Goal: Task Accomplishment & Management: Manage account settings

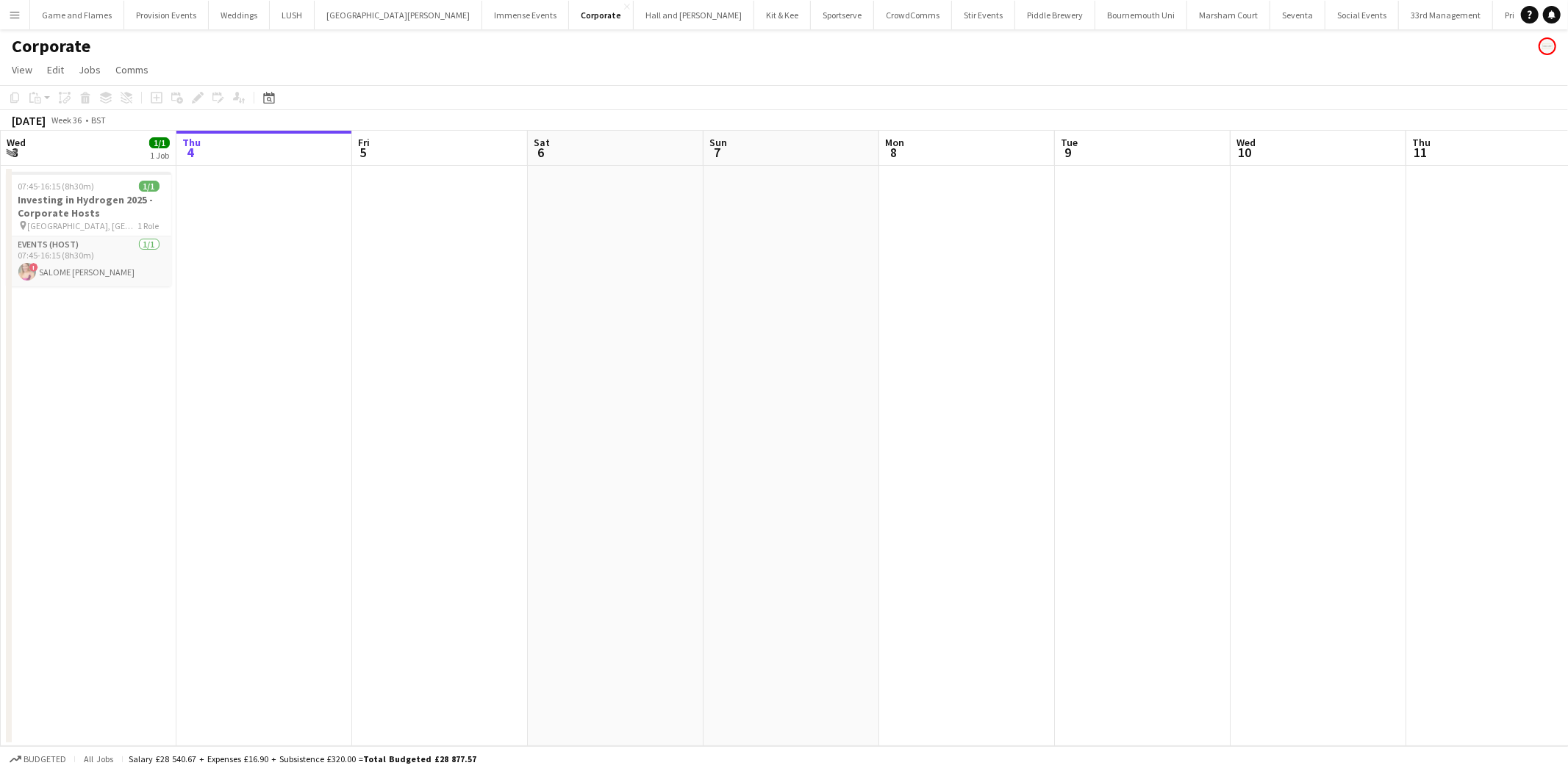
click at [13, 10] on app-icon "Menu" at bounding box center [15, 15] width 12 height 12
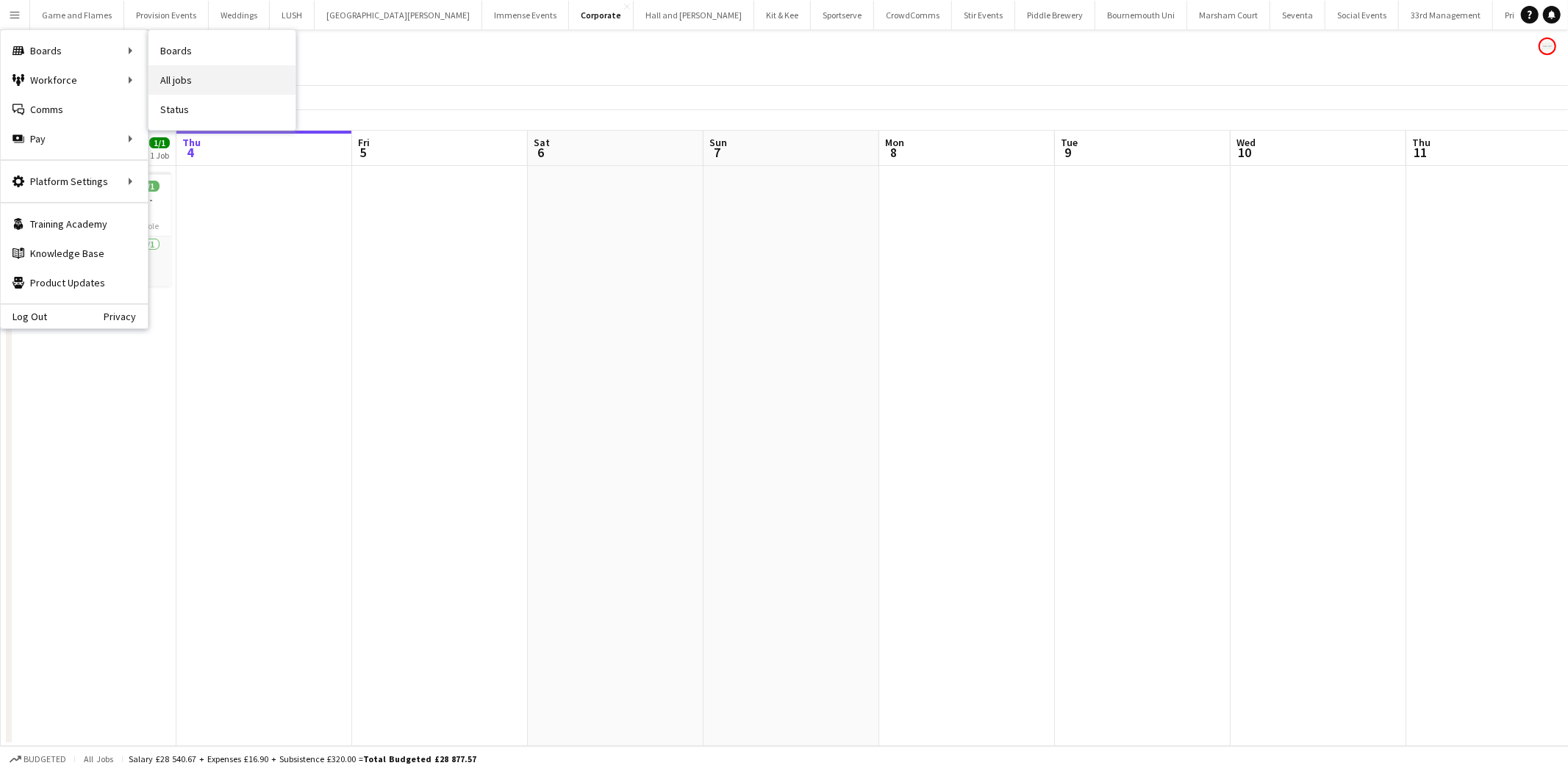
click at [222, 78] on link "All jobs" at bounding box center [222, 81] width 147 height 29
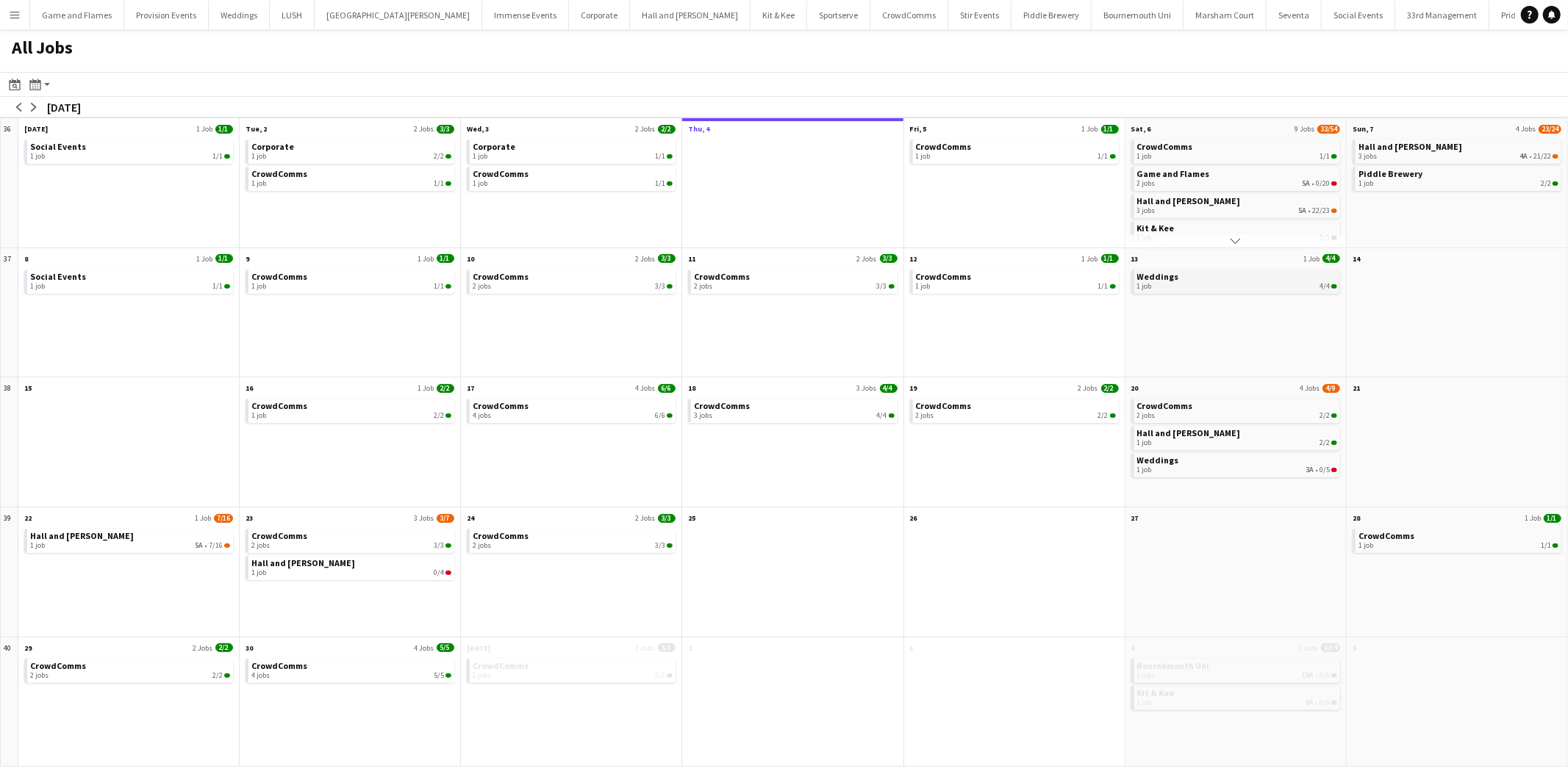
click at [1245, 287] on div "1 job 4/4" at bounding box center [1236, 286] width 199 height 9
click at [1042, 147] on link "CrowdComms 1 job 1/1" at bounding box center [1015, 150] width 199 height 22
click at [1296, 193] on div "1 job 2/2" at bounding box center [1236, 196] width 199 height 9
click at [1287, 213] on link "Stir Events 1 job 5/5" at bounding box center [1236, 218] width 199 height 22
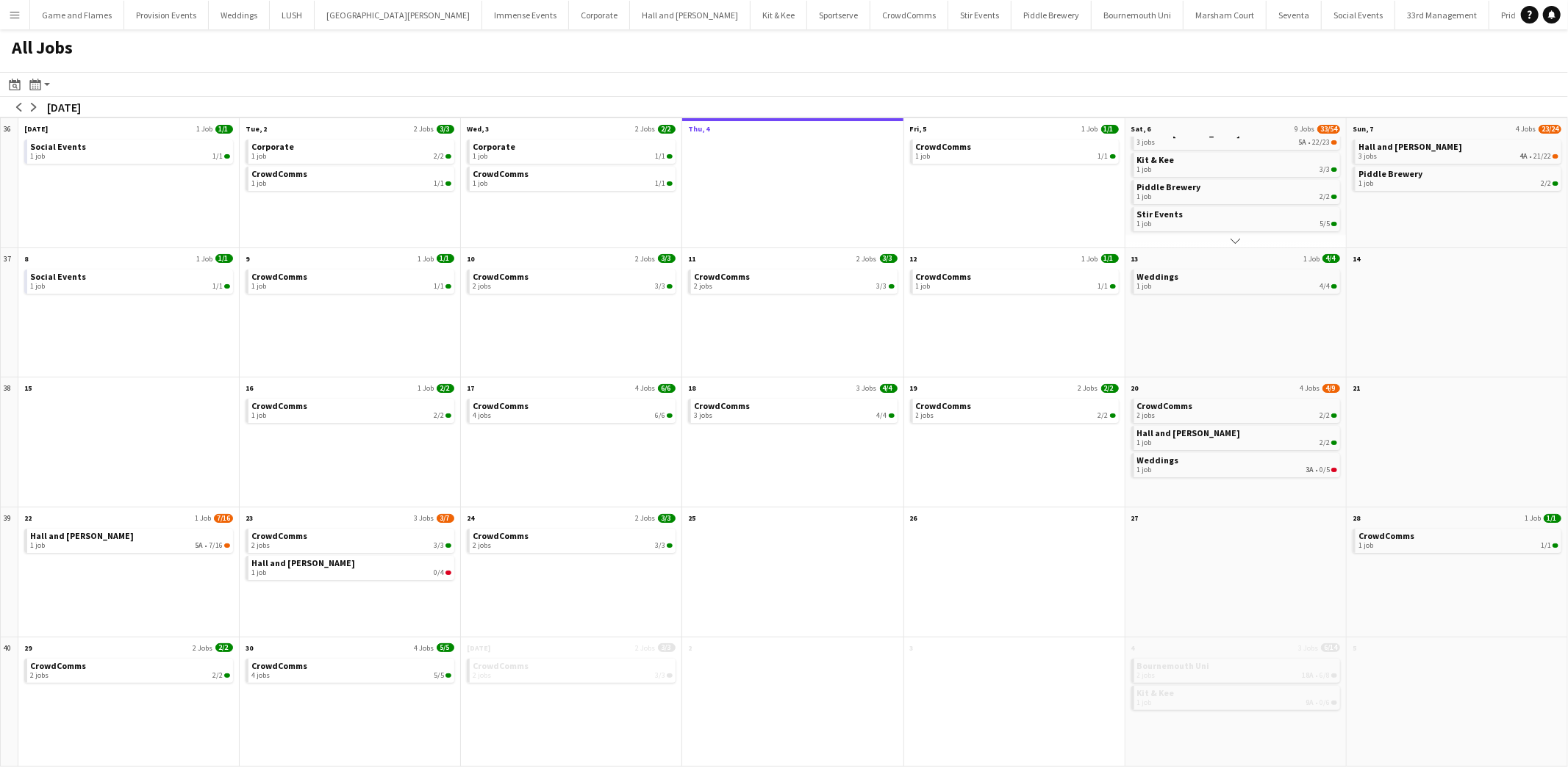
scroll to position [0, 0]
click at [1236, 204] on link "Hall and Woodhouse 3 jobs 5A • 22/23" at bounding box center [1236, 204] width 199 height 22
click at [1276, 224] on link "Kit & Kee 1 job 3/3" at bounding box center [1236, 232] width 199 height 22
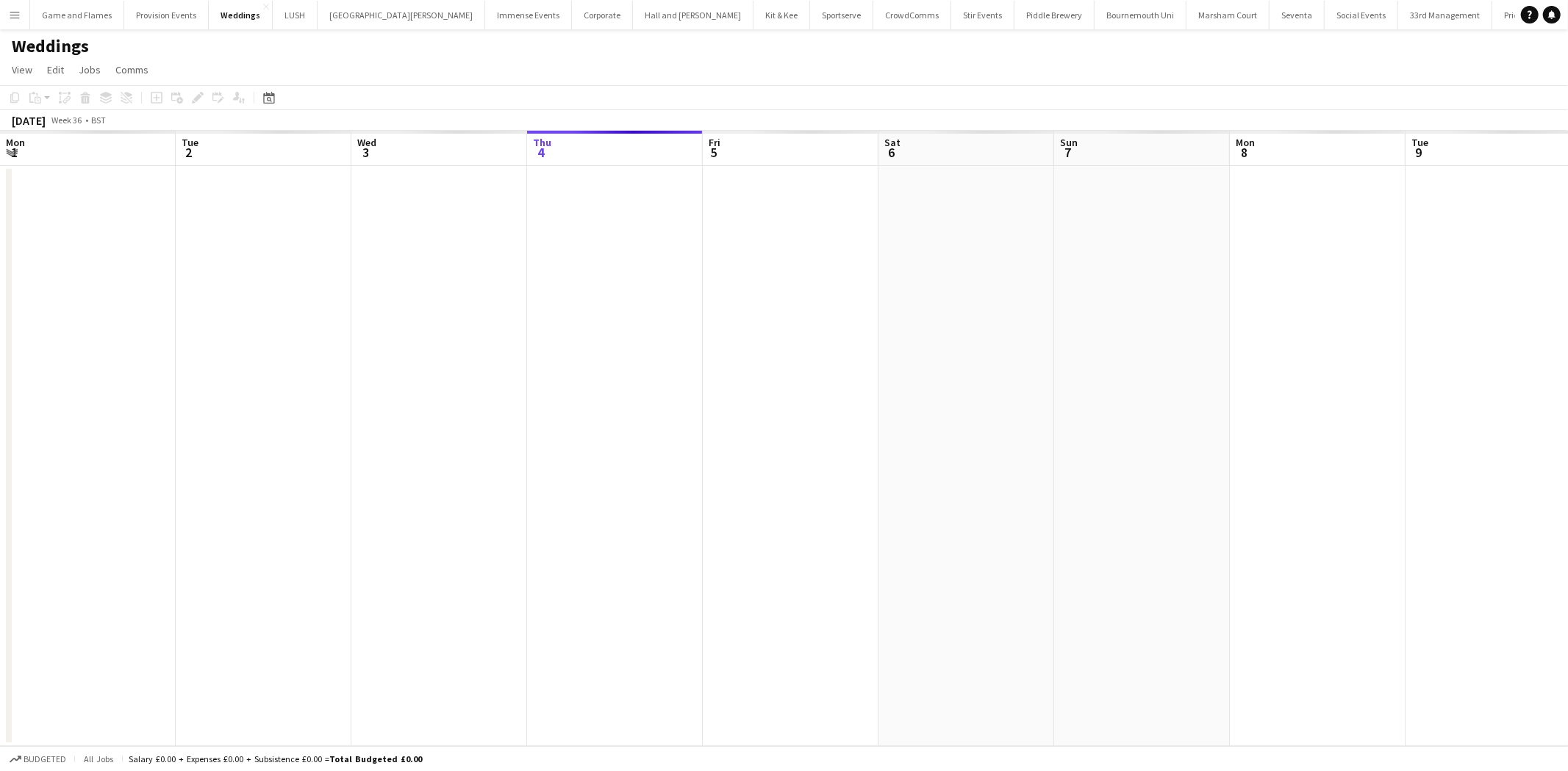
scroll to position [0, 351]
drag, startPoint x: 574, startPoint y: 287, endPoint x: 519, endPoint y: 287, distance: 55.0
click at [519, 287] on app-calendar-viewport "Thu 4 Fri 5 Sat 6 Sun 7 Mon 8 Tue 9 Wed 10 Thu 11 Fri 12 Sat 13 Sun 14 Mon 15 T…" at bounding box center [784, 438] width 1568 height 616
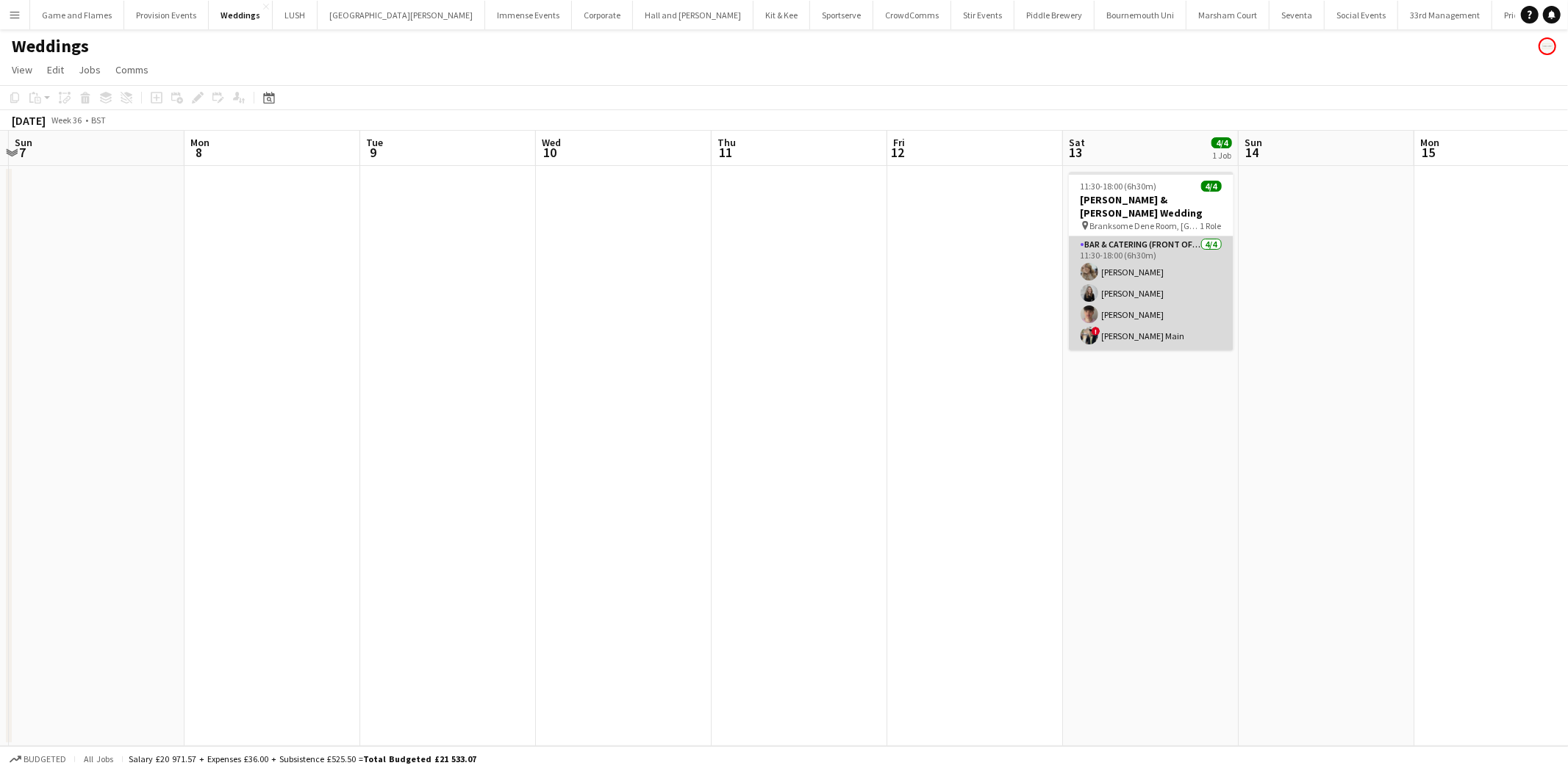
scroll to position [0, 0]
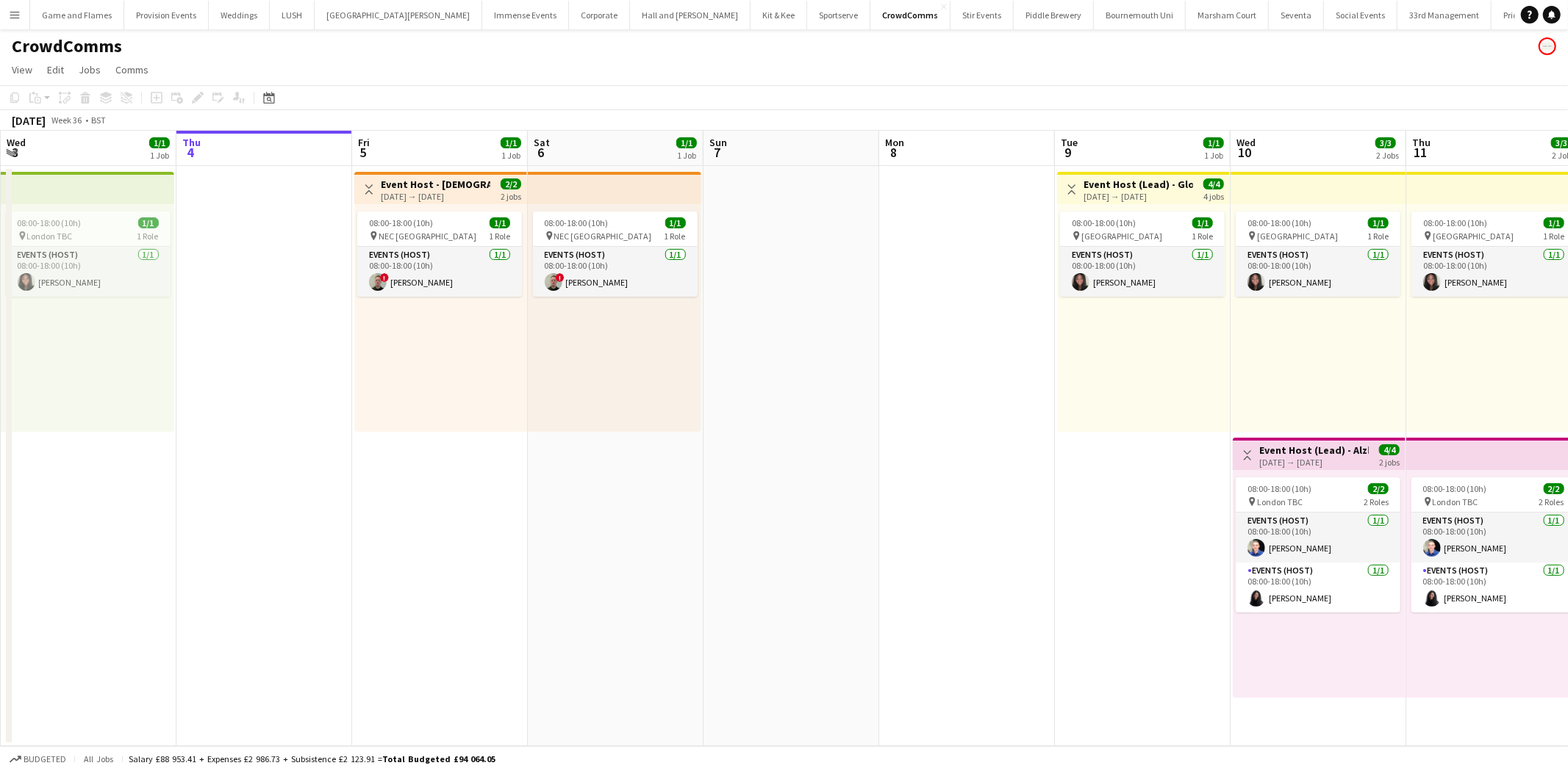
click at [437, 198] on div "05-09-2025 → 06-09-2025" at bounding box center [434, 195] width 109 height 11
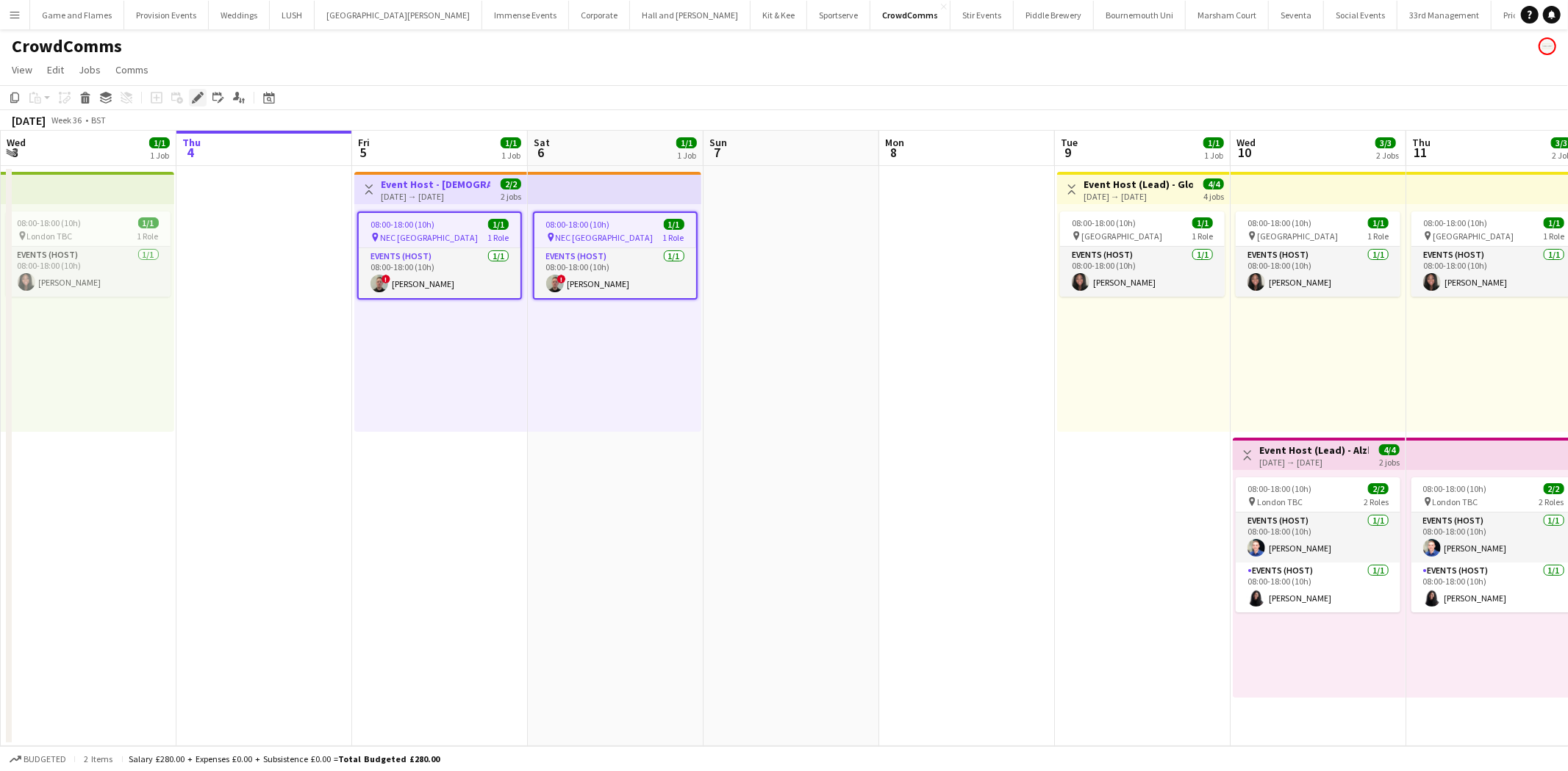
click at [195, 93] on icon "Edit" at bounding box center [197, 98] width 12 height 12
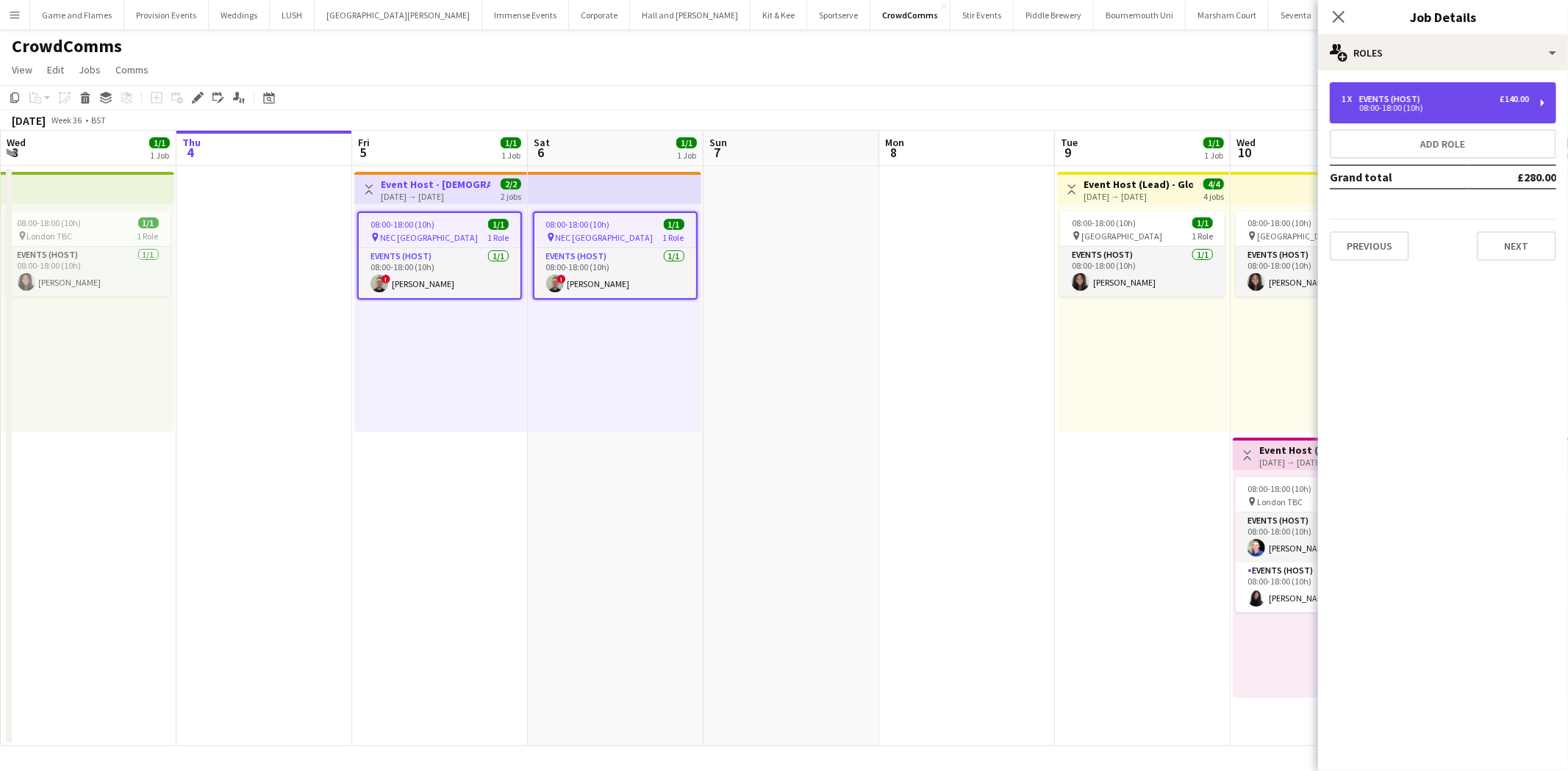
click at [1487, 99] on div "1 x Events (Host) £140.00" at bounding box center [1434, 99] width 188 height 10
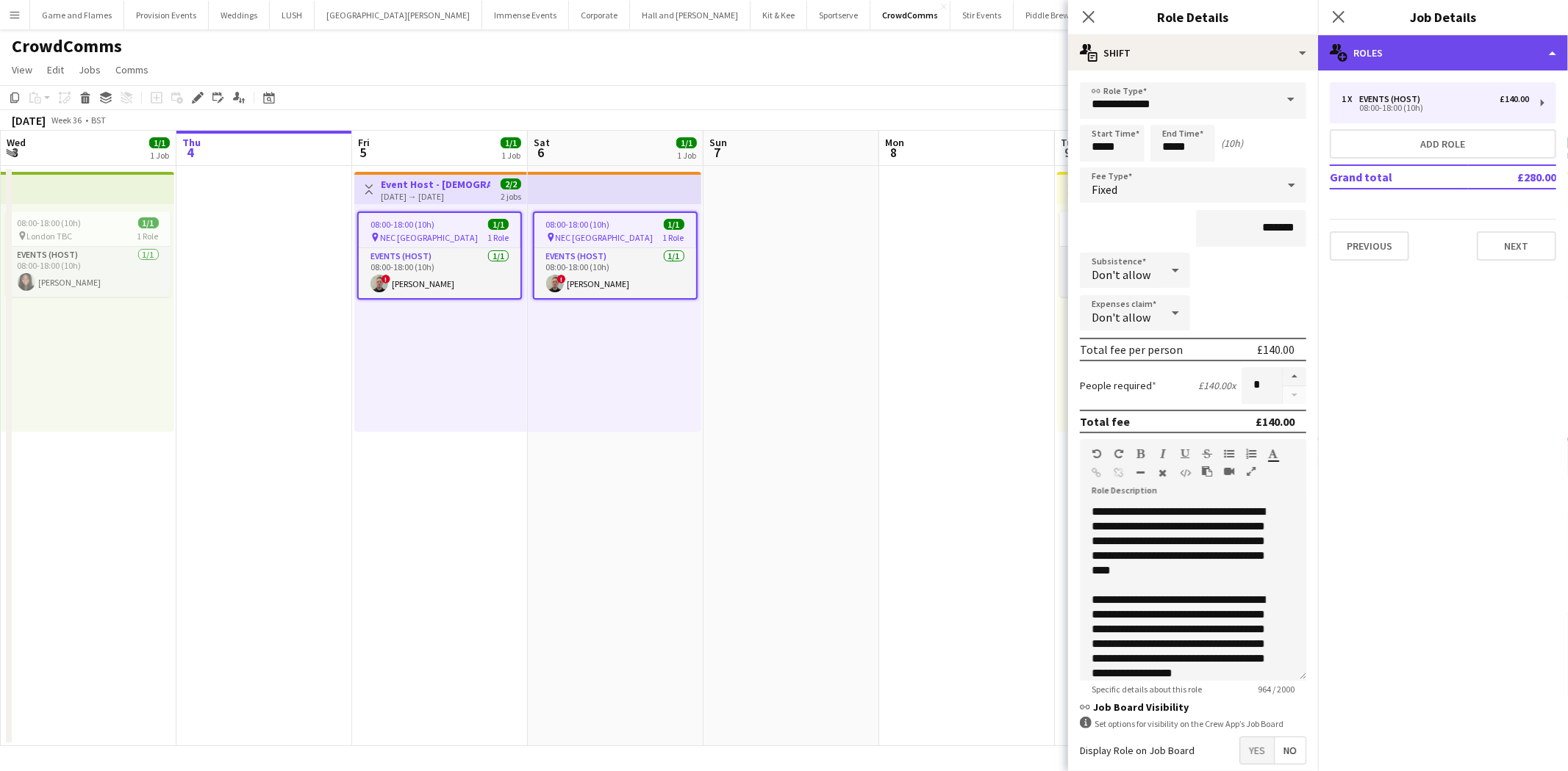
click at [1497, 52] on div "multiple-users-add Roles" at bounding box center [1442, 53] width 250 height 35
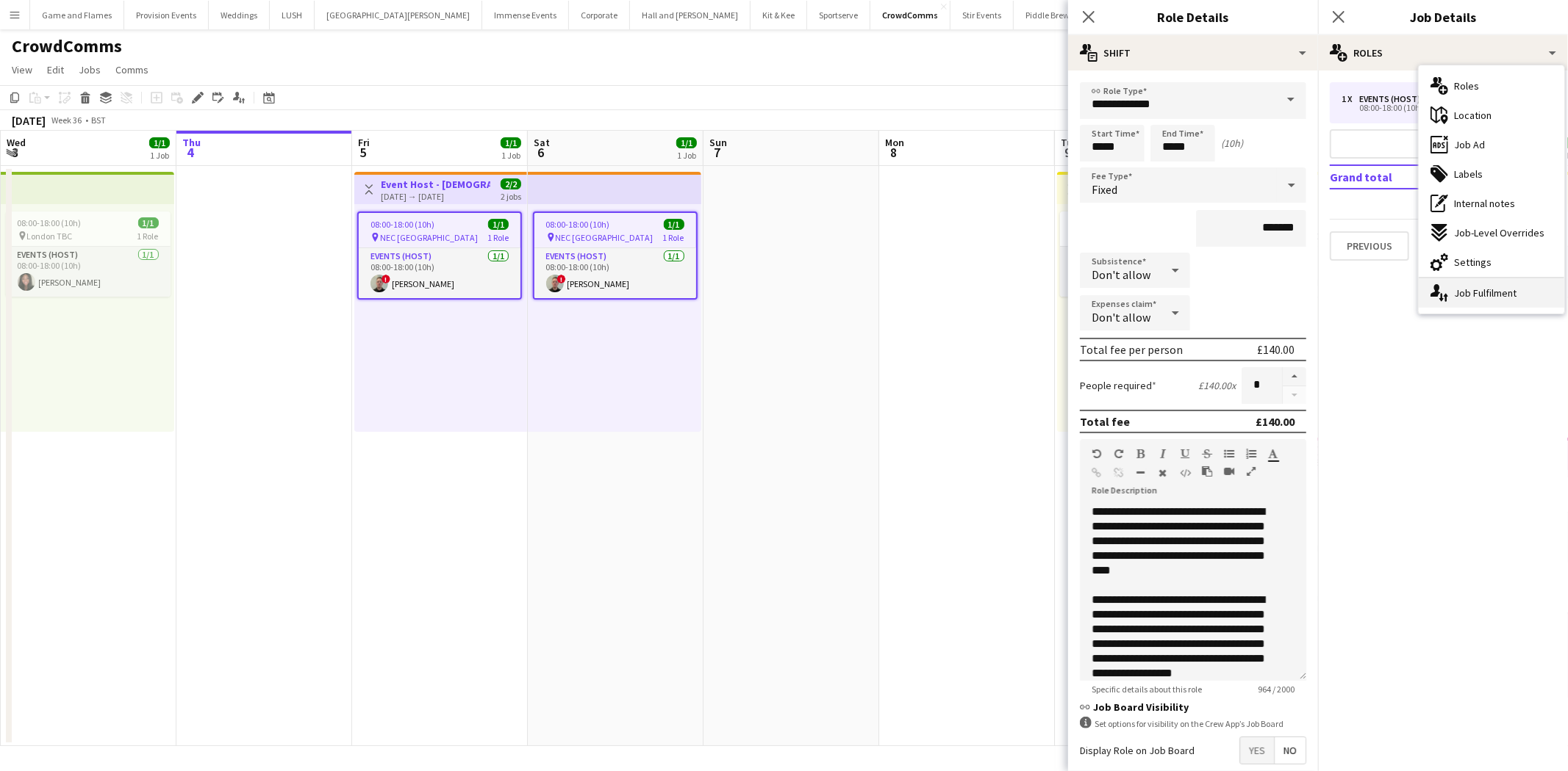
click at [1484, 291] on div "single-neutral-actions-up-down Job Fulfilment" at bounding box center [1491, 294] width 145 height 29
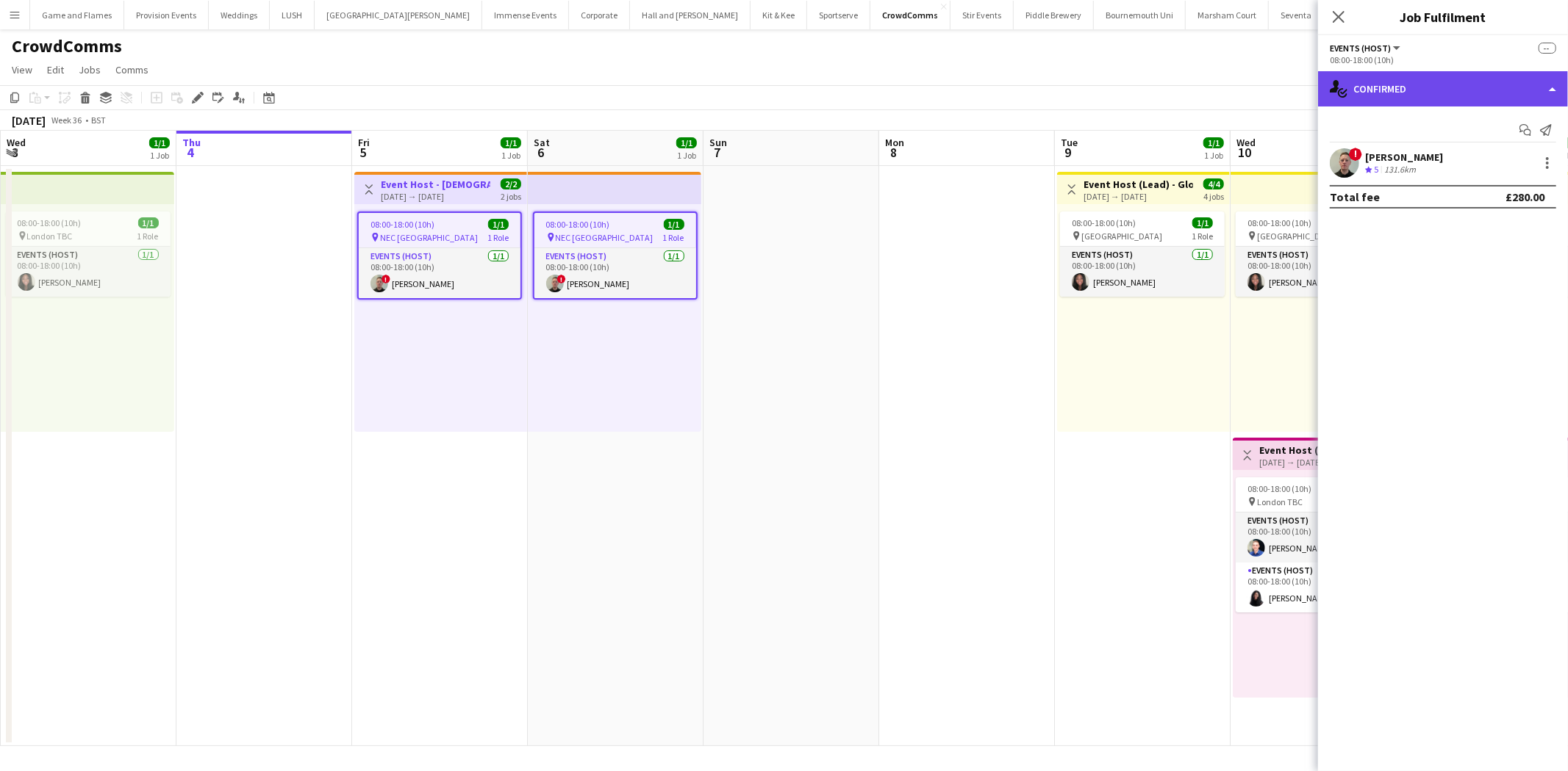
click at [1460, 82] on div "single-neutral-actions-check-2 Confirmed" at bounding box center [1442, 89] width 250 height 35
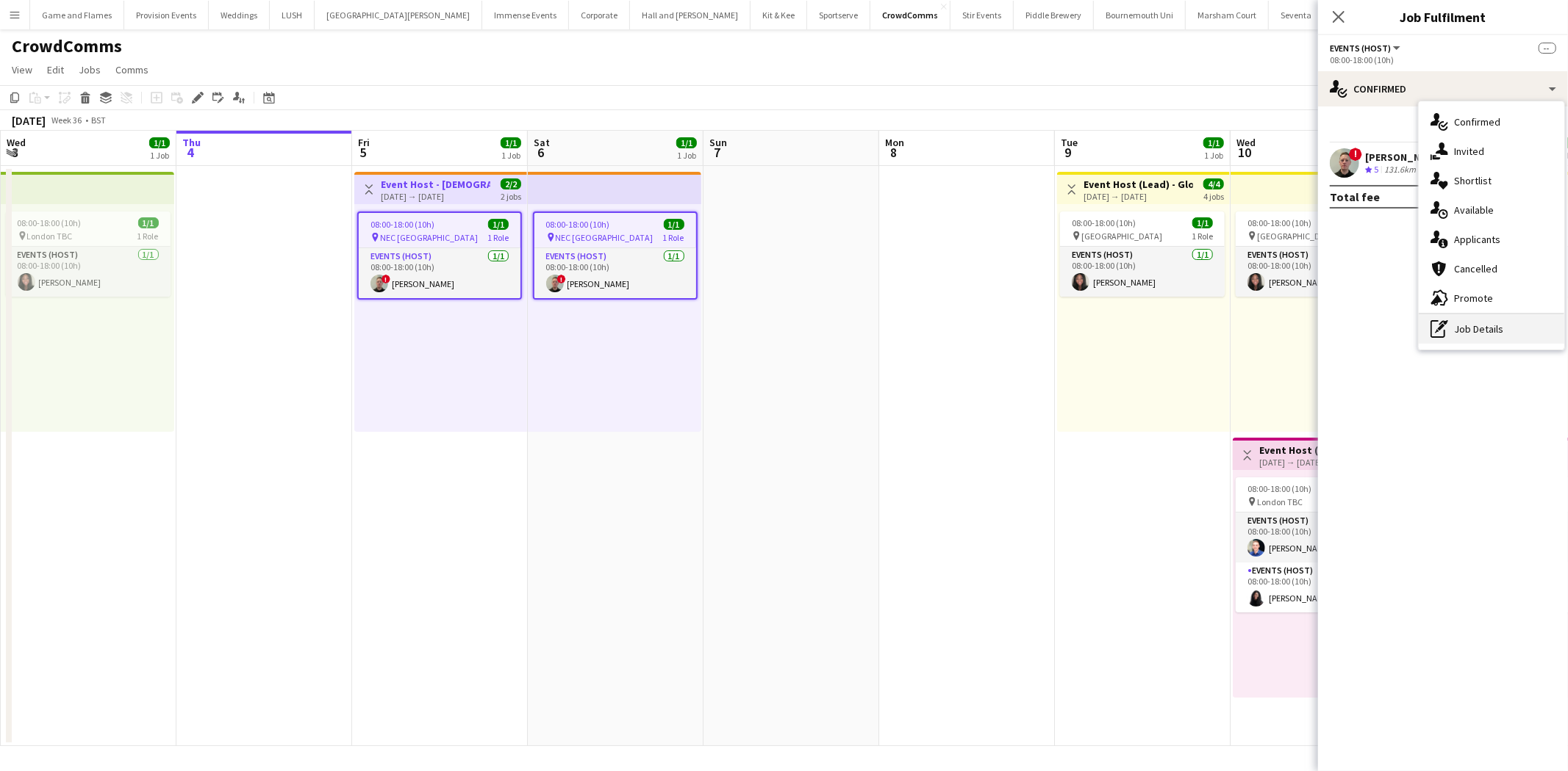
click at [1448, 331] on icon "pen-write" at bounding box center [1439, 329] width 18 height 18
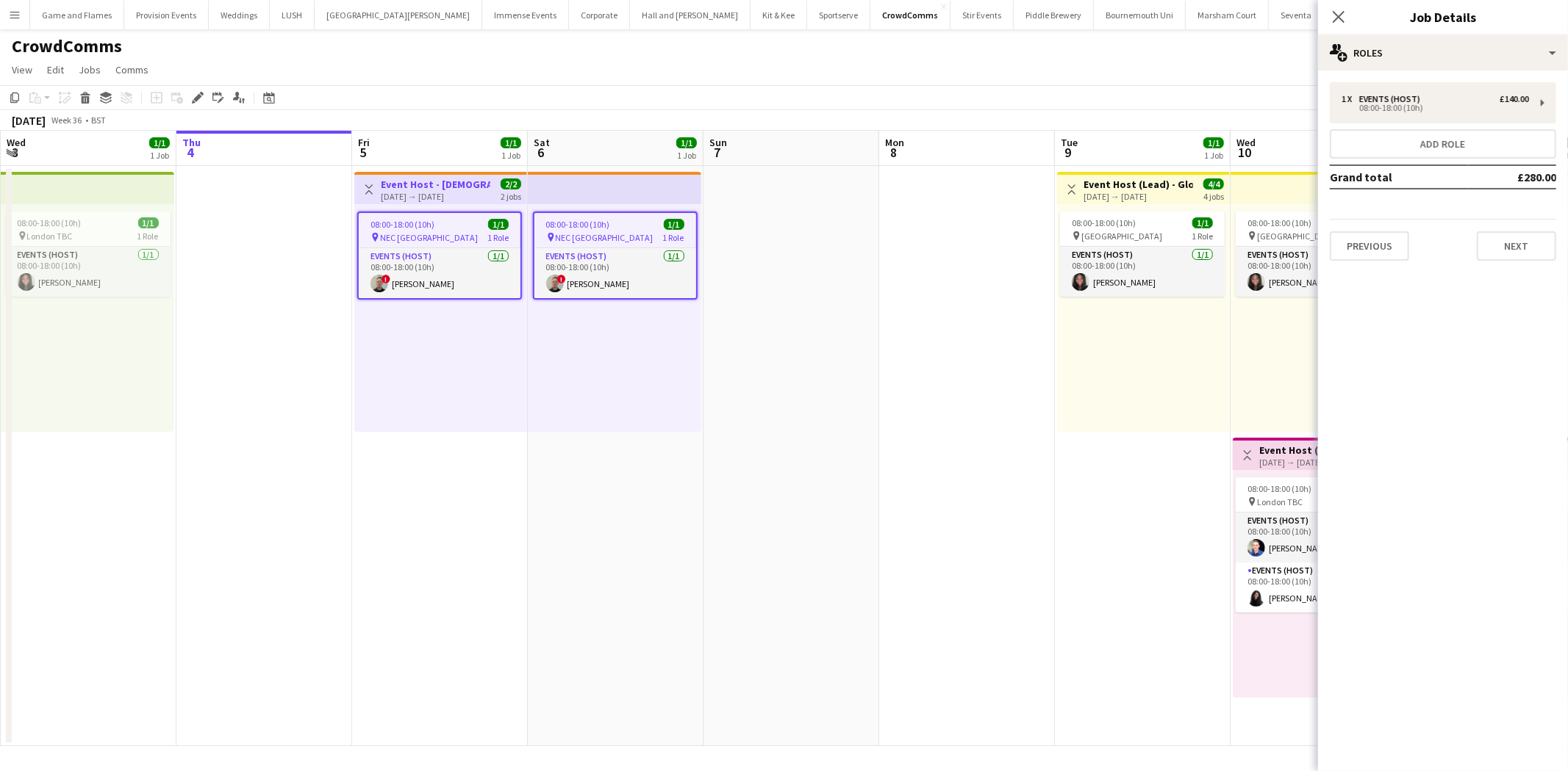
click at [436, 240] on span "NEC Birmingham" at bounding box center [428, 237] width 97 height 11
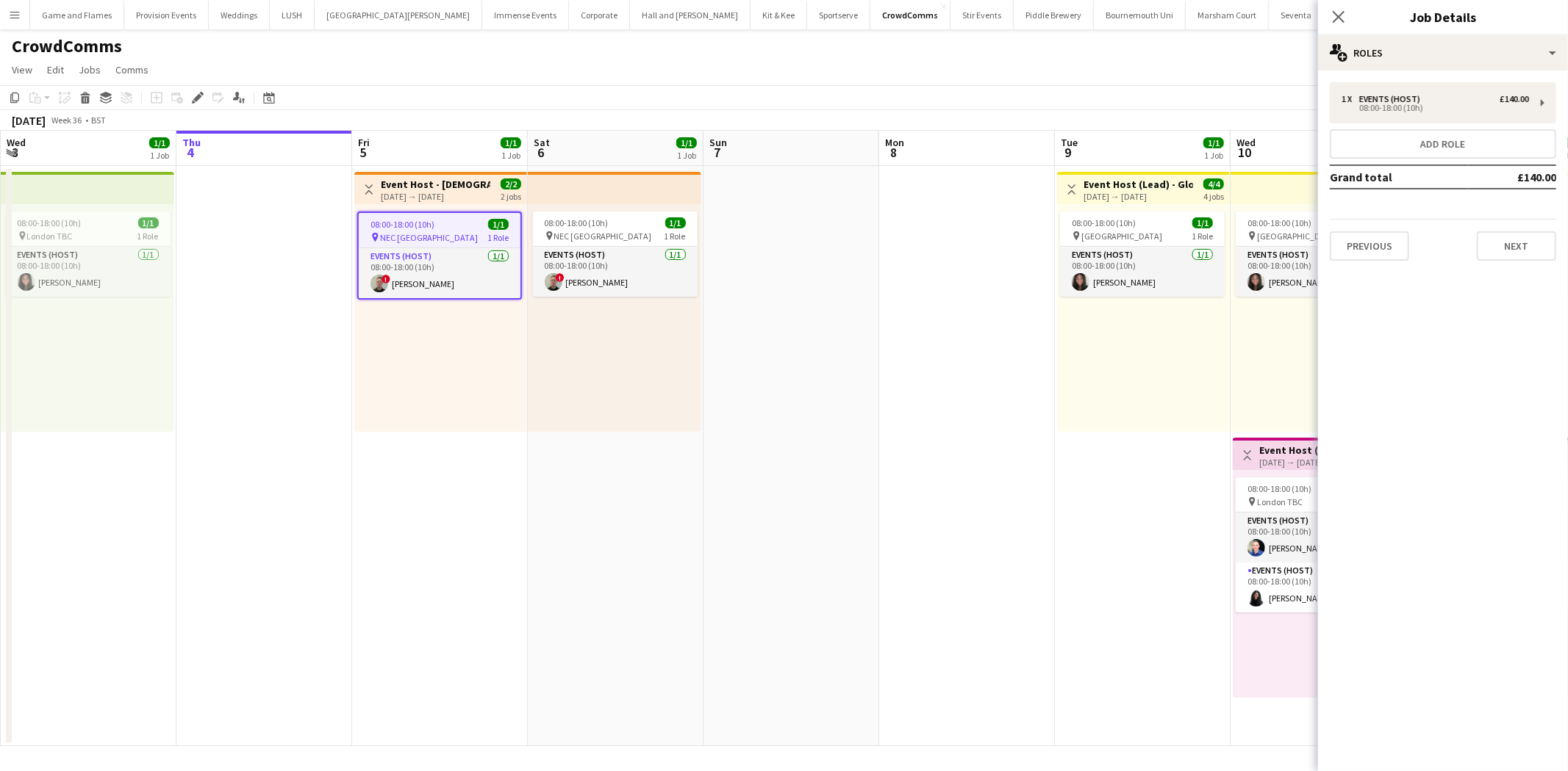
click at [199, 187] on app-date-cell at bounding box center [264, 456] width 176 height 580
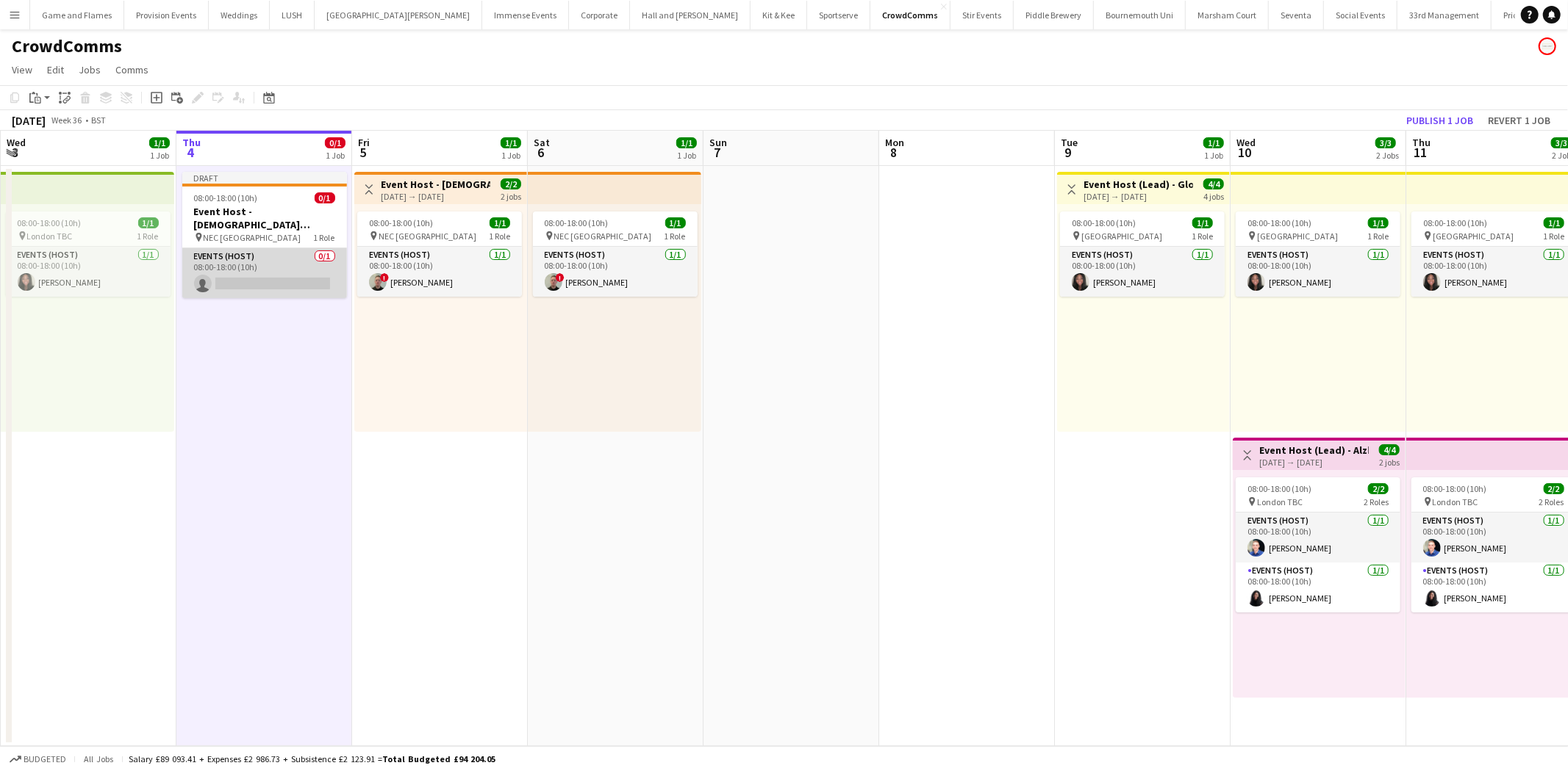
click at [252, 273] on app-card-role "Events (Host) 0/1 08:00-18:00 (10h) single-neutral-actions" at bounding box center [265, 273] width 165 height 50
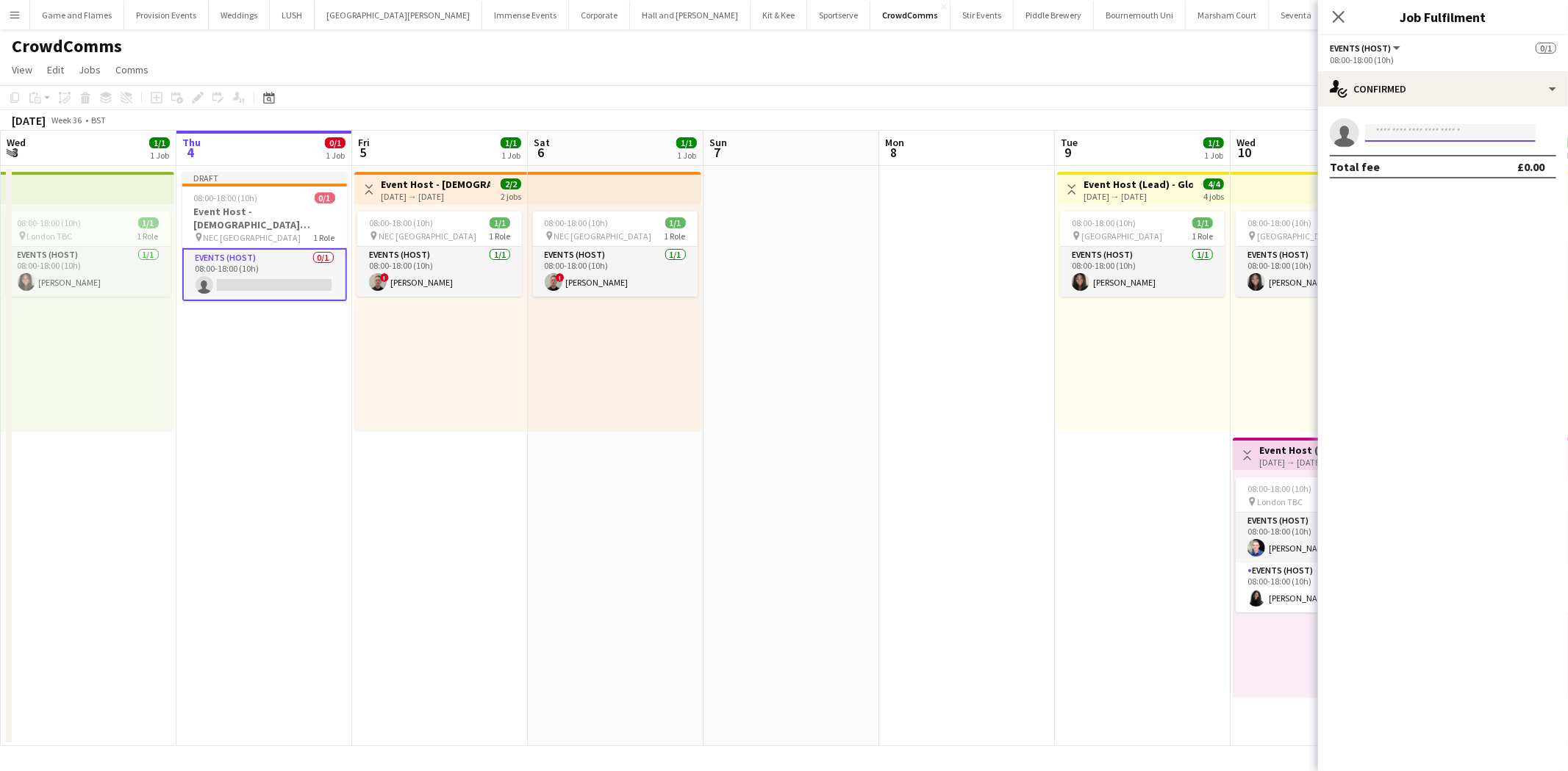
click at [1478, 129] on input at bounding box center [1450, 133] width 171 height 18
type input "*****"
click at [1438, 159] on span "phillip sidebotham" at bounding box center [1419, 153] width 84 height 13
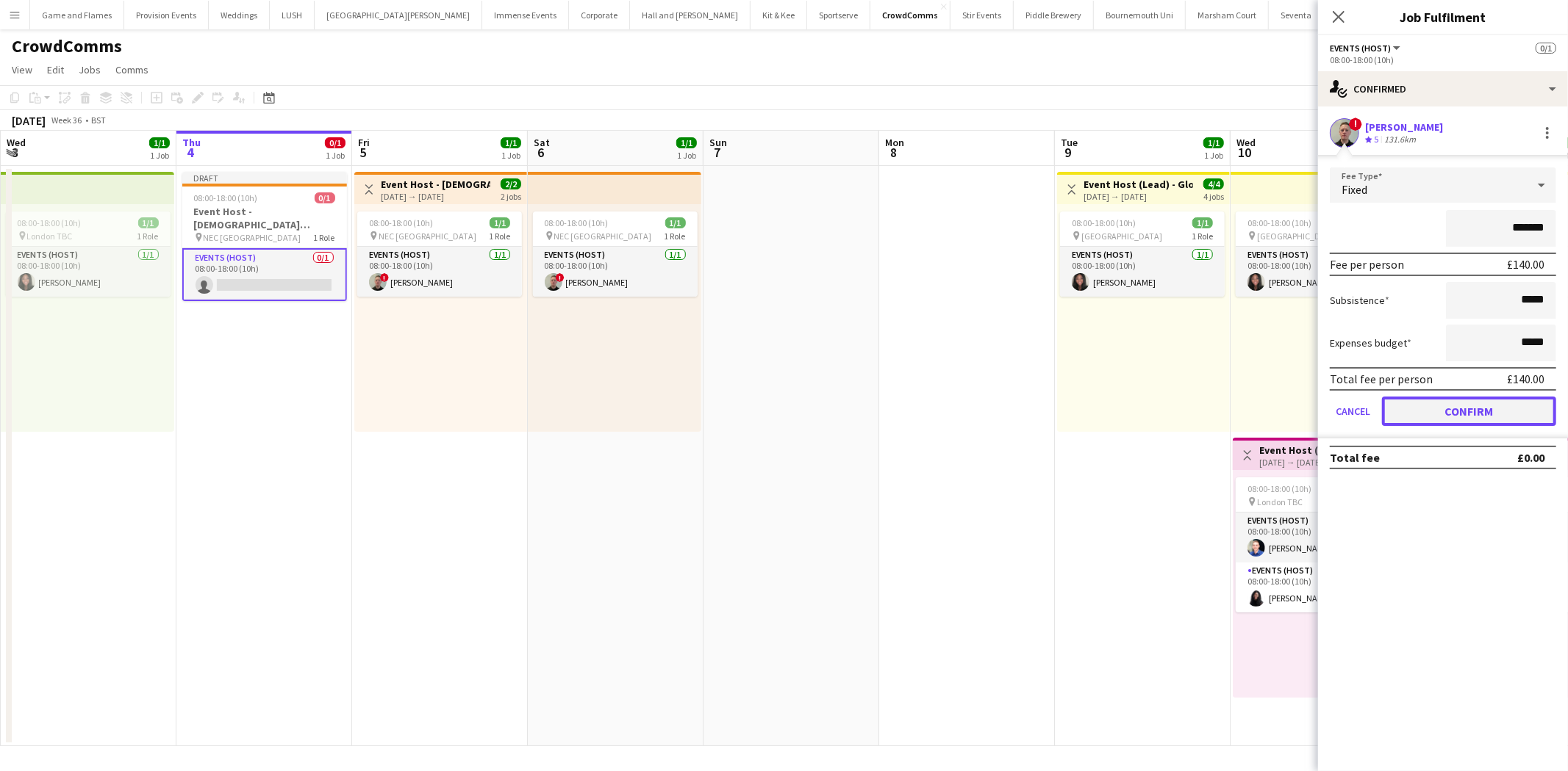
click at [1466, 400] on button "Confirm" at bounding box center [1468, 412] width 174 height 29
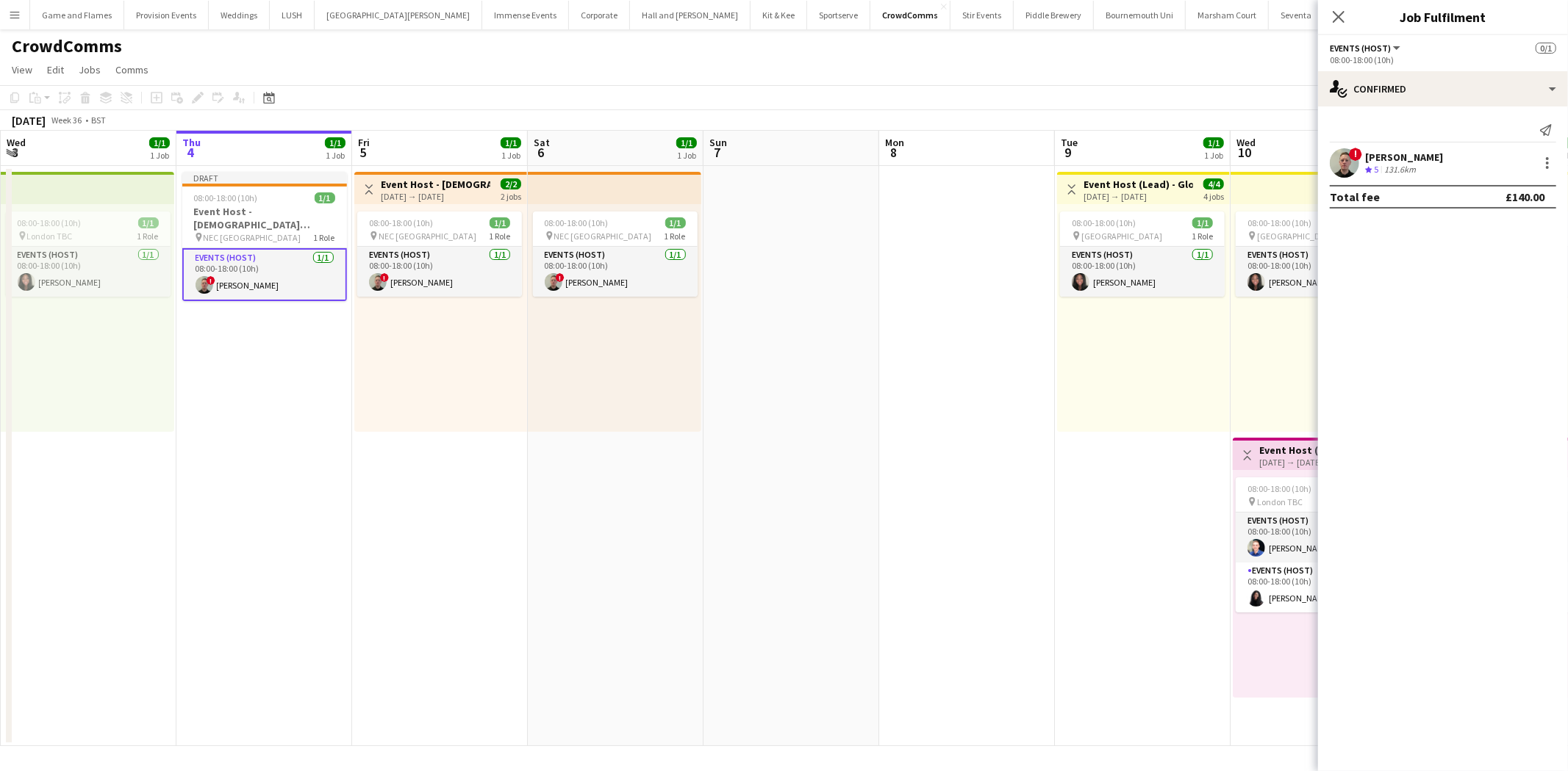
click at [810, 410] on app-date-cell at bounding box center [791, 456] width 176 height 580
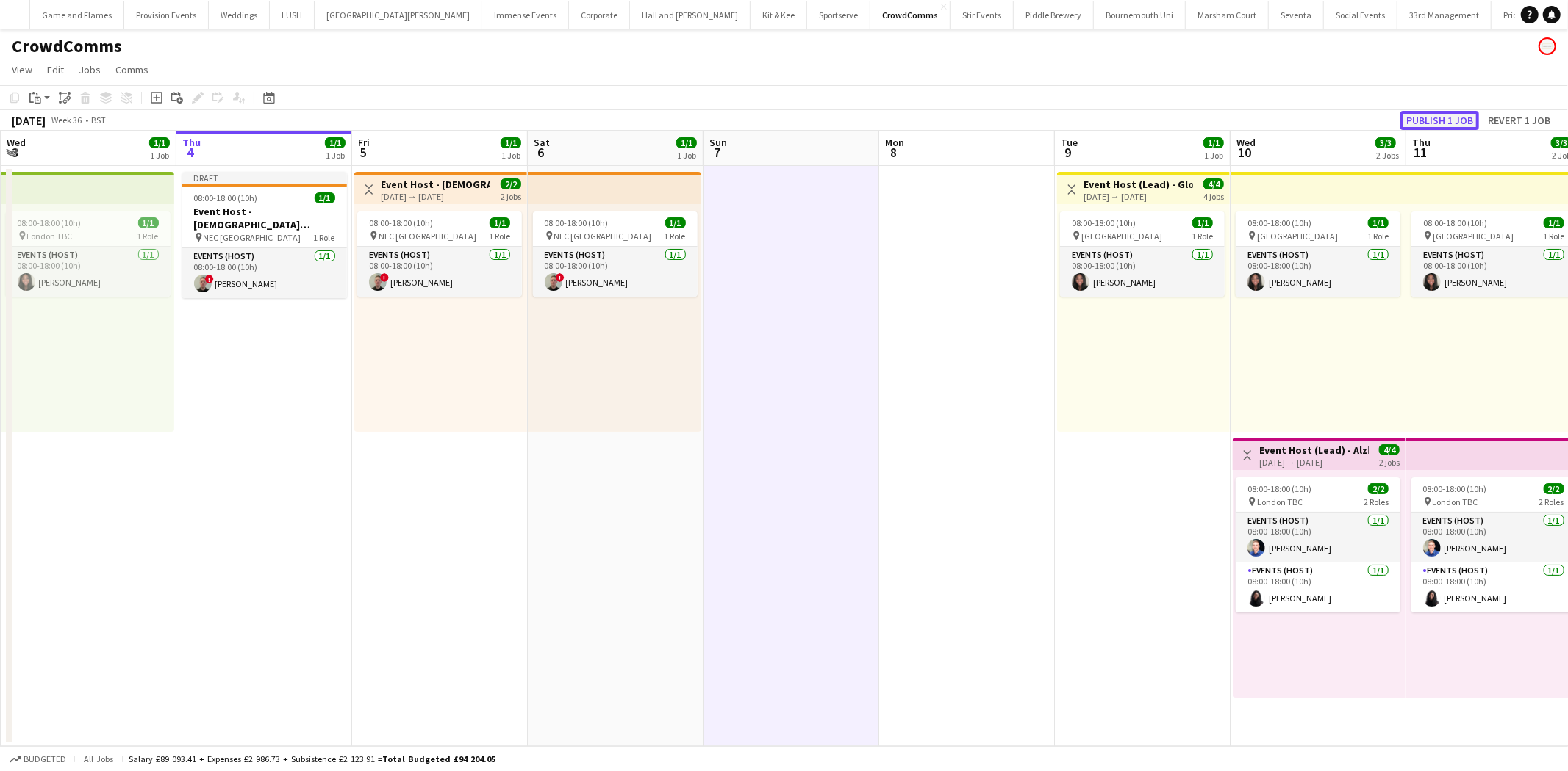
click at [1428, 112] on button "Publish 1 job" at bounding box center [1439, 120] width 79 height 19
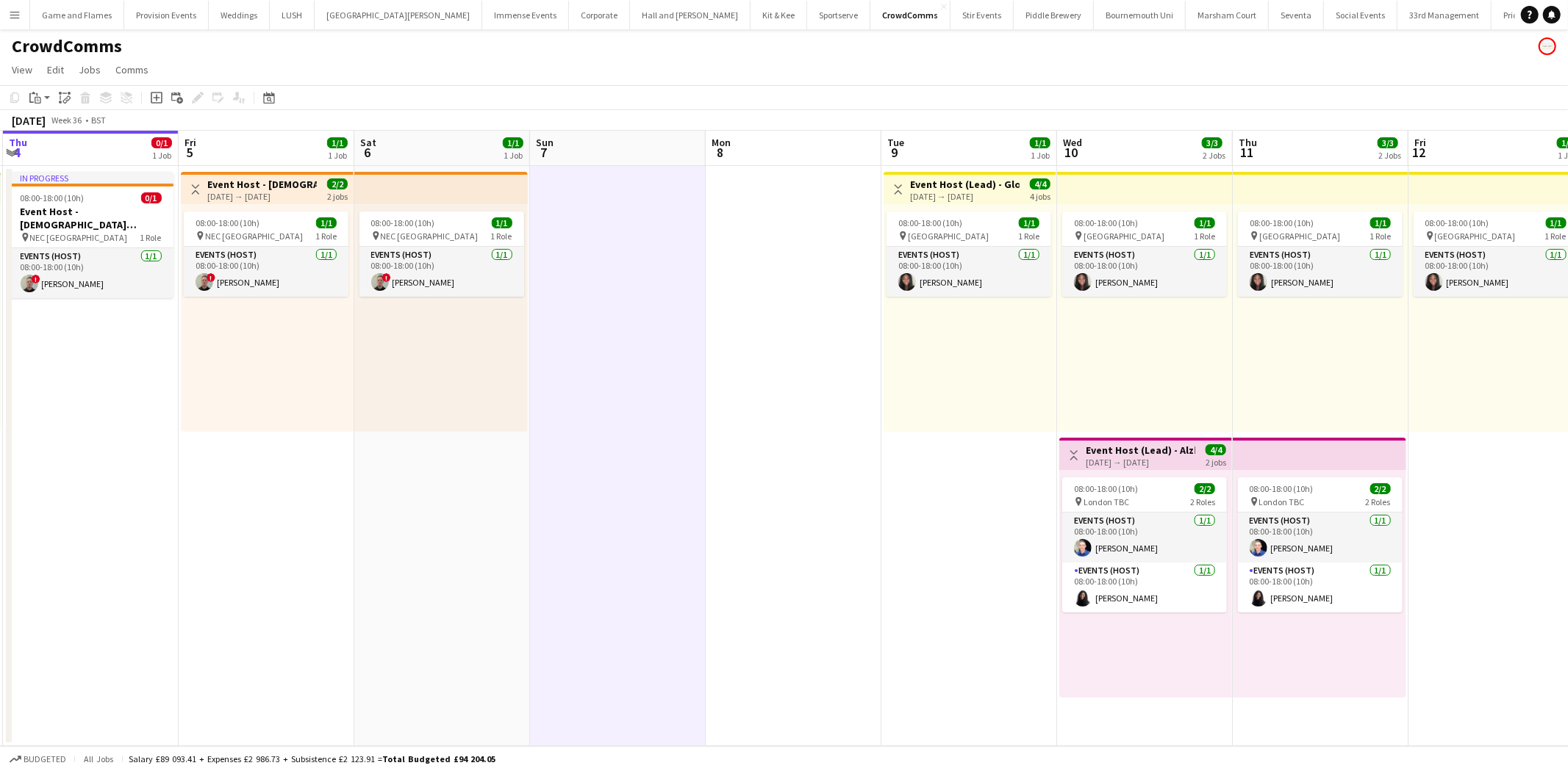
drag, startPoint x: 951, startPoint y: 446, endPoint x: 274, endPoint y: 490, distance: 678.4
click at [274, 490] on app-calendar-viewport "Mon 1 Tue 2 1/1 1 Job Wed 3 1/1 1 Job Thu 4 0/1 1 Job Fri 5 1/1 1 Job Sat 6 1/1…" at bounding box center [784, 438] width 1568 height 616
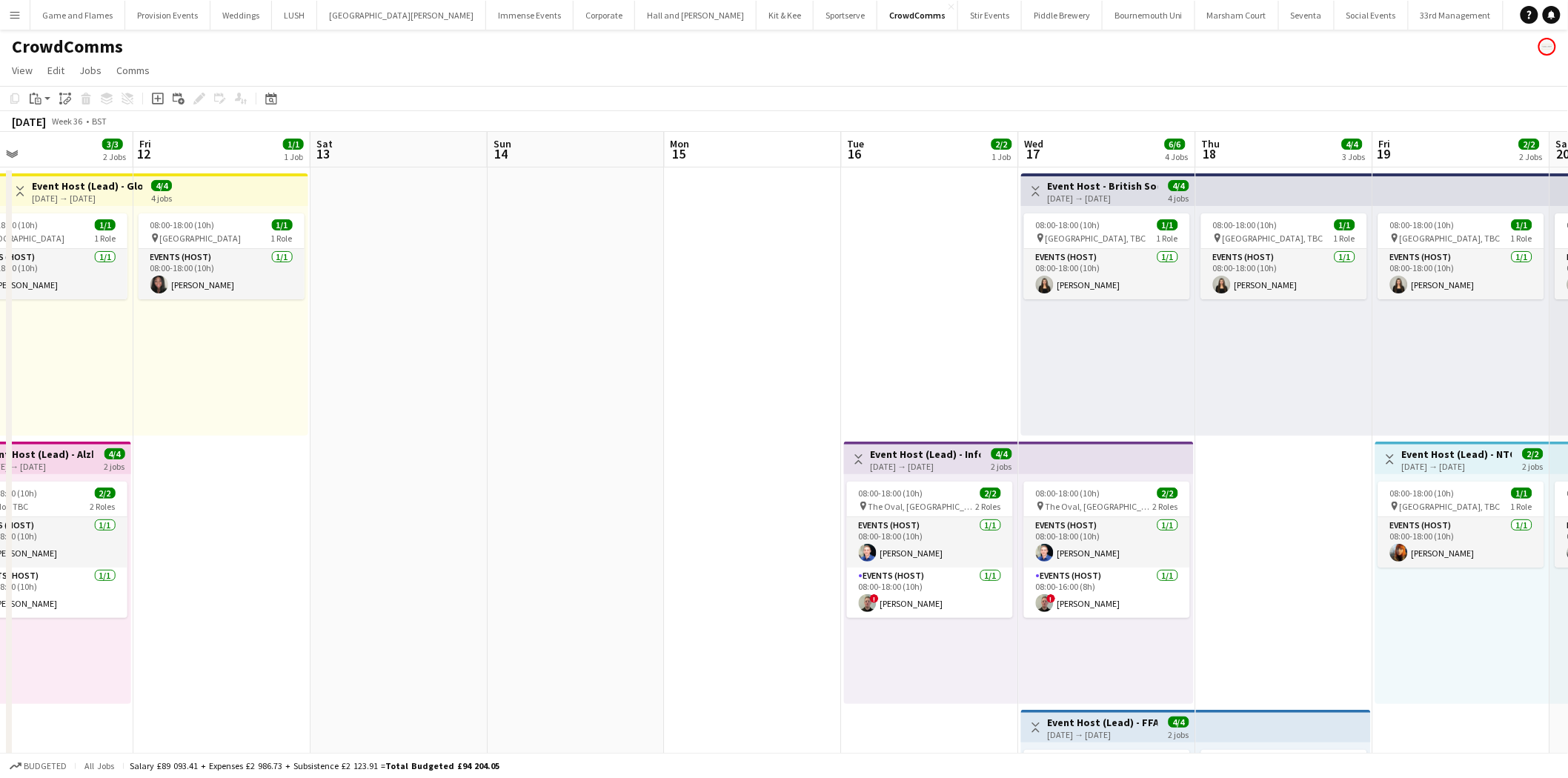
drag, startPoint x: 1114, startPoint y: 395, endPoint x: 407, endPoint y: 470, distance: 711.0
click at [407, 470] on app-calendar-viewport "Mon 8 Tue 9 1/1 1 Job Wed 10 3/3 2 Jobs Thu 11 3/3 2 Jobs Fri 12 1/1 1 Job Sat …" at bounding box center [784, 689] width 1568 height 1115
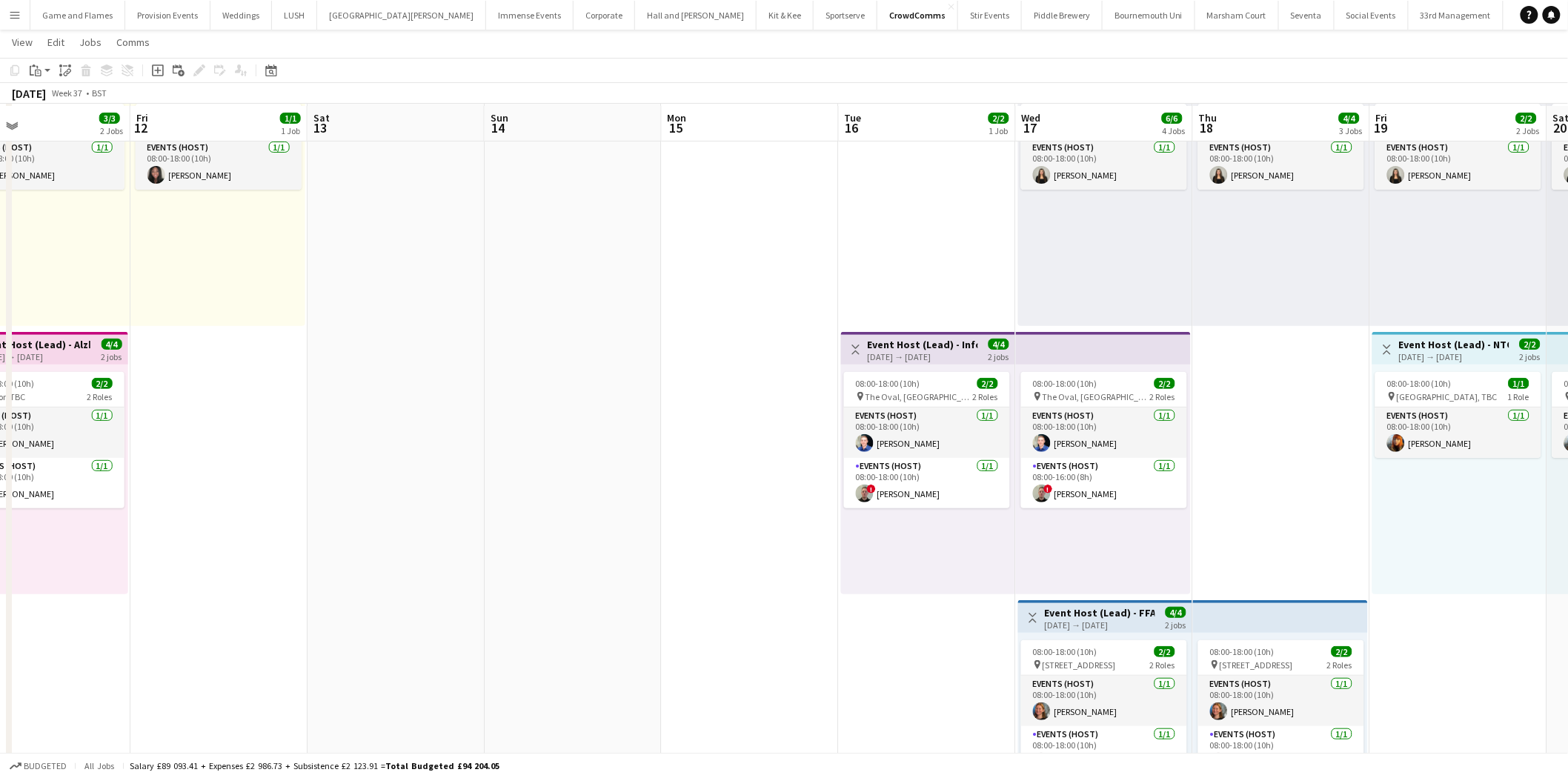
scroll to position [107, 0]
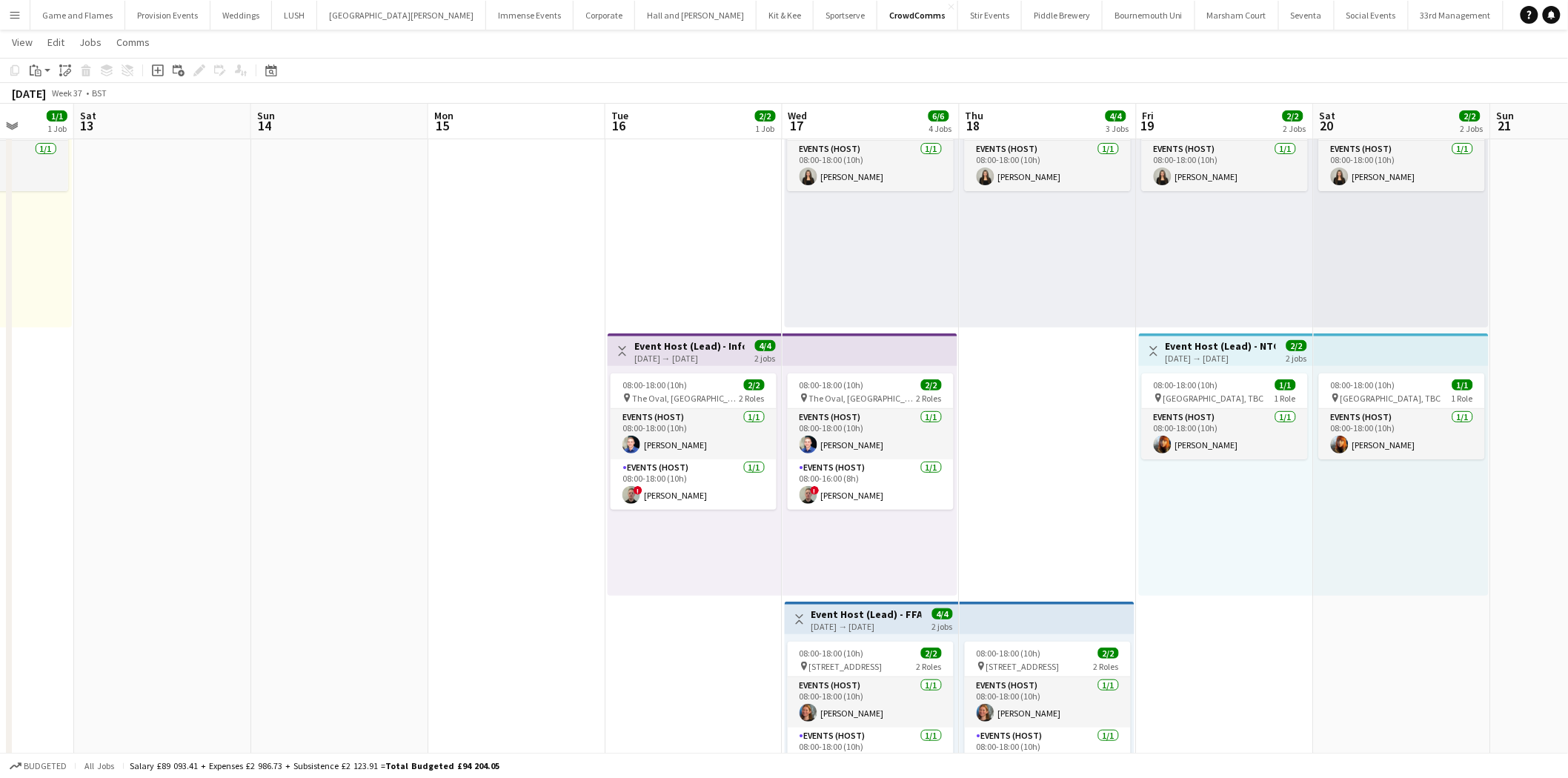
drag, startPoint x: 1172, startPoint y: 537, endPoint x: 1017, endPoint y: 549, distance: 155.5
click at [1017, 549] on app-calendar-viewport "Wed 10 3/3 2 Jobs Thu 11 3/3 2 Jobs Fri 12 1/1 1 Job Sat 13 Sun 14 Mon 15 Tue 1…" at bounding box center [784, 545] width 1568 height 1187
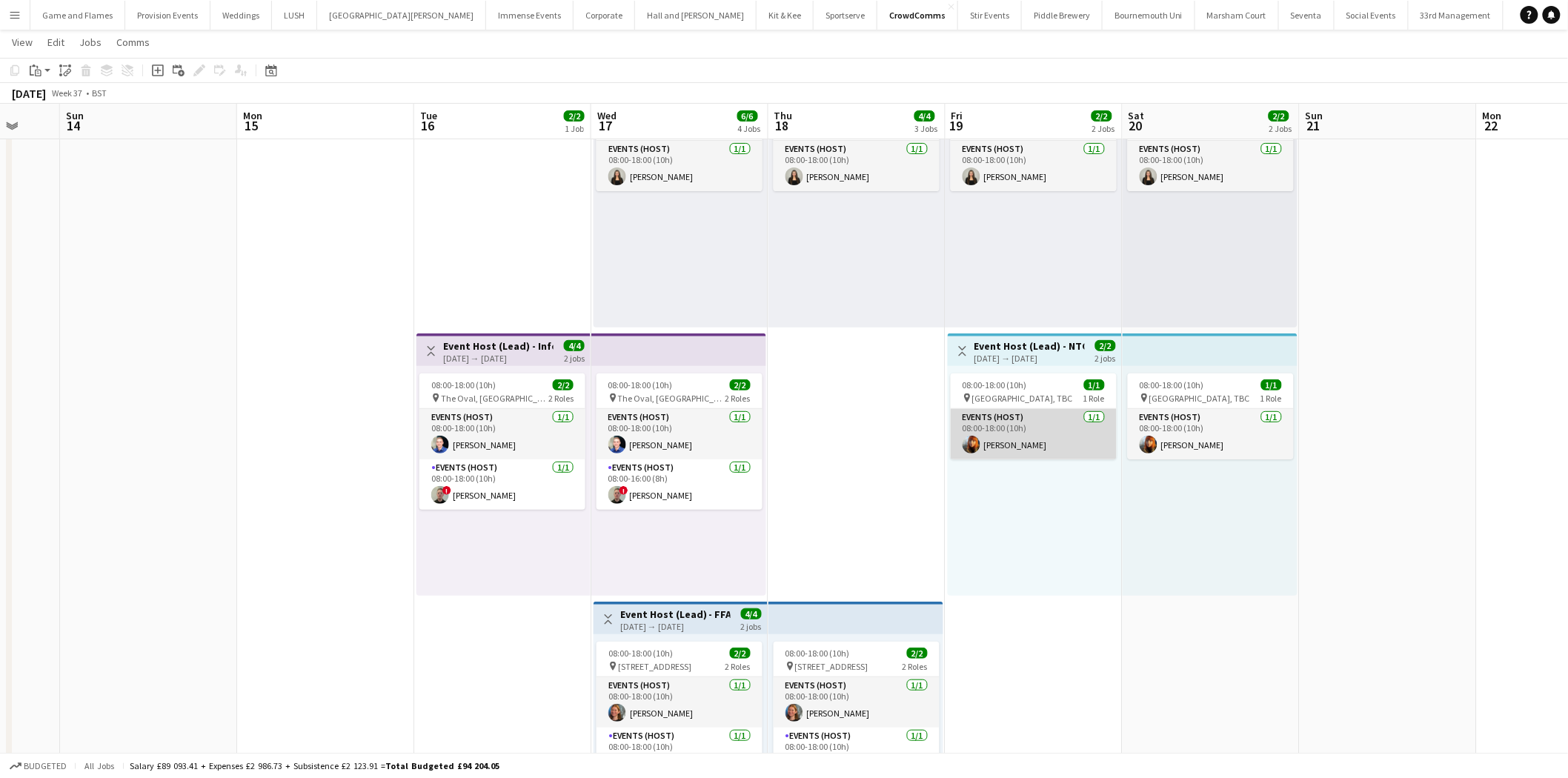
click at [1024, 443] on app-card-role "Events (Host) 1/1 08:00-18:00 (10h) Gemma Bradley" at bounding box center [1034, 434] width 166 height 51
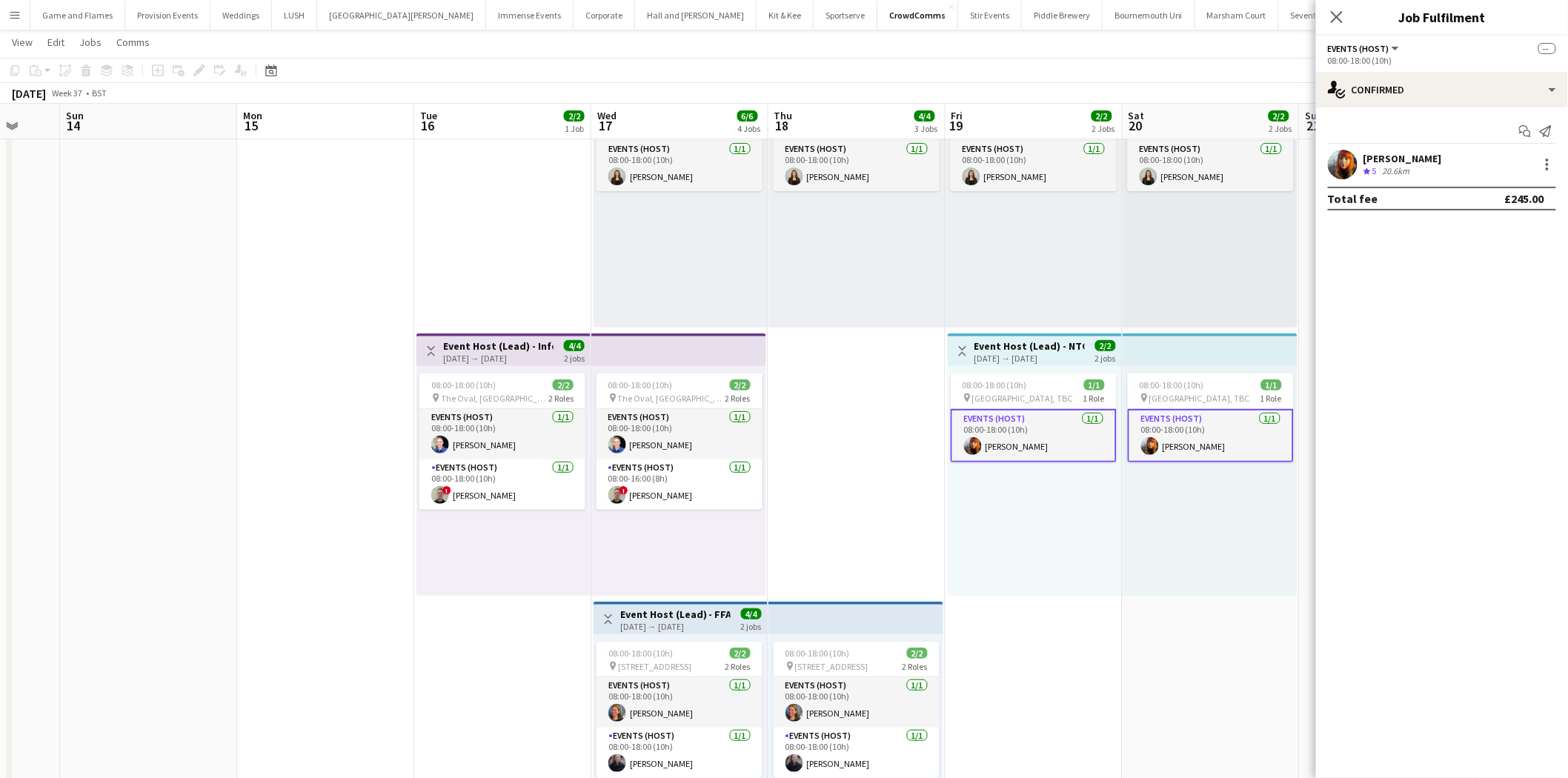
click at [1210, 441] on app-card-role "Events (Host) 1/1 08:00-18:00 (10h) Gemma Bradley" at bounding box center [1211, 436] width 166 height 54
click at [1038, 448] on app-card-role "Events (Host) 1/1 08:00-18:00 (10h) Gemma Bradley" at bounding box center [1034, 434] width 166 height 51
click at [1408, 80] on div "single-neutral-actions-check-2 Confirmed" at bounding box center [1442, 90] width 252 height 36
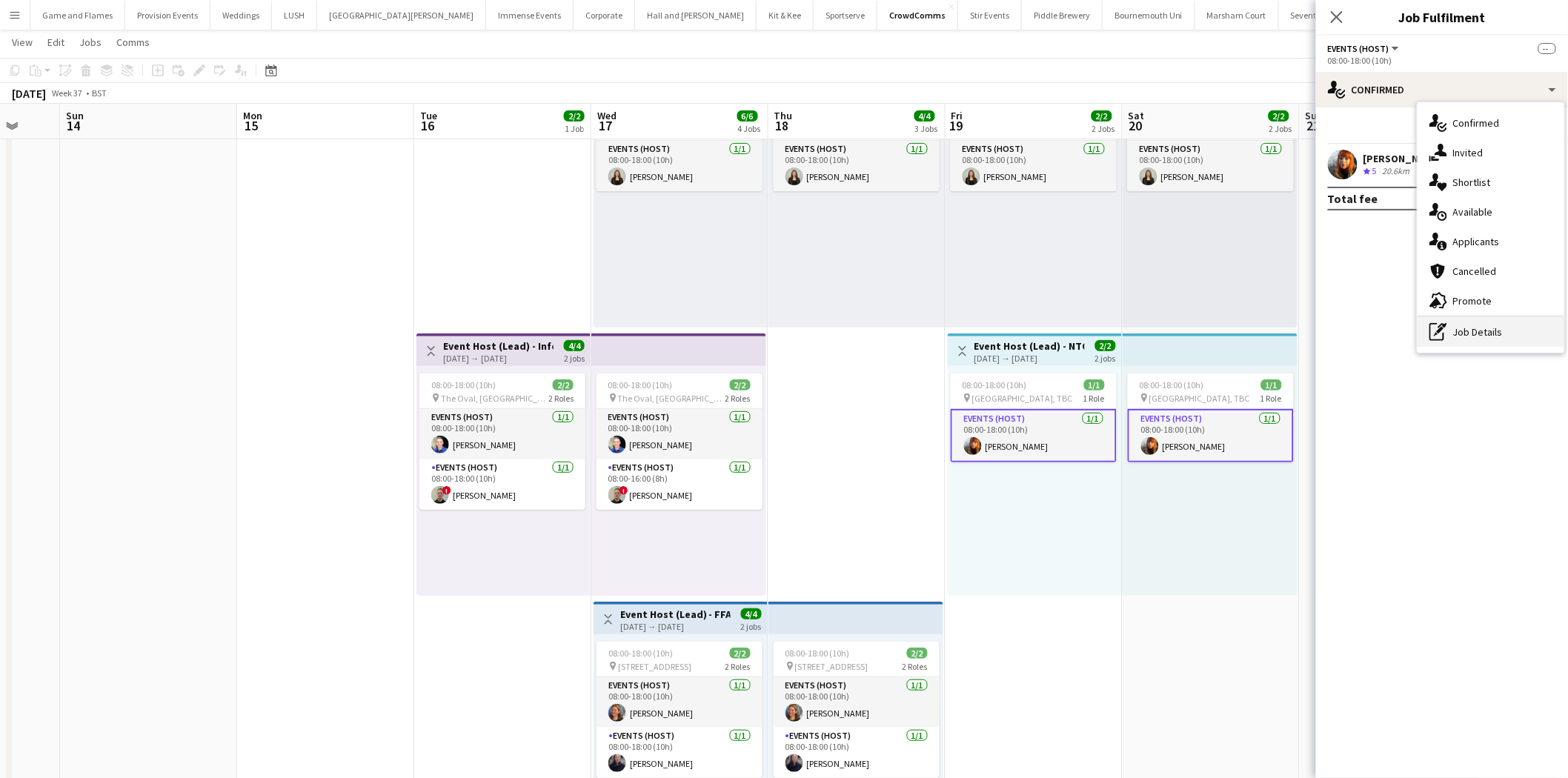
click at [1461, 335] on div "pen-write Job Details" at bounding box center [1491, 332] width 147 height 30
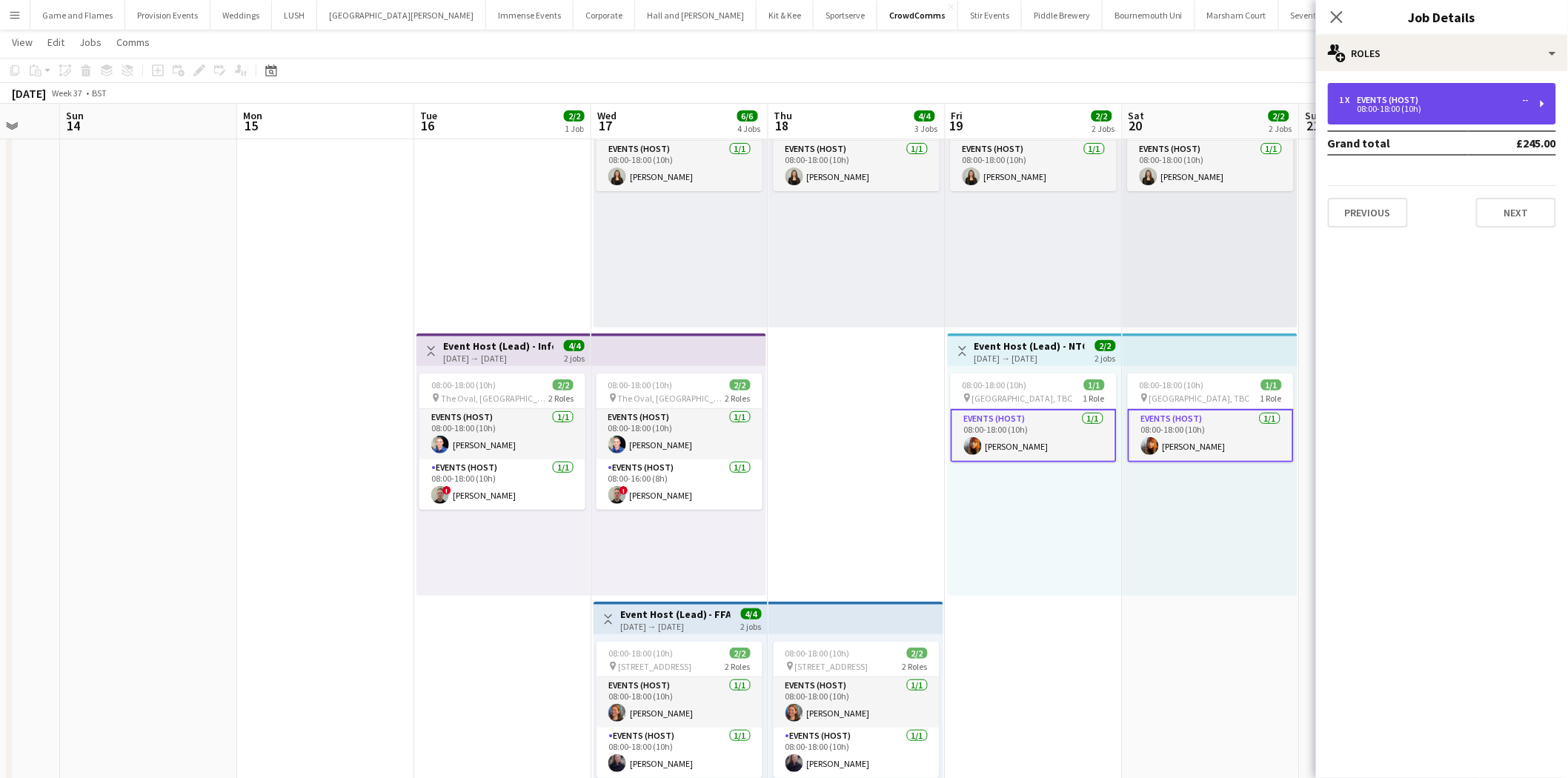
click at [1486, 105] on div "08:00-18:00 (10h)" at bounding box center [1434, 108] width 189 height 7
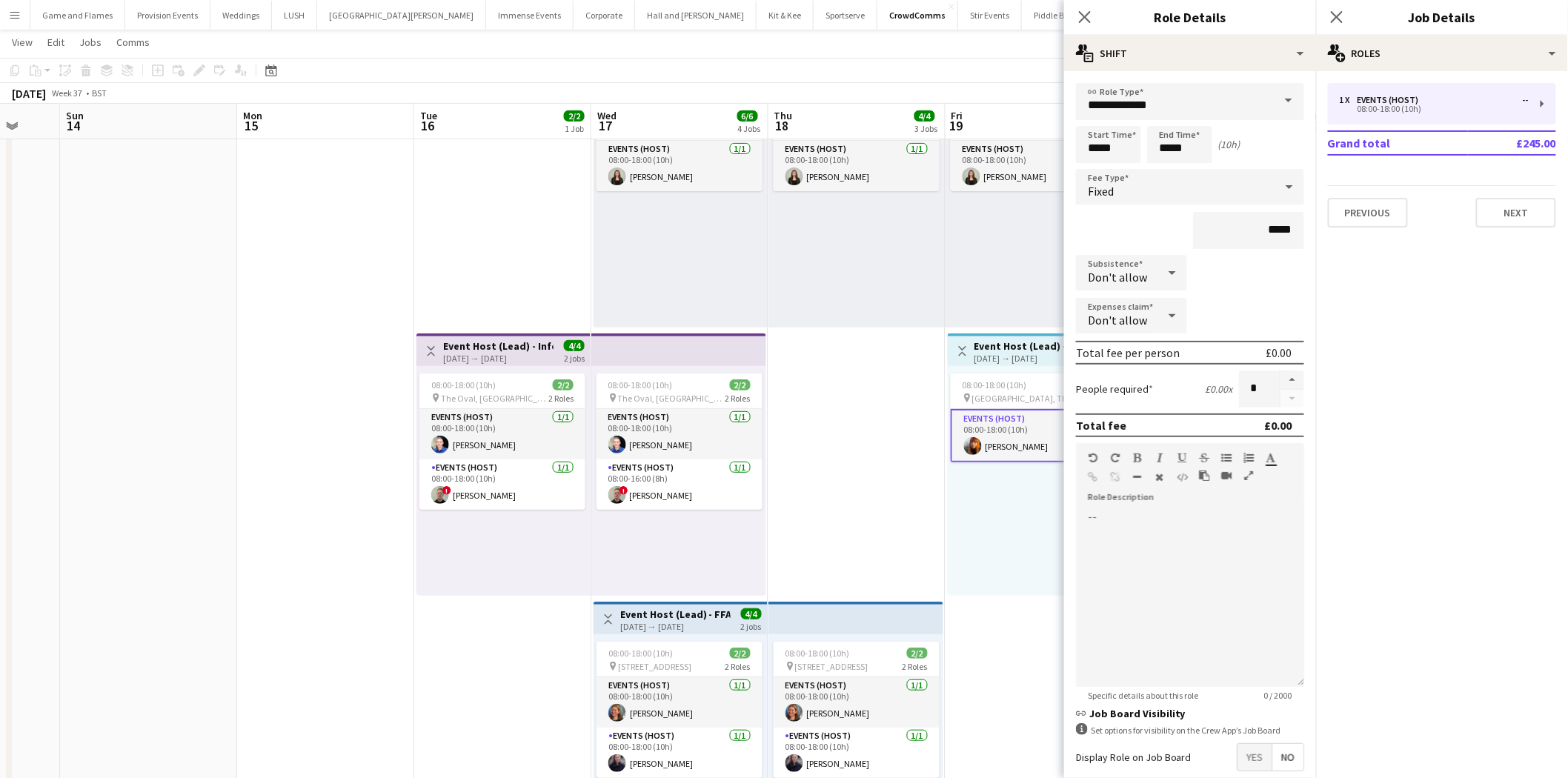
click at [887, 471] on app-date-cell "08:00-18:00 (10h) 1/1 pin Brighton, TBC 1 Role Events (Host) 1/1 08:00-18:00 (1…" at bounding box center [857, 599] width 177 height 1079
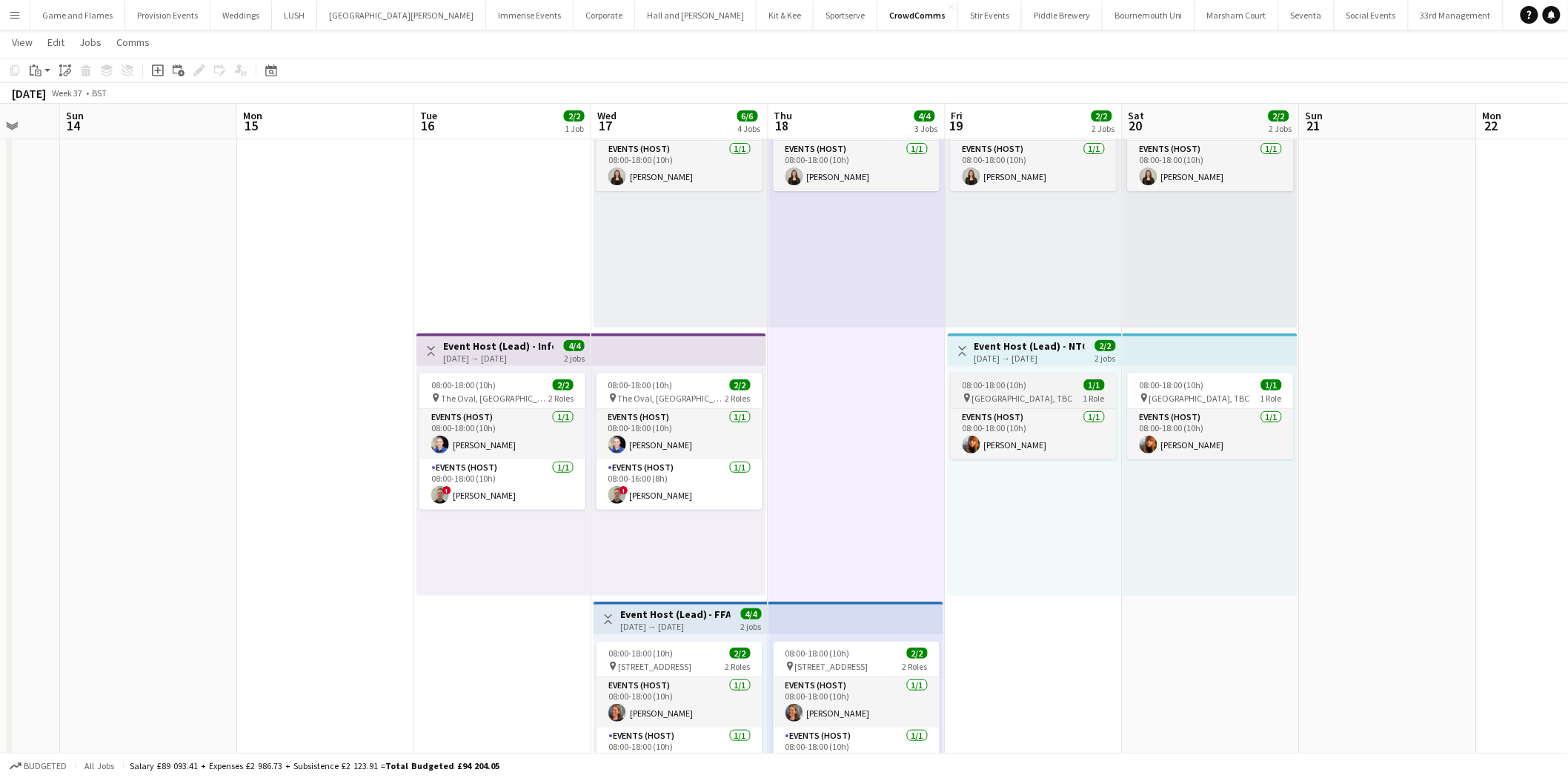
click at [1090, 382] on span "1/1" at bounding box center [1094, 385] width 21 height 11
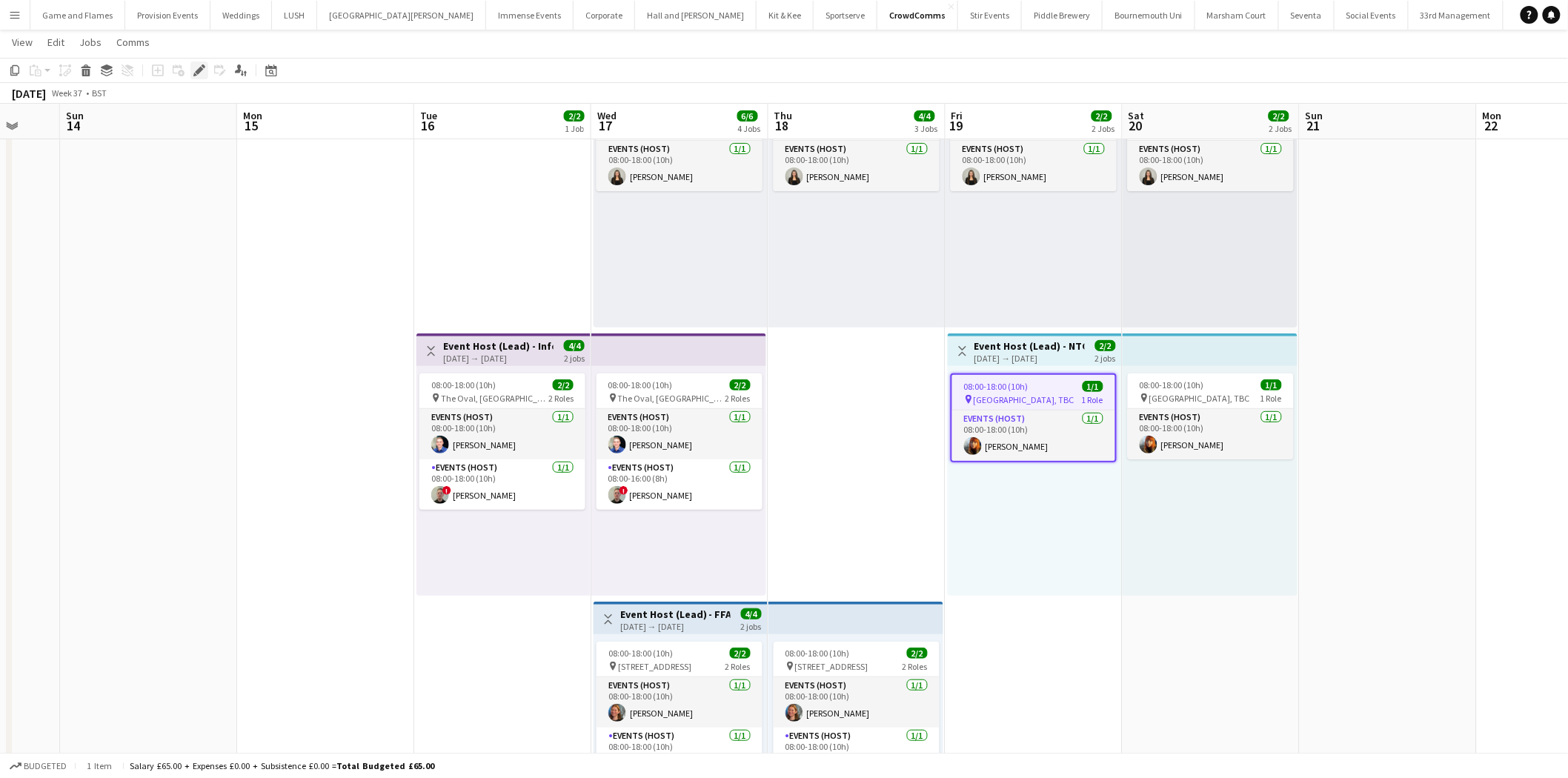
click at [195, 72] on icon at bounding box center [199, 70] width 8 height 8
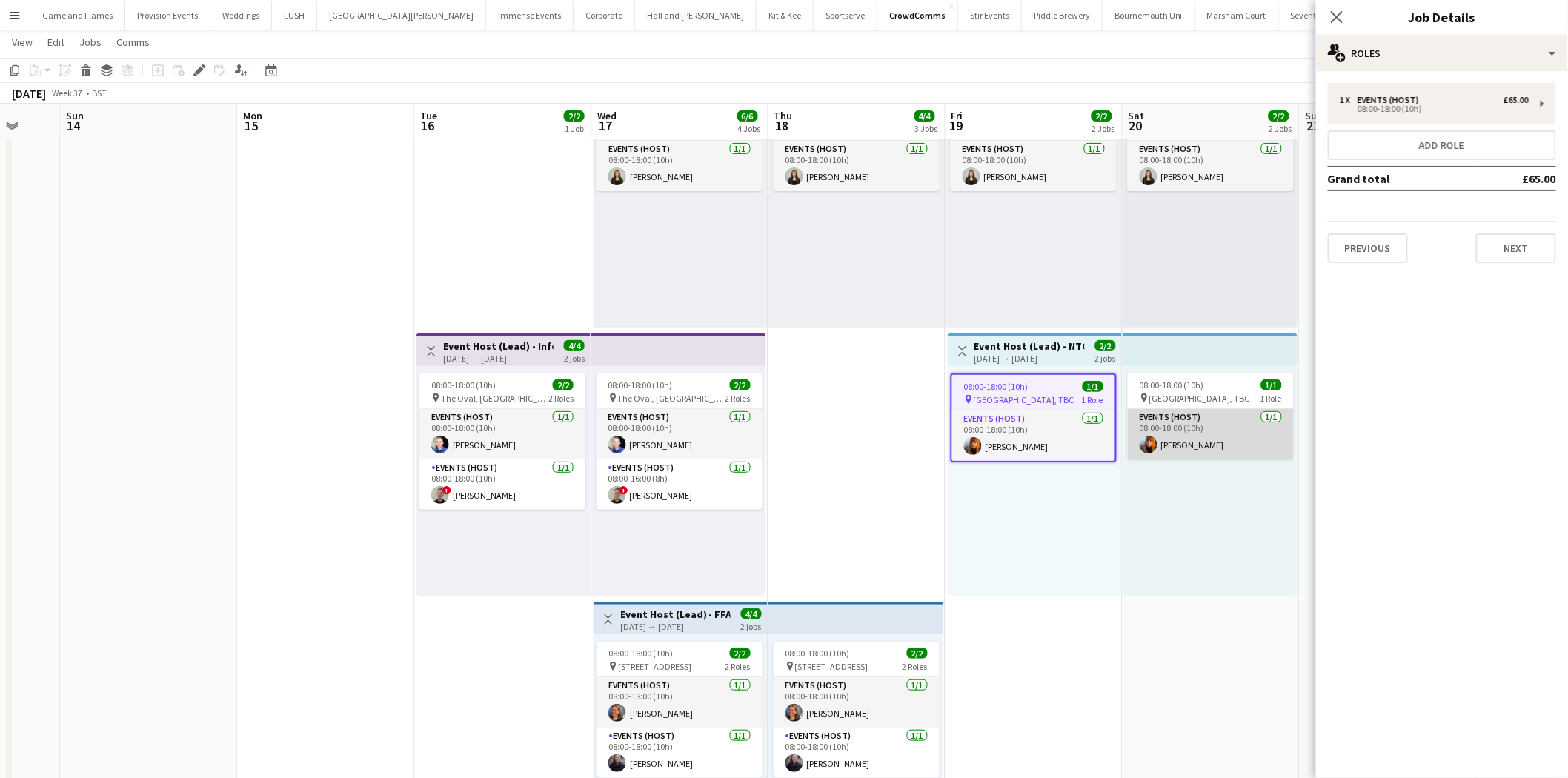
click at [1218, 410] on app-card-role "Events (Host) 1/1 08:00-18:00 (10h) Gemma Bradley" at bounding box center [1211, 434] width 166 height 51
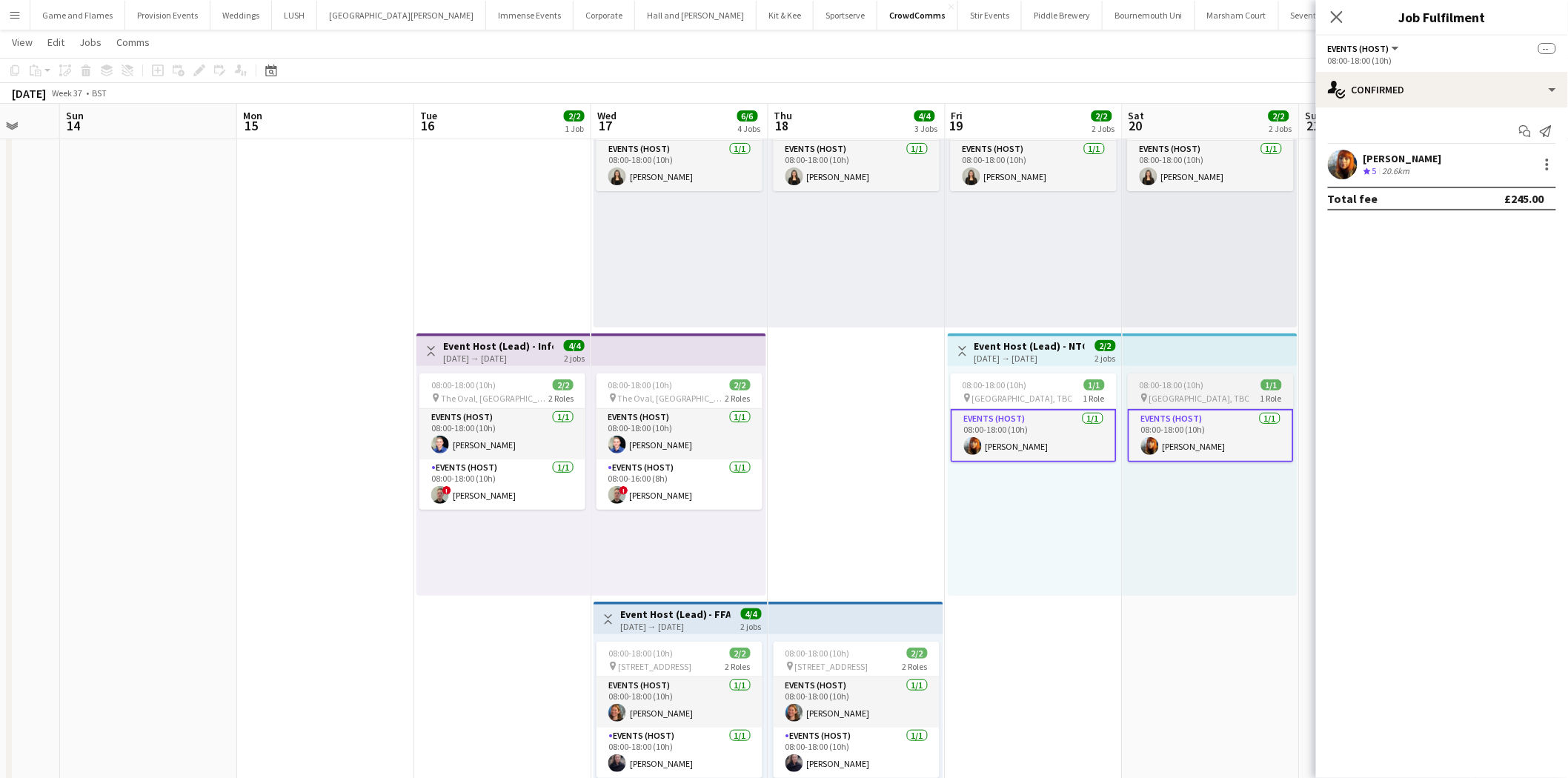
click at [1216, 388] on div "08:00-18:00 (10h) 1/1" at bounding box center [1211, 385] width 166 height 11
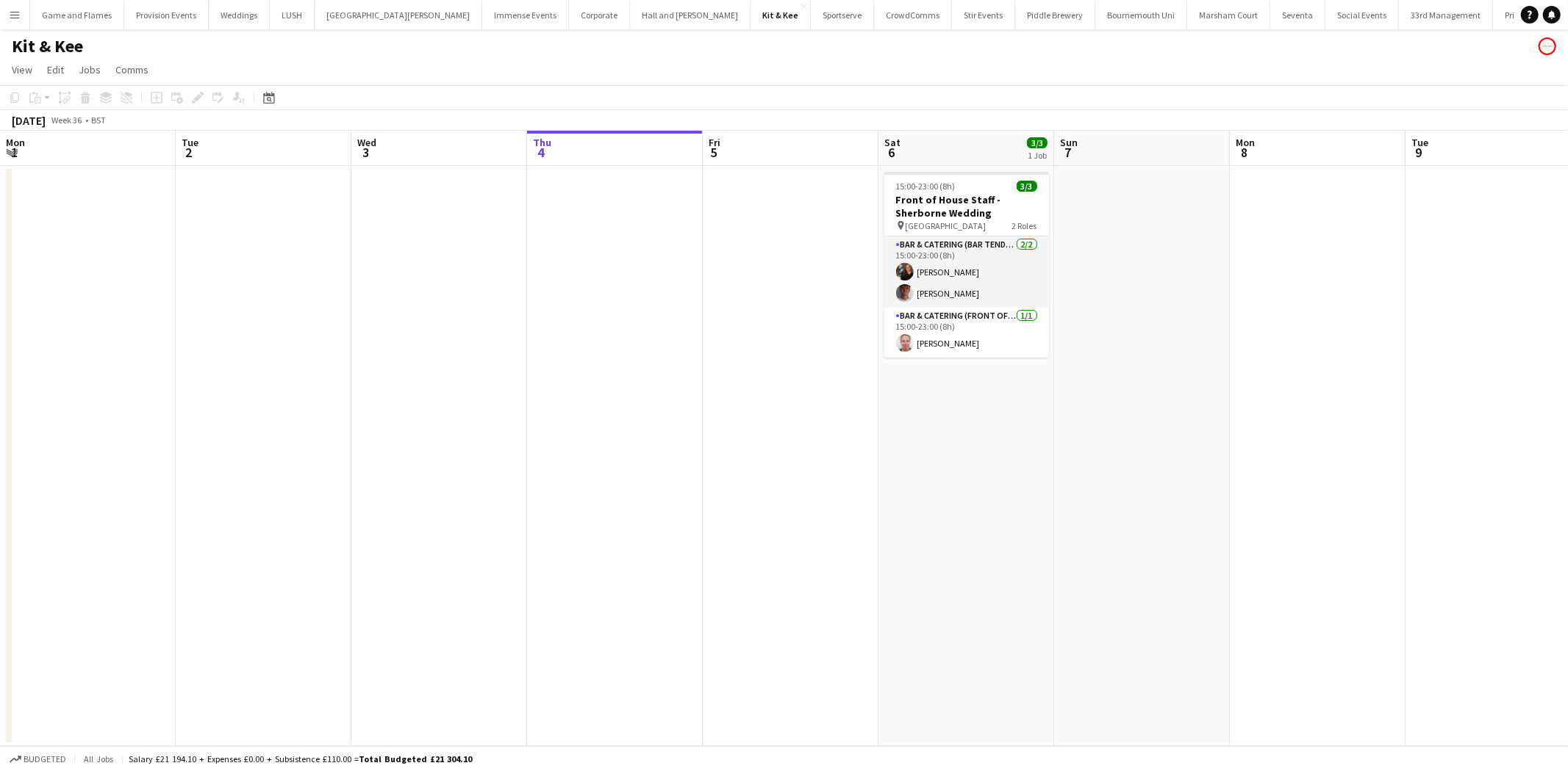
scroll to position [0, 351]
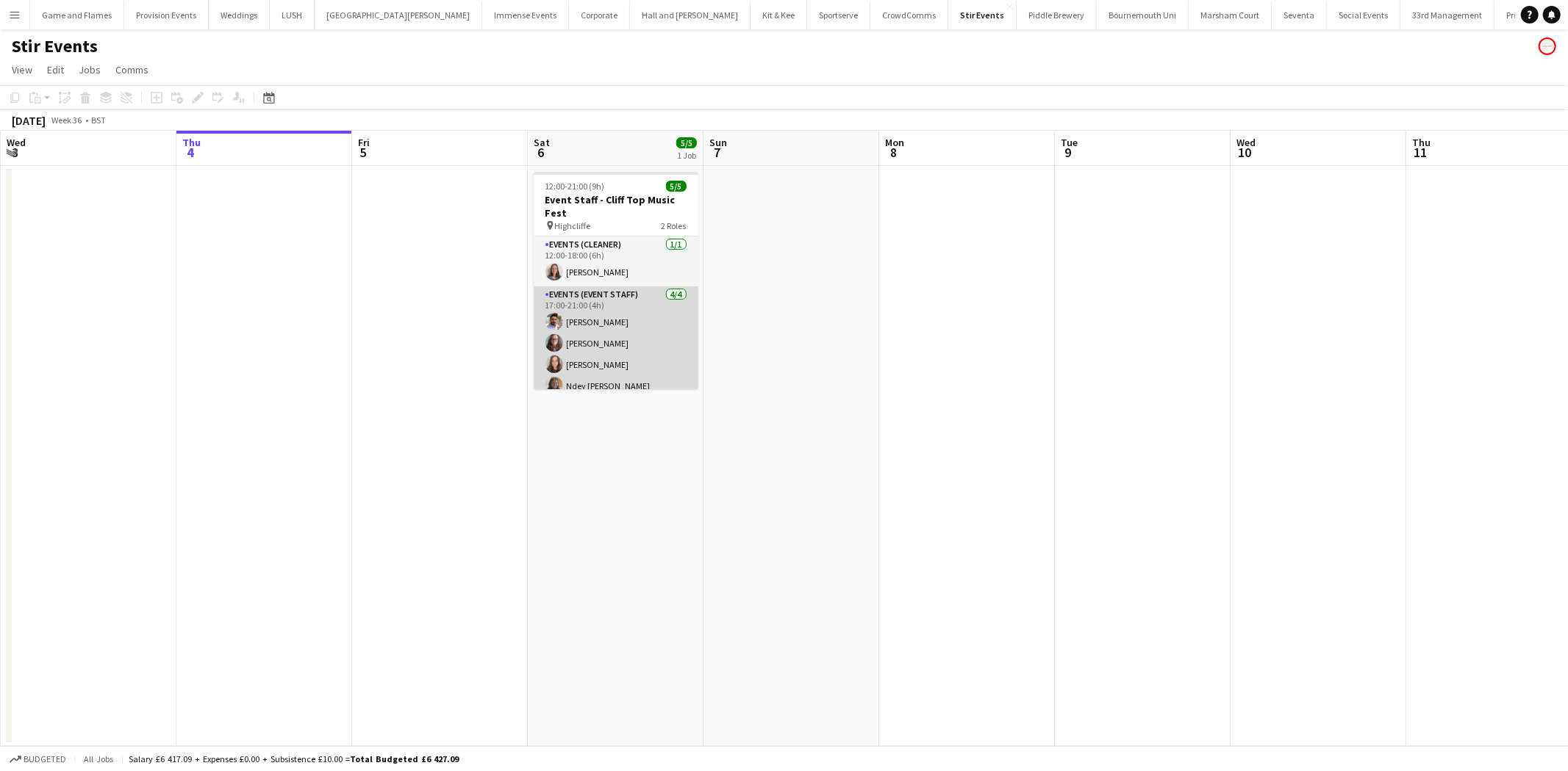
click at [655, 341] on app-card-role "Events (Event Staff) [DATE] 17:00-21:00 (4h) [PERSON_NAME] [PERSON_NAME] [PERSO…" at bounding box center [616, 344] width 165 height 114
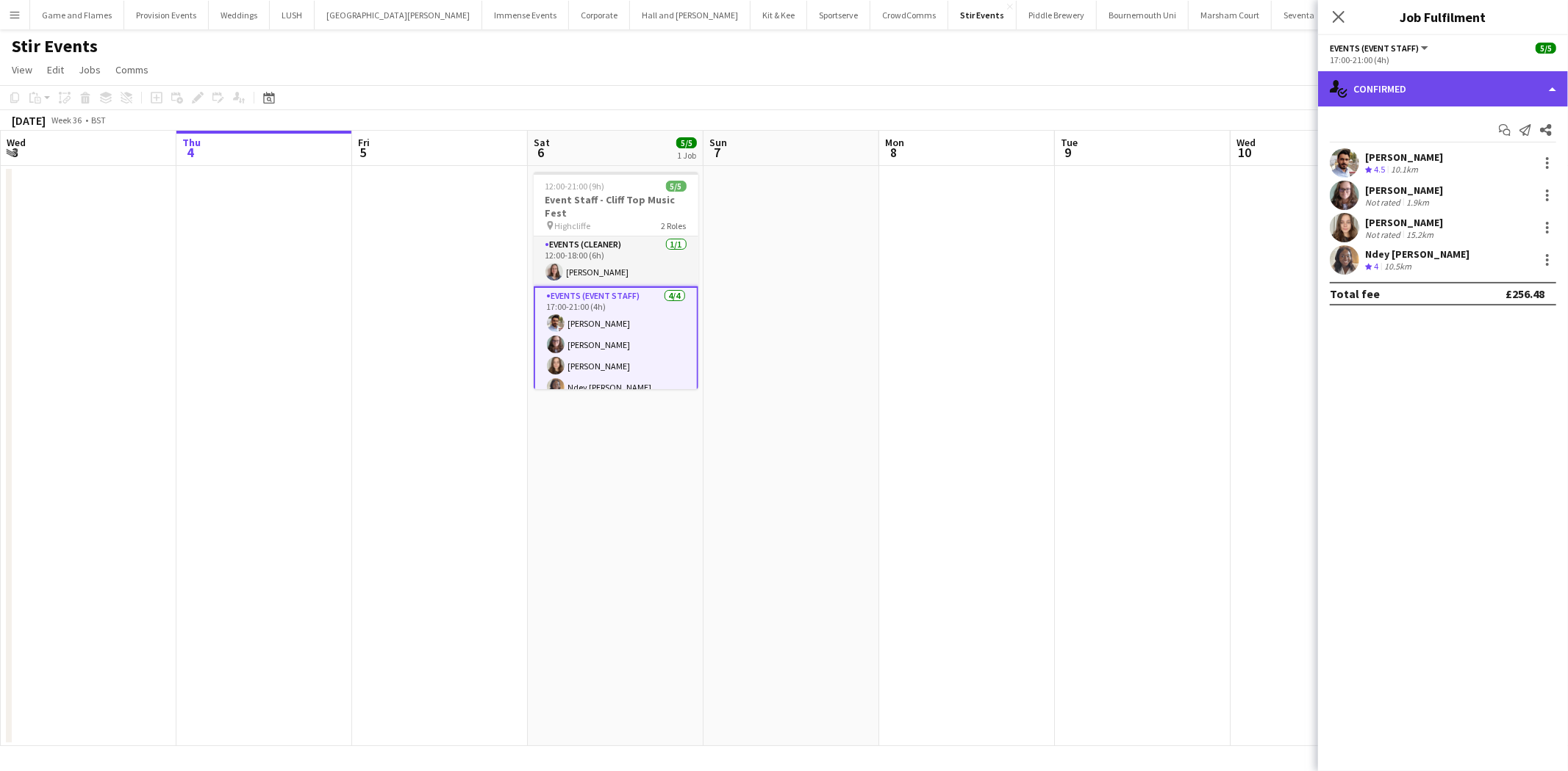
click at [1516, 97] on div "single-neutral-actions-check-2 Confirmed" at bounding box center [1442, 89] width 250 height 35
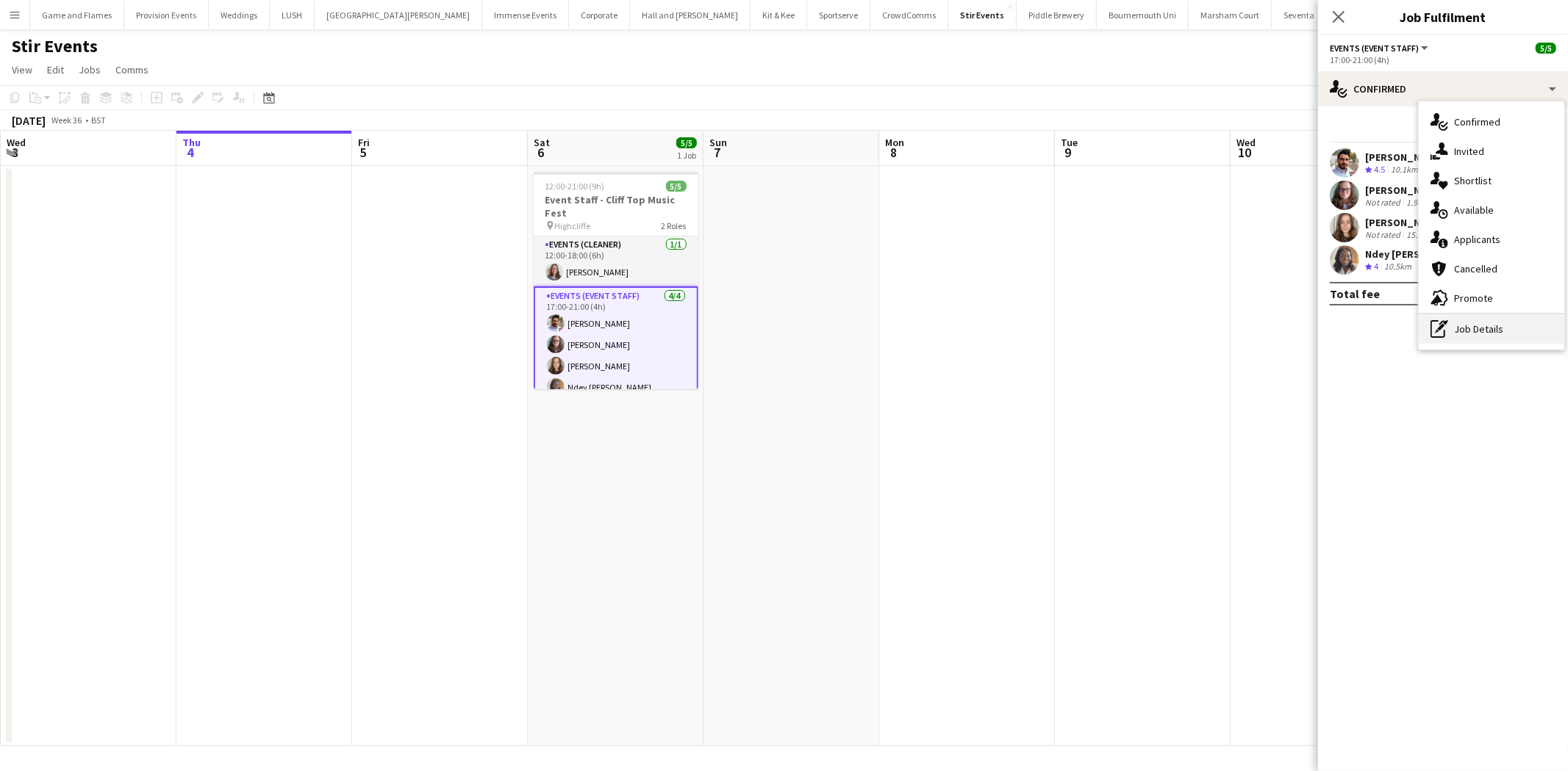
click at [1481, 340] on div "pen-write Job Details" at bounding box center [1491, 329] width 145 height 29
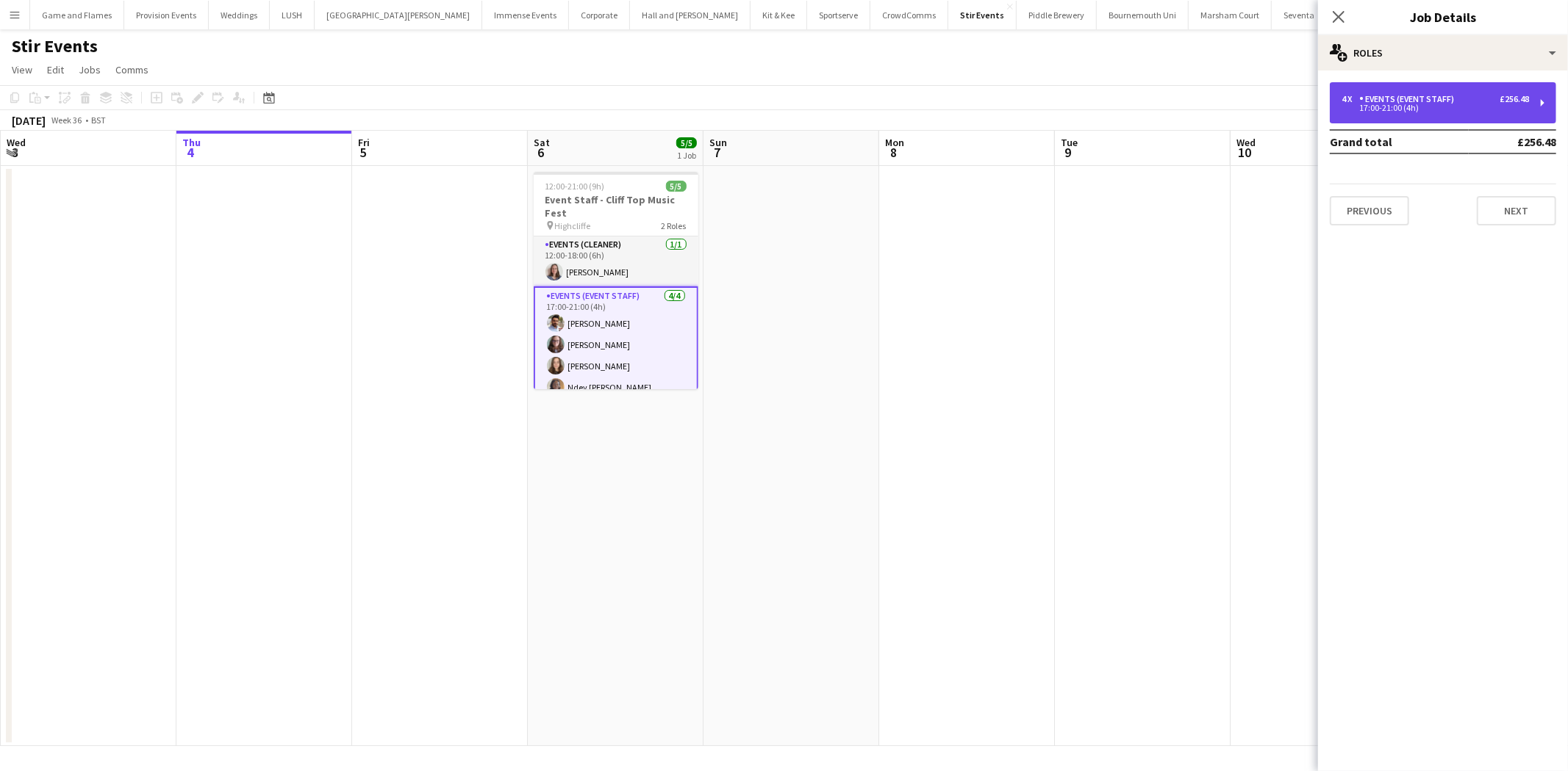
click at [1503, 120] on div "4 x Events (Event Staff) £256.48 17:00-21:00 (4h)" at bounding box center [1442, 103] width 226 height 41
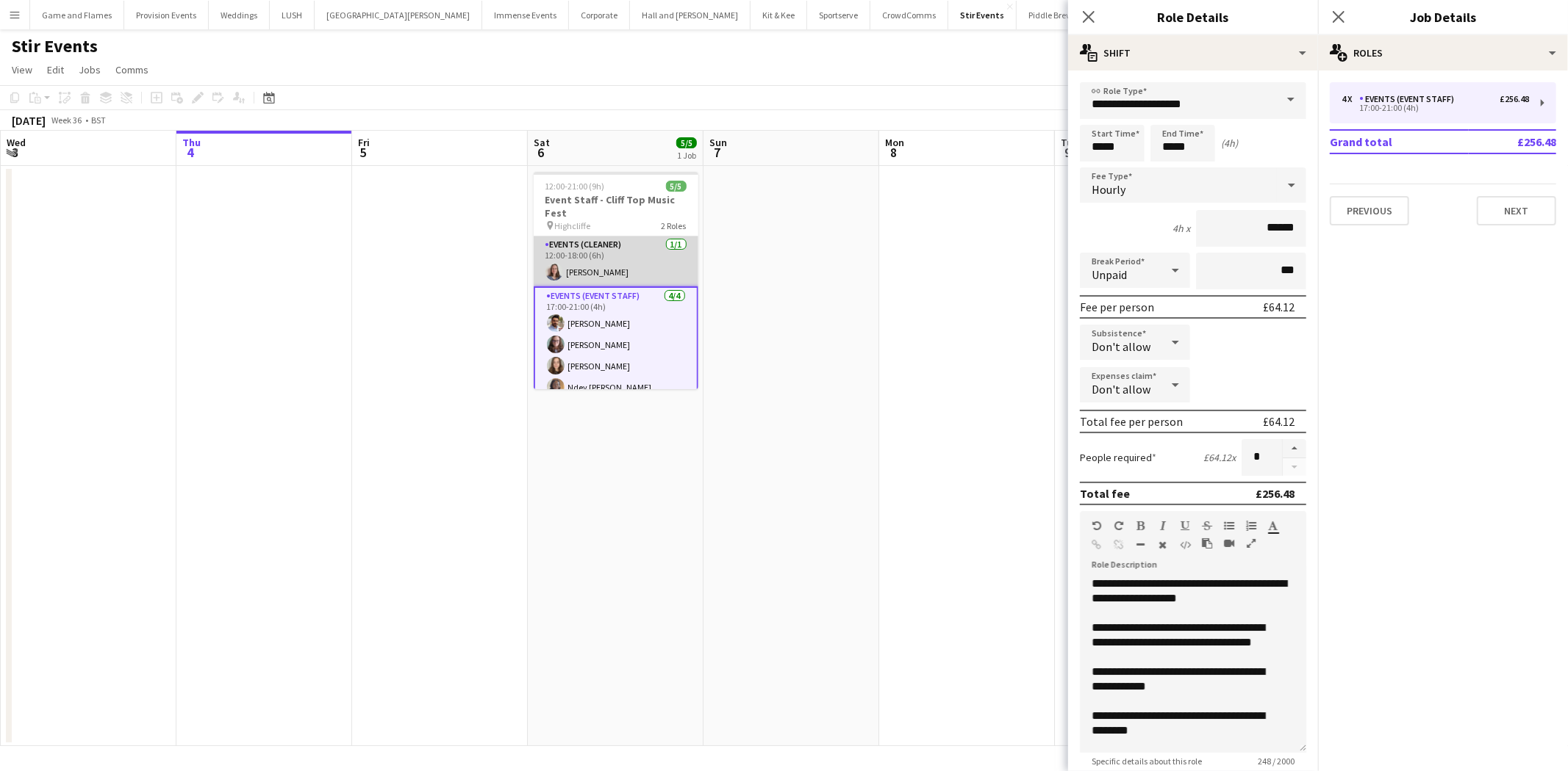
click at [585, 251] on app-card-role "Events (Cleaner) [DATE] 12:00-18:00 (6h) [PERSON_NAME]" at bounding box center [616, 261] width 165 height 50
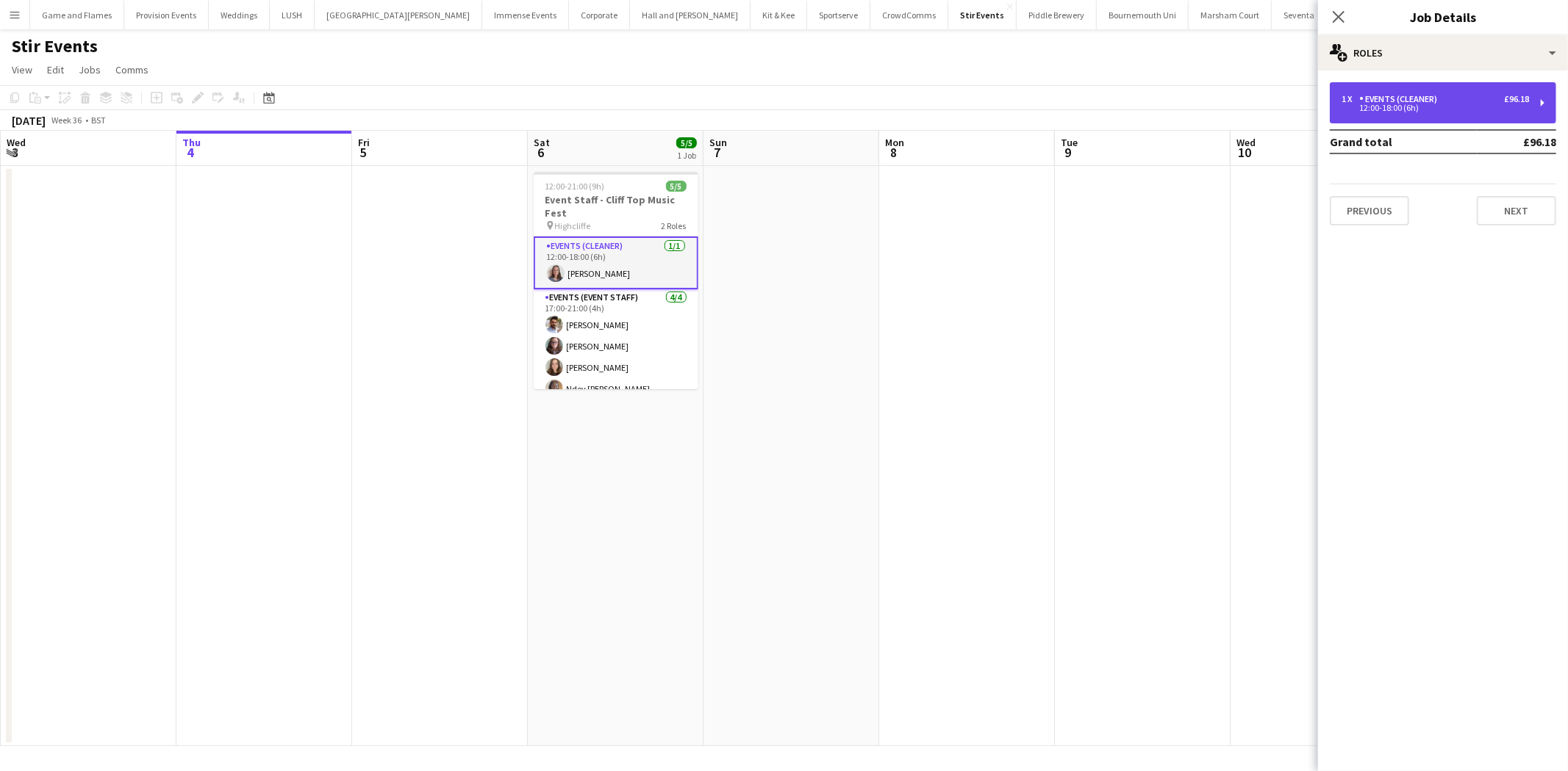
click at [1428, 97] on div "Events (Cleaner)" at bounding box center [1400, 99] width 84 height 10
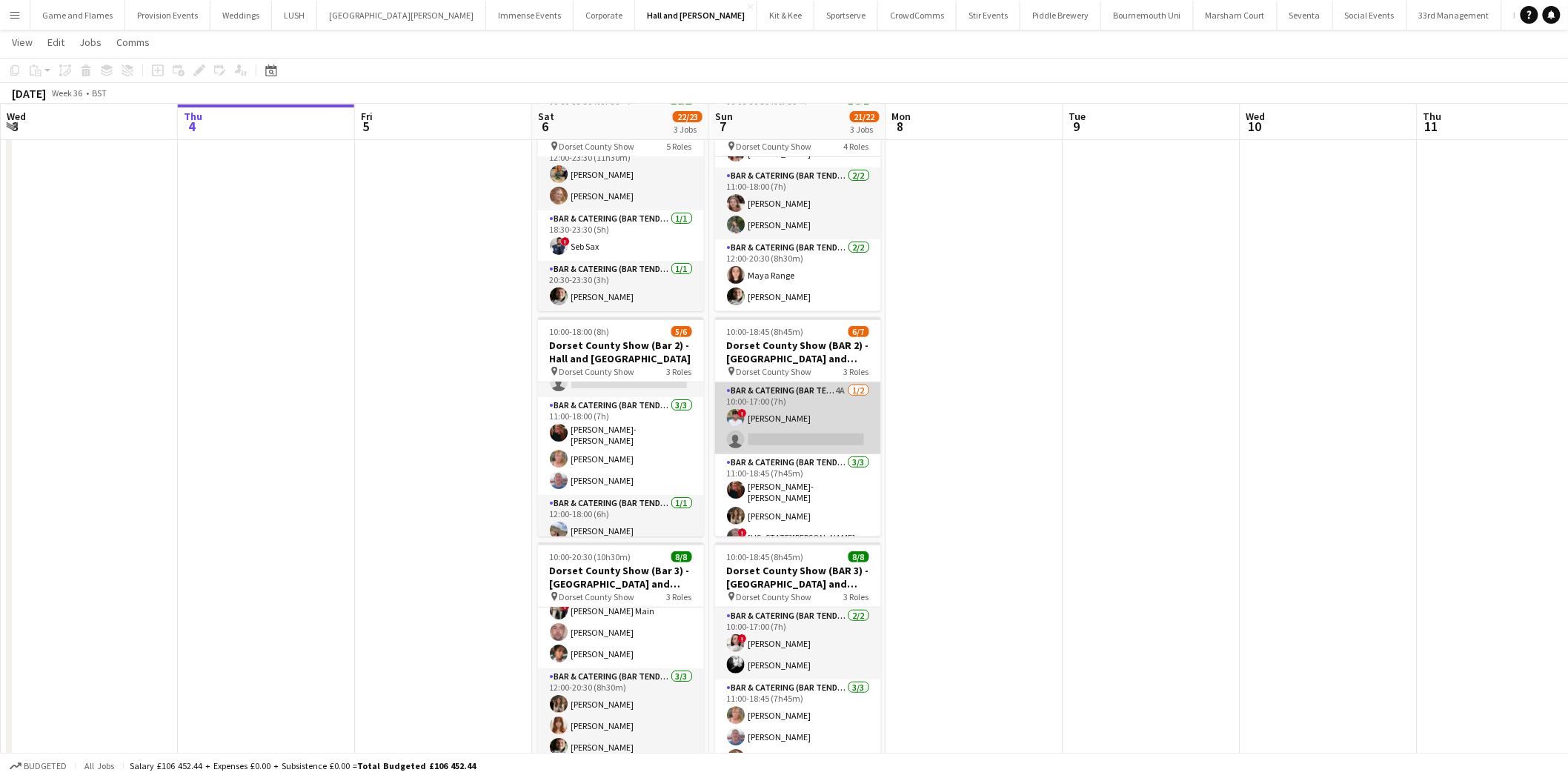
click at [840, 424] on app-card-role "Bar & Catering (Bar Tender) 4A [DATE] 10:00-17:00 (7h) ! [PERSON_NAME] single-n…" at bounding box center [798, 418] width 166 height 72
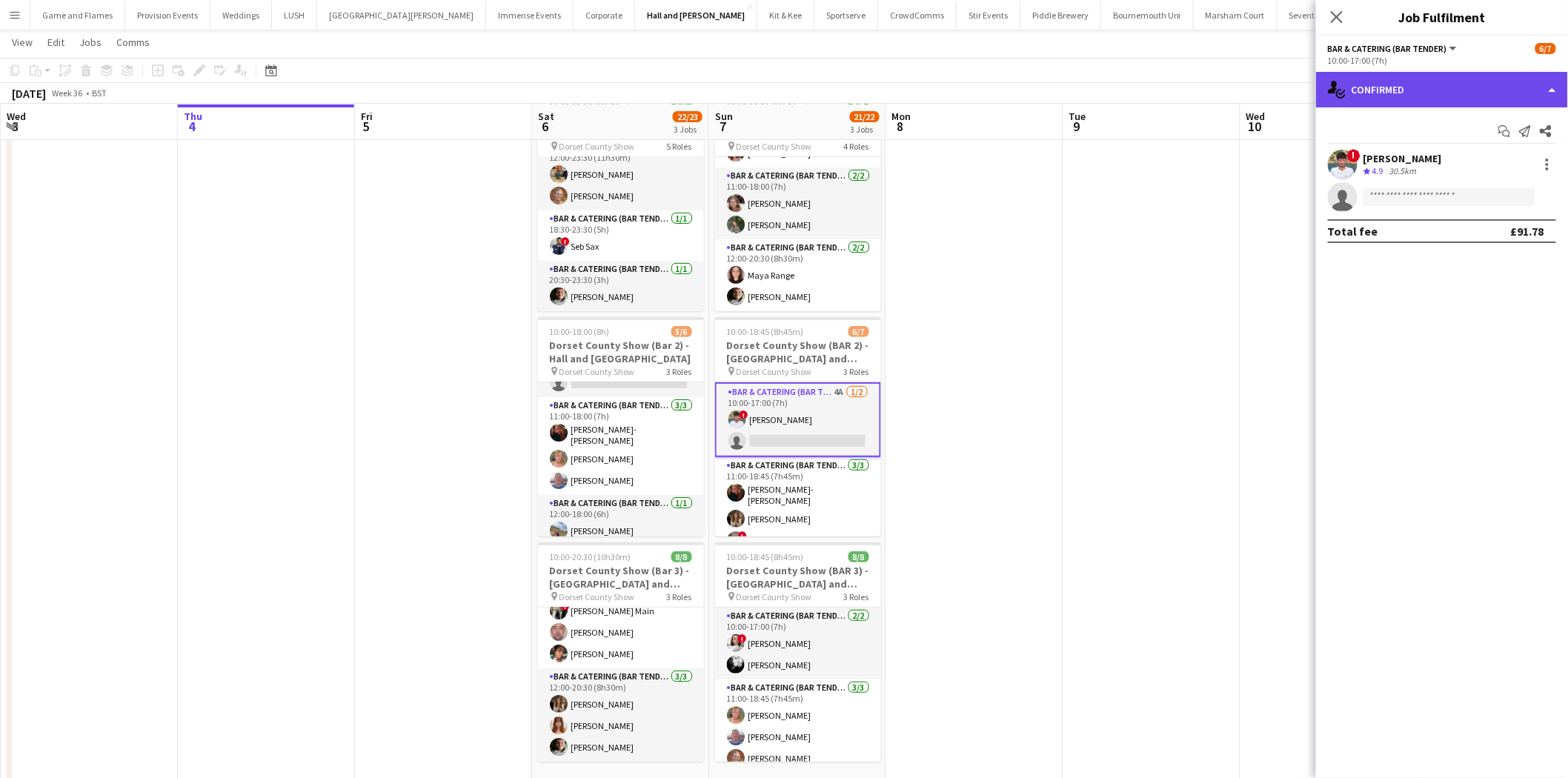
click at [1467, 78] on div "single-neutral-actions-check-2 Confirmed" at bounding box center [1442, 90] width 252 height 36
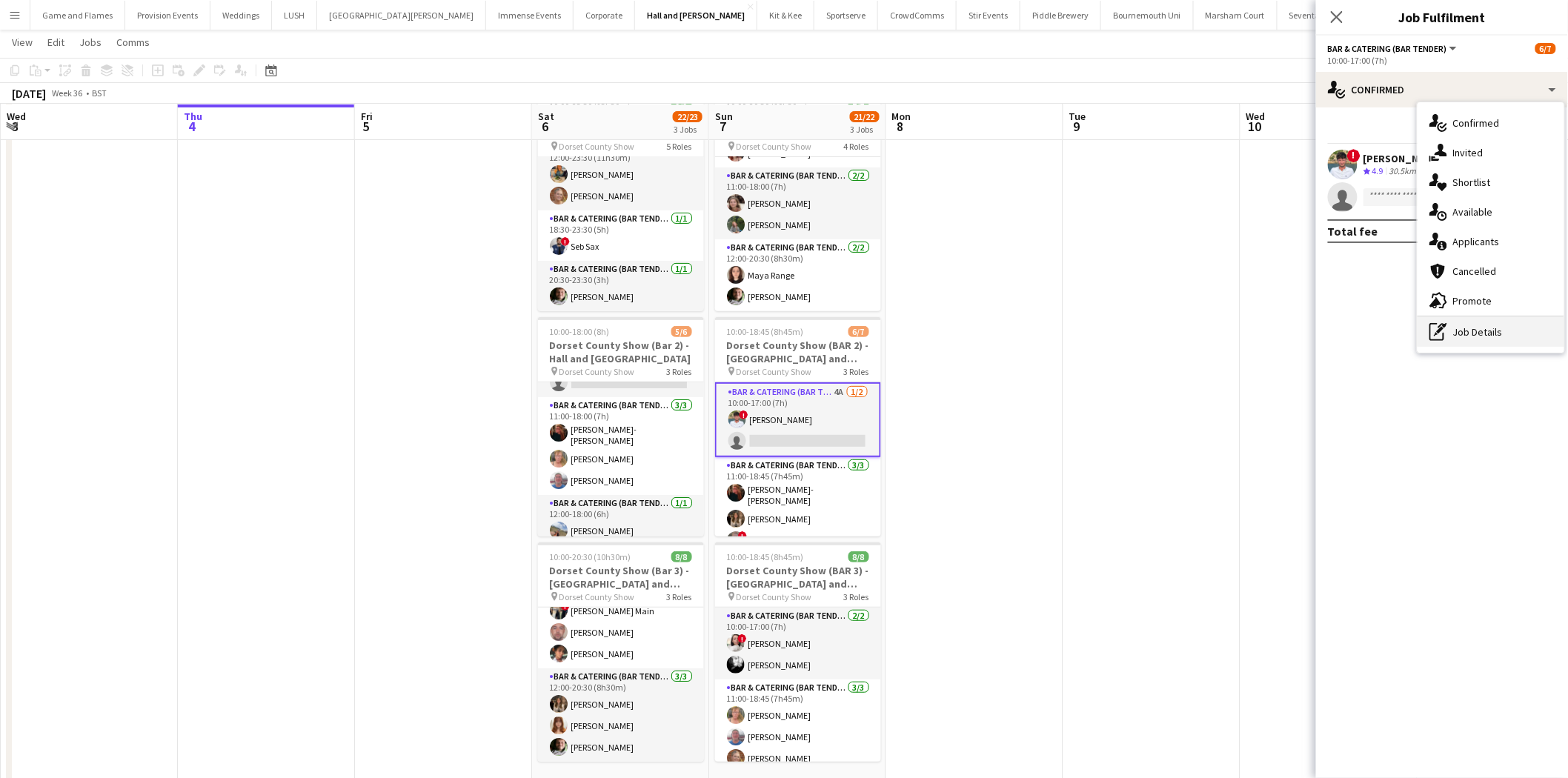
click at [1503, 337] on div "pen-write Job Details" at bounding box center [1491, 332] width 147 height 30
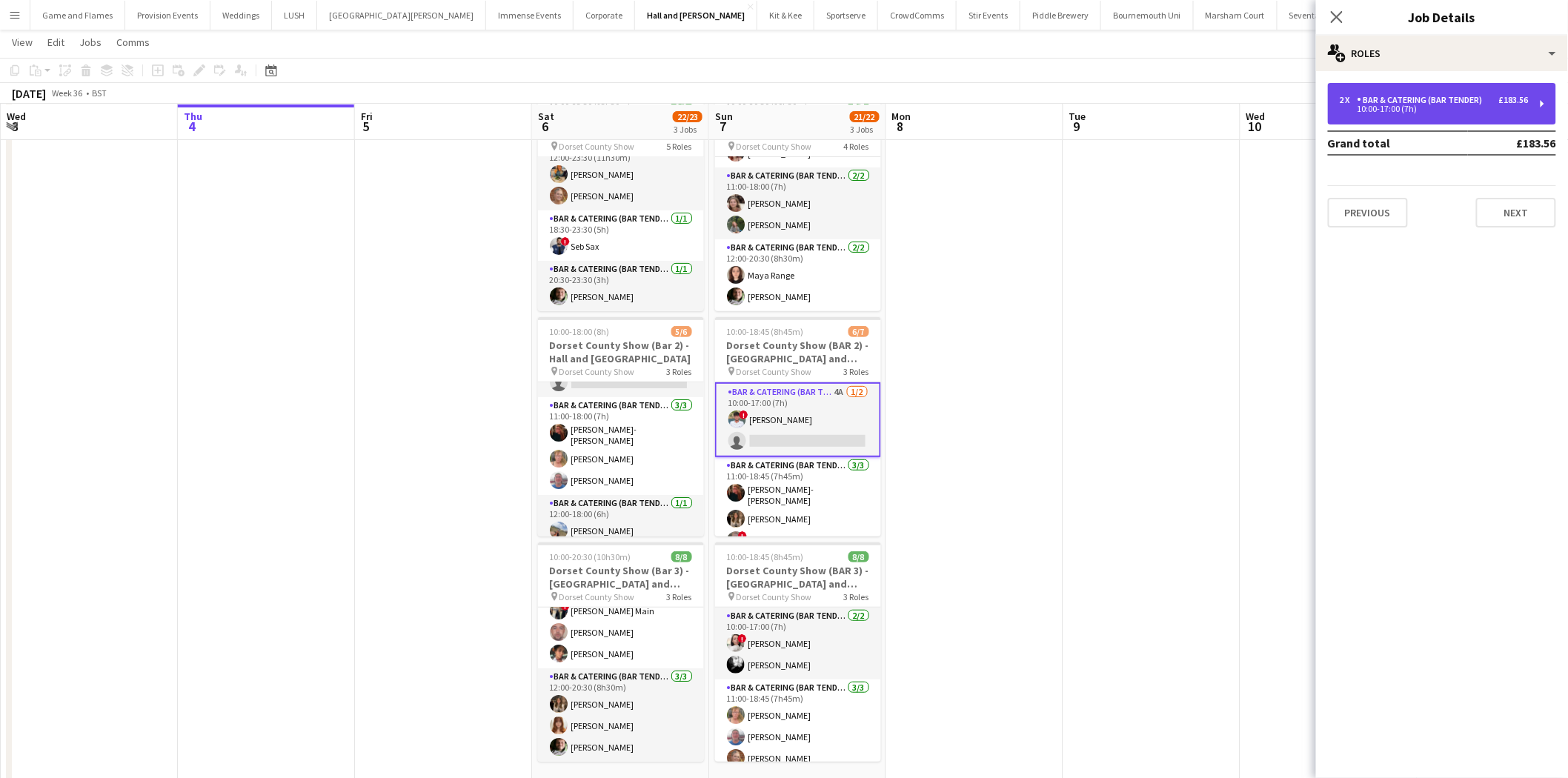
click at [1494, 101] on div "2 x Bar & Catering (Bar Tender) £183.56" at bounding box center [1434, 100] width 189 height 10
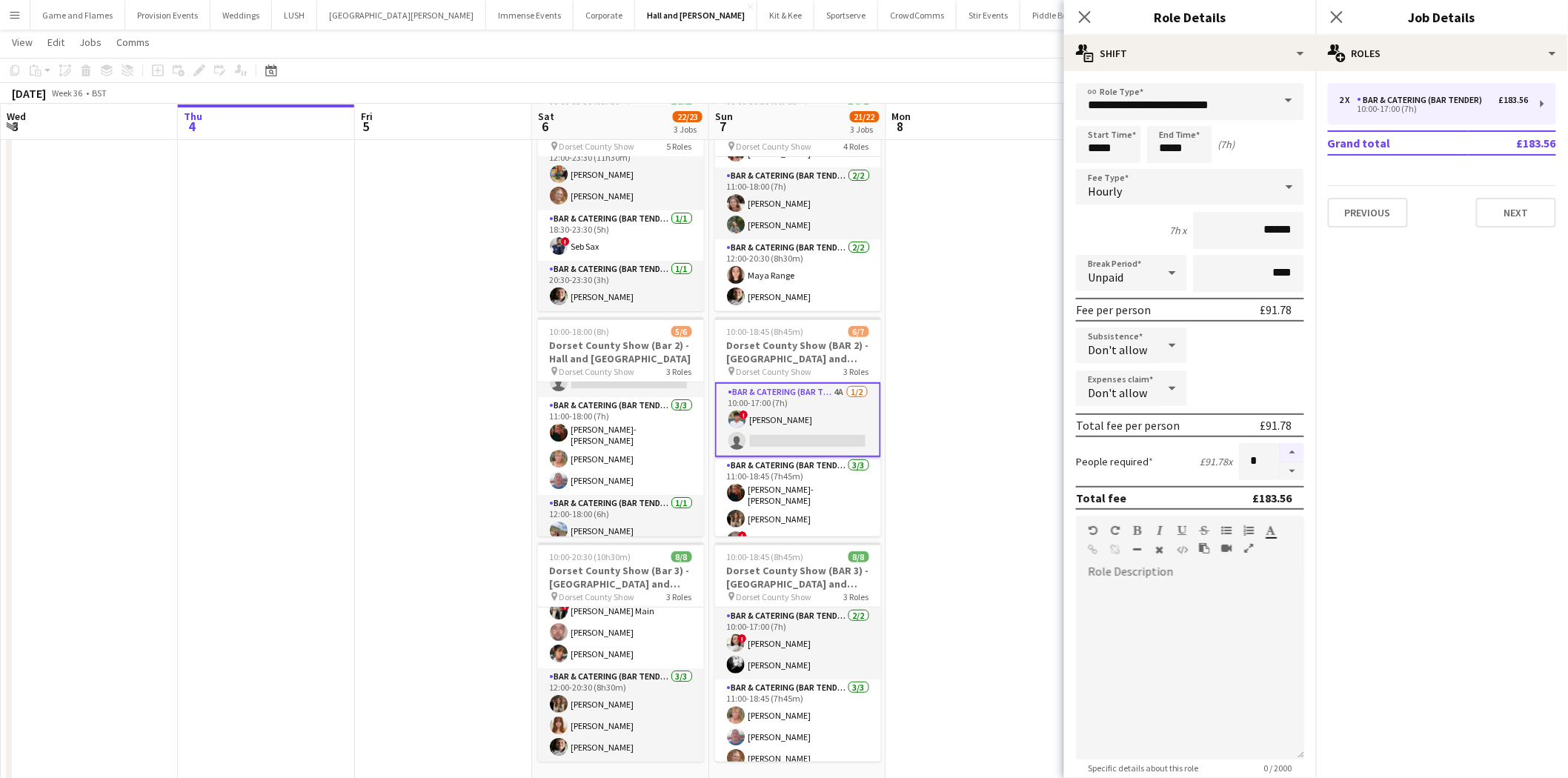
click at [1281, 451] on button "button" at bounding box center [1293, 452] width 24 height 19
click at [1286, 467] on button "button" at bounding box center [1293, 472] width 24 height 19
type input "*"
click at [966, 338] on app-date-cell at bounding box center [975, 439] width 177 height 706
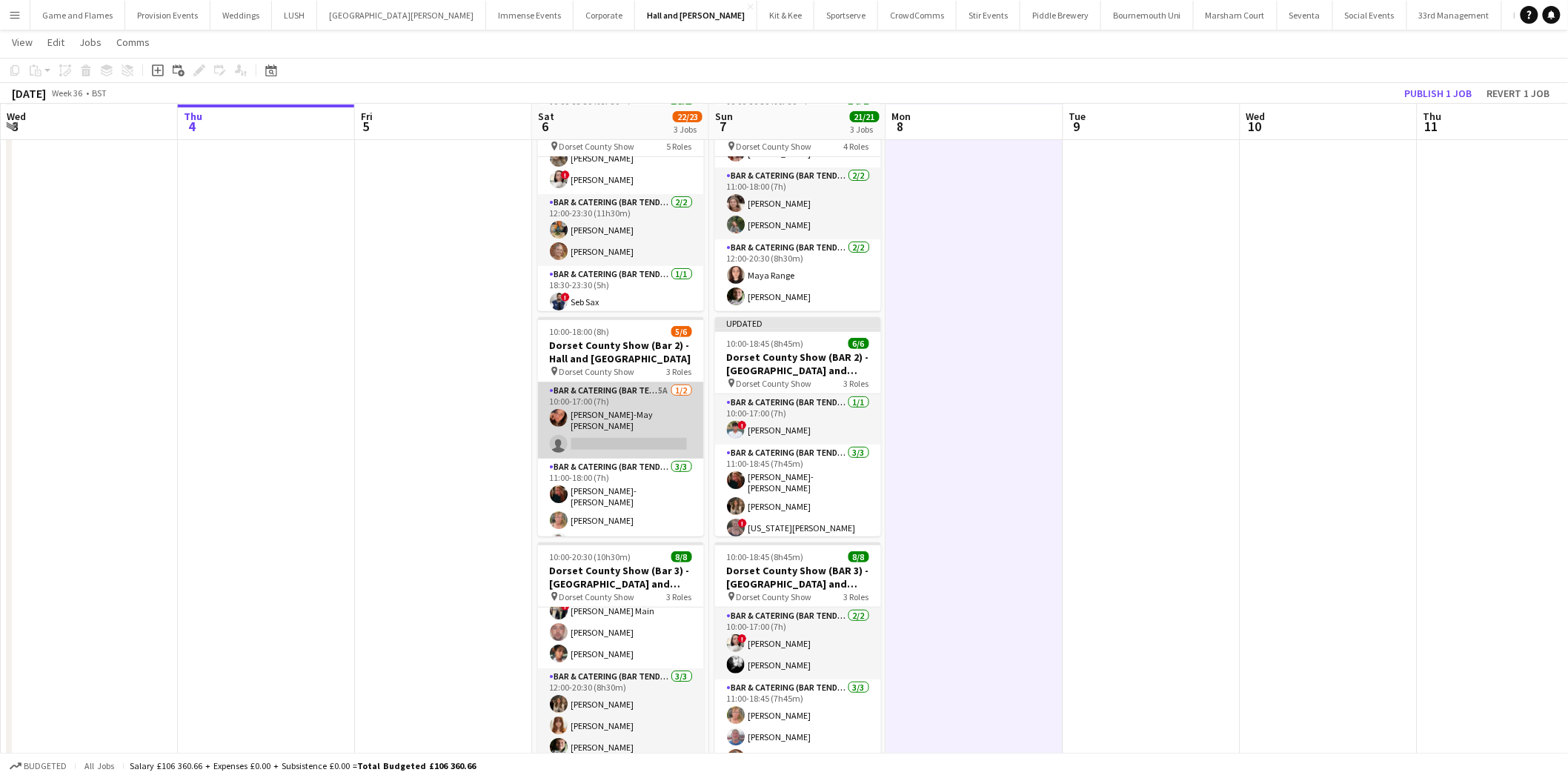
click at [654, 413] on app-card-role "Bar & Catering (Bar Tender) 5A [DATE] 10:00-17:00 (7h) [PERSON_NAME]-May [PERSO…" at bounding box center [621, 420] width 166 height 76
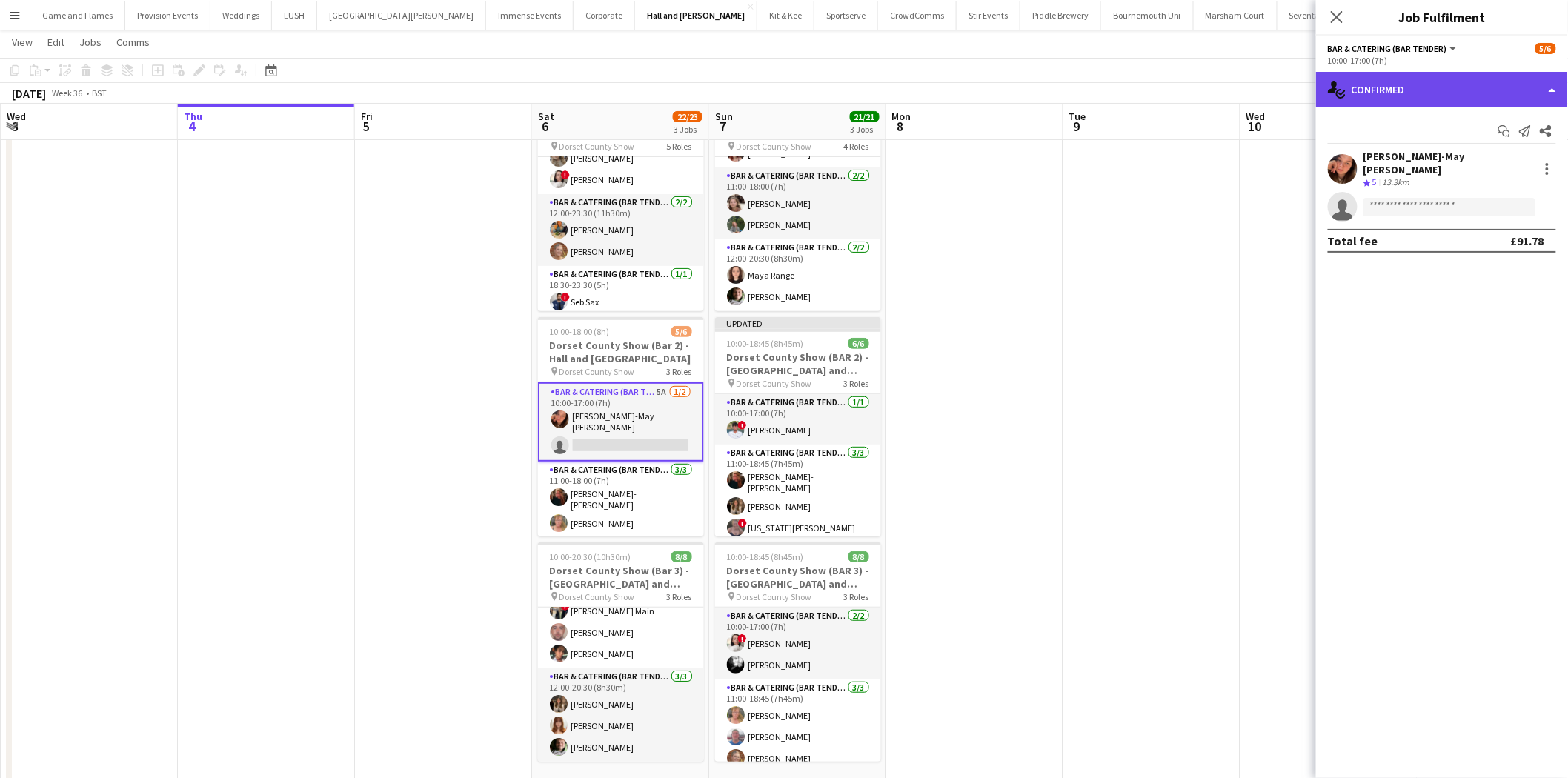
click at [1485, 78] on div "single-neutral-actions-check-2 Confirmed" at bounding box center [1442, 90] width 252 height 36
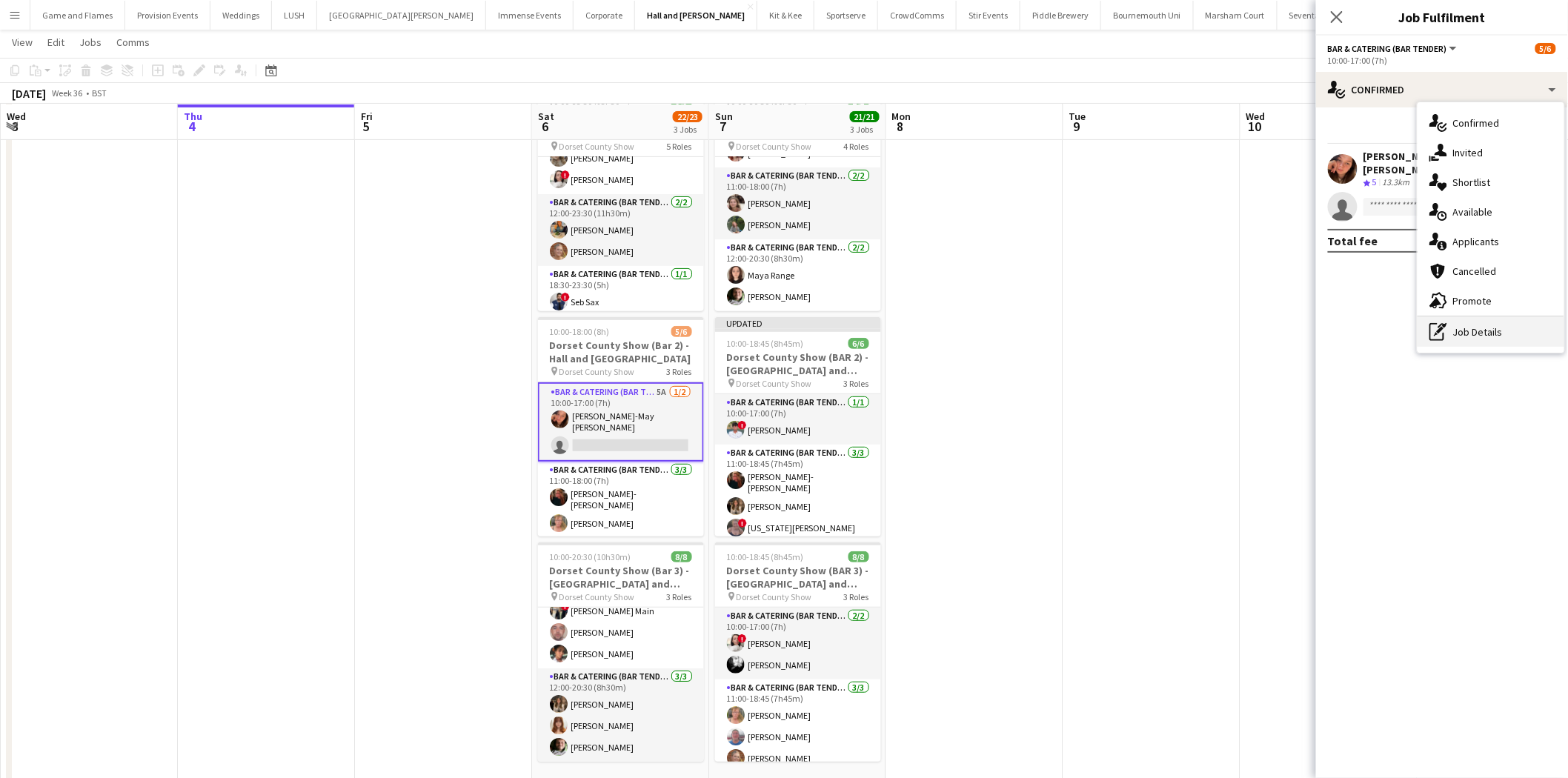
click at [1456, 319] on div "pen-write Job Details" at bounding box center [1491, 332] width 147 height 30
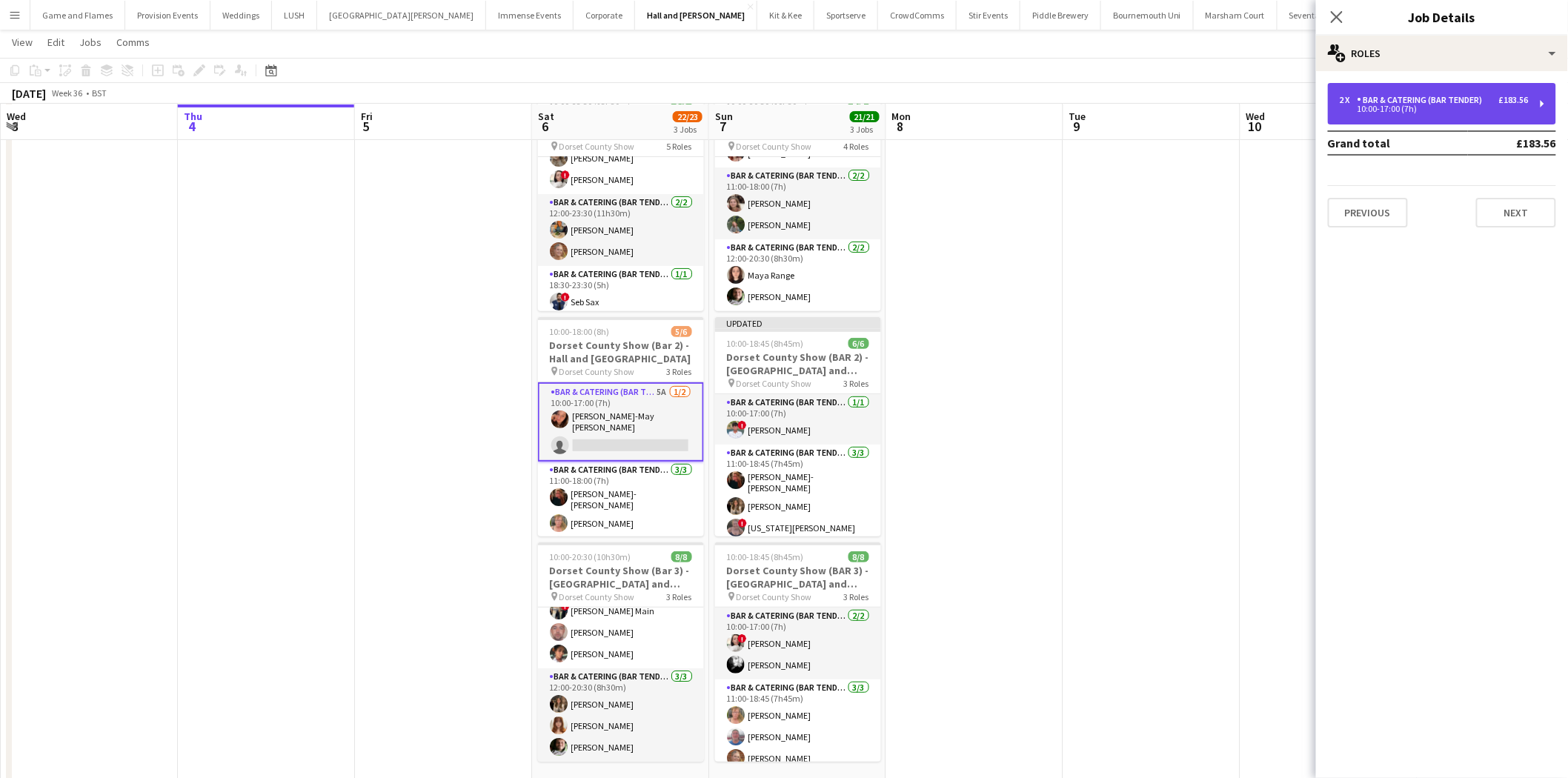
click at [1467, 109] on div "10:00-17:00 (7h)" at bounding box center [1434, 108] width 189 height 7
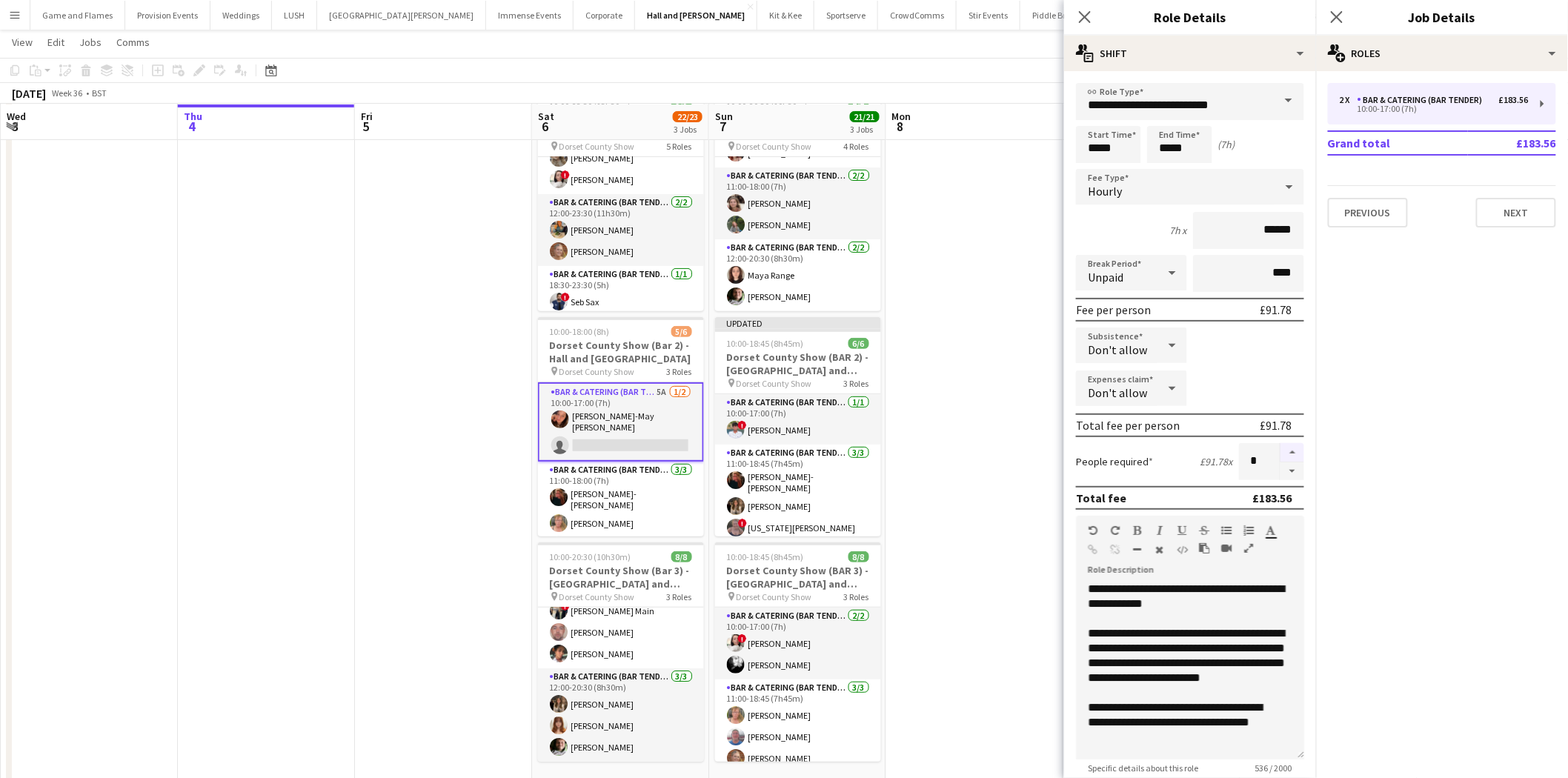
click at [1282, 450] on button "button" at bounding box center [1293, 452] width 24 height 19
click at [1284, 464] on button "button" at bounding box center [1293, 472] width 24 height 19
type input "*"
click at [979, 320] on app-date-cell at bounding box center [975, 439] width 177 height 706
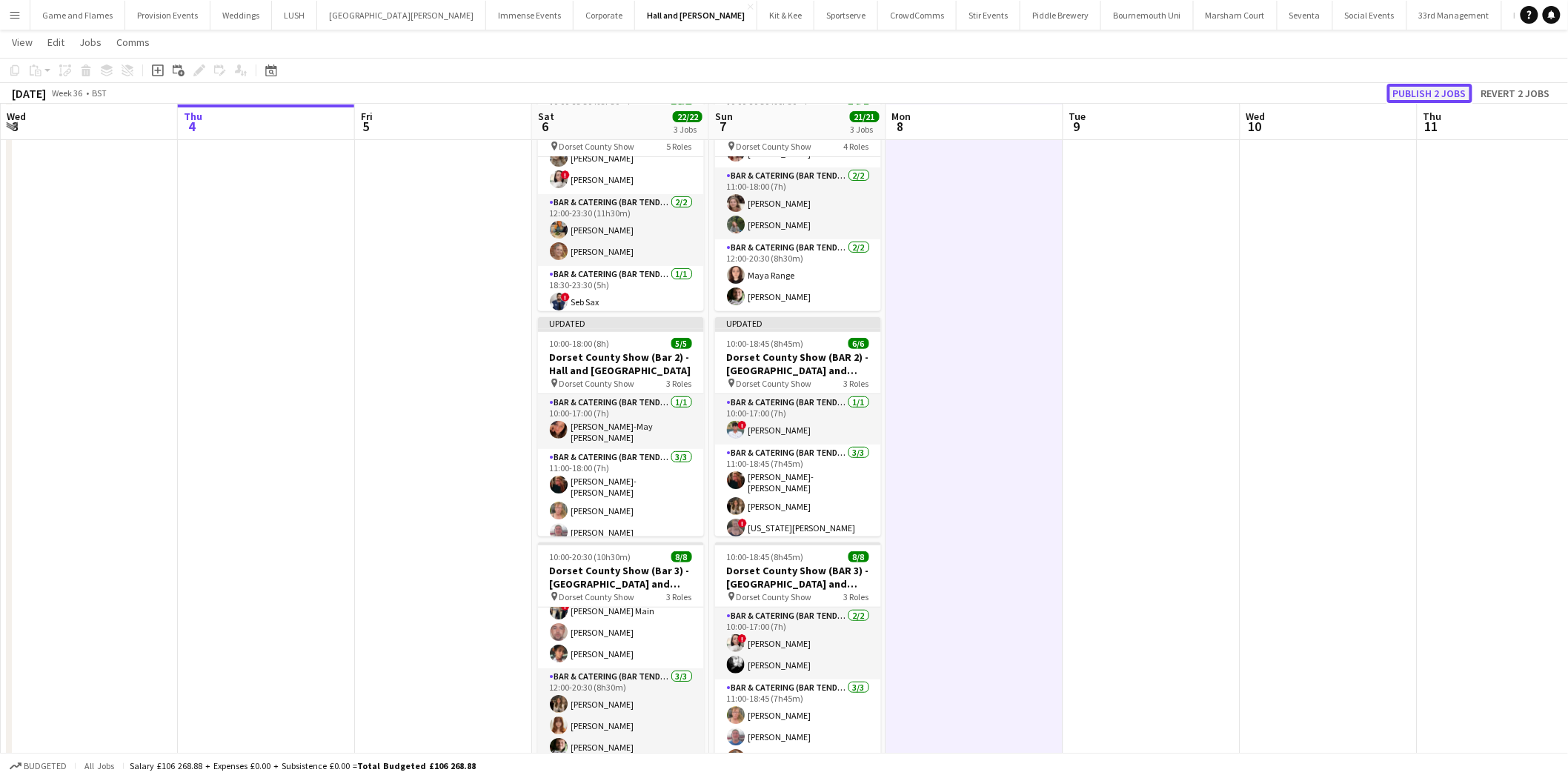
click at [1434, 84] on button "Publish 2 jobs" at bounding box center [1429, 93] width 85 height 19
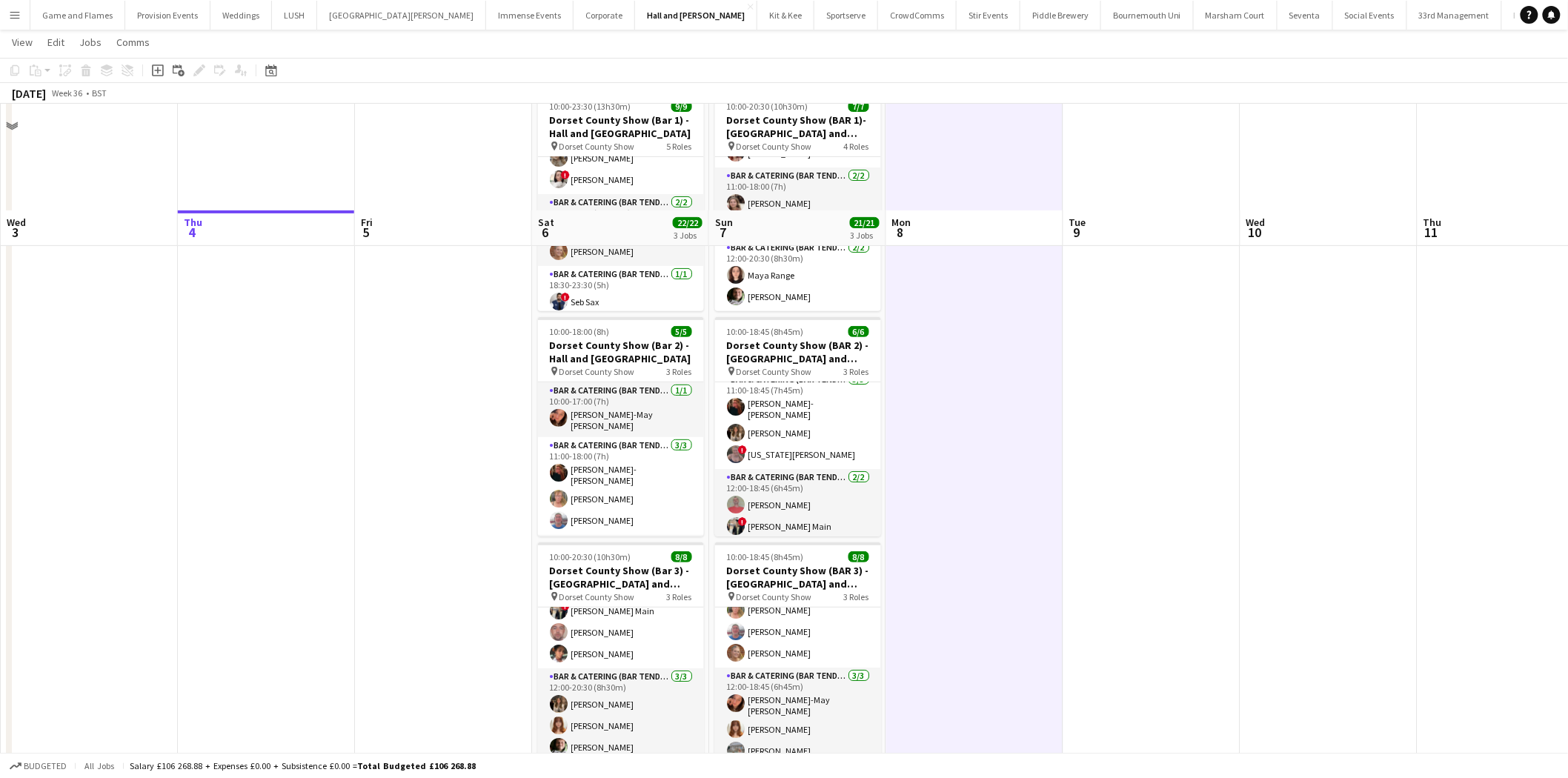
scroll to position [187, 0]
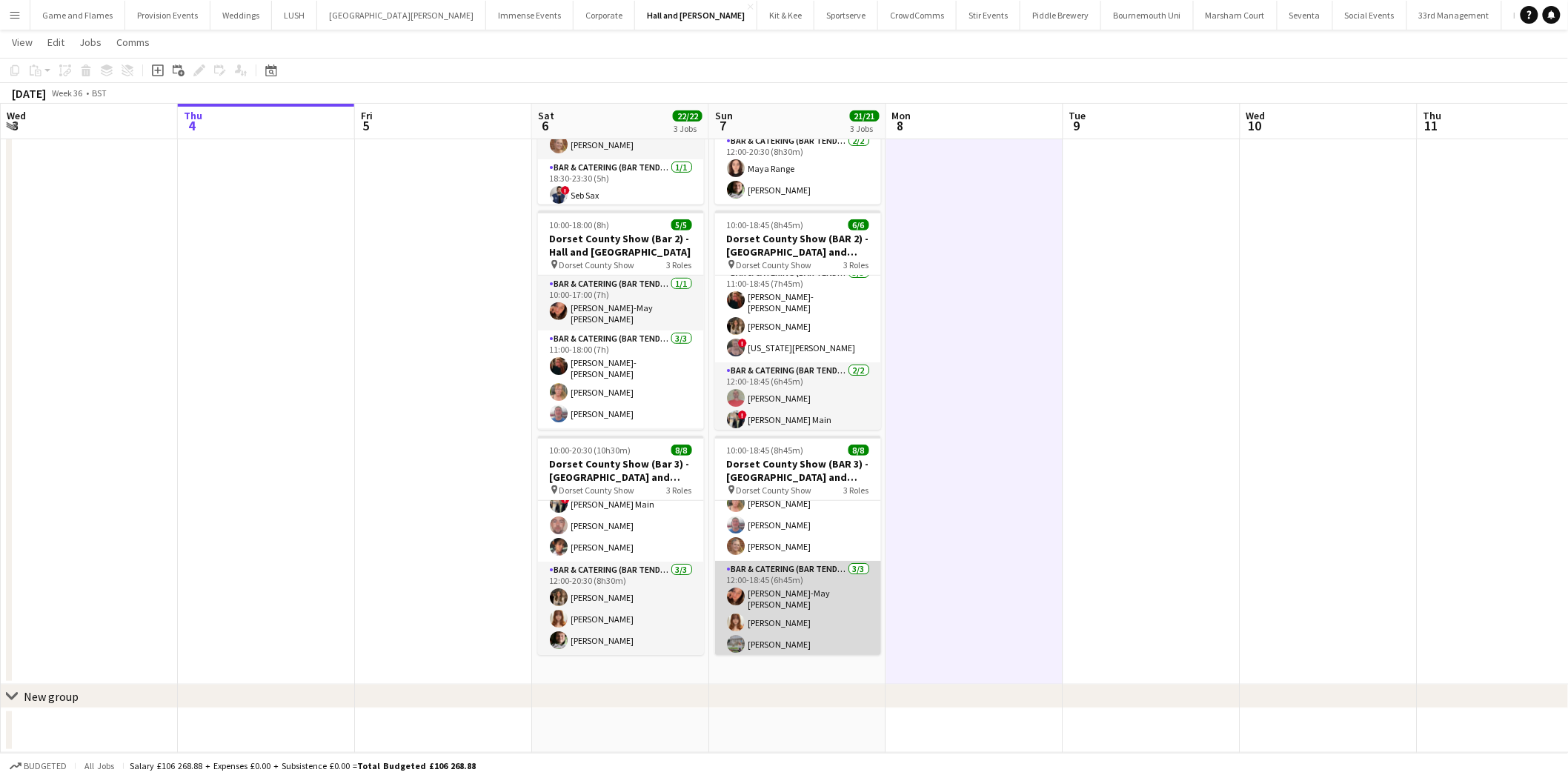
click at [783, 645] on app-card-role "Bar & Catering (Bar Tender) [DATE] 12:00-18:45 (6h45m) [PERSON_NAME]-May [PERSO…" at bounding box center [798, 610] width 166 height 98
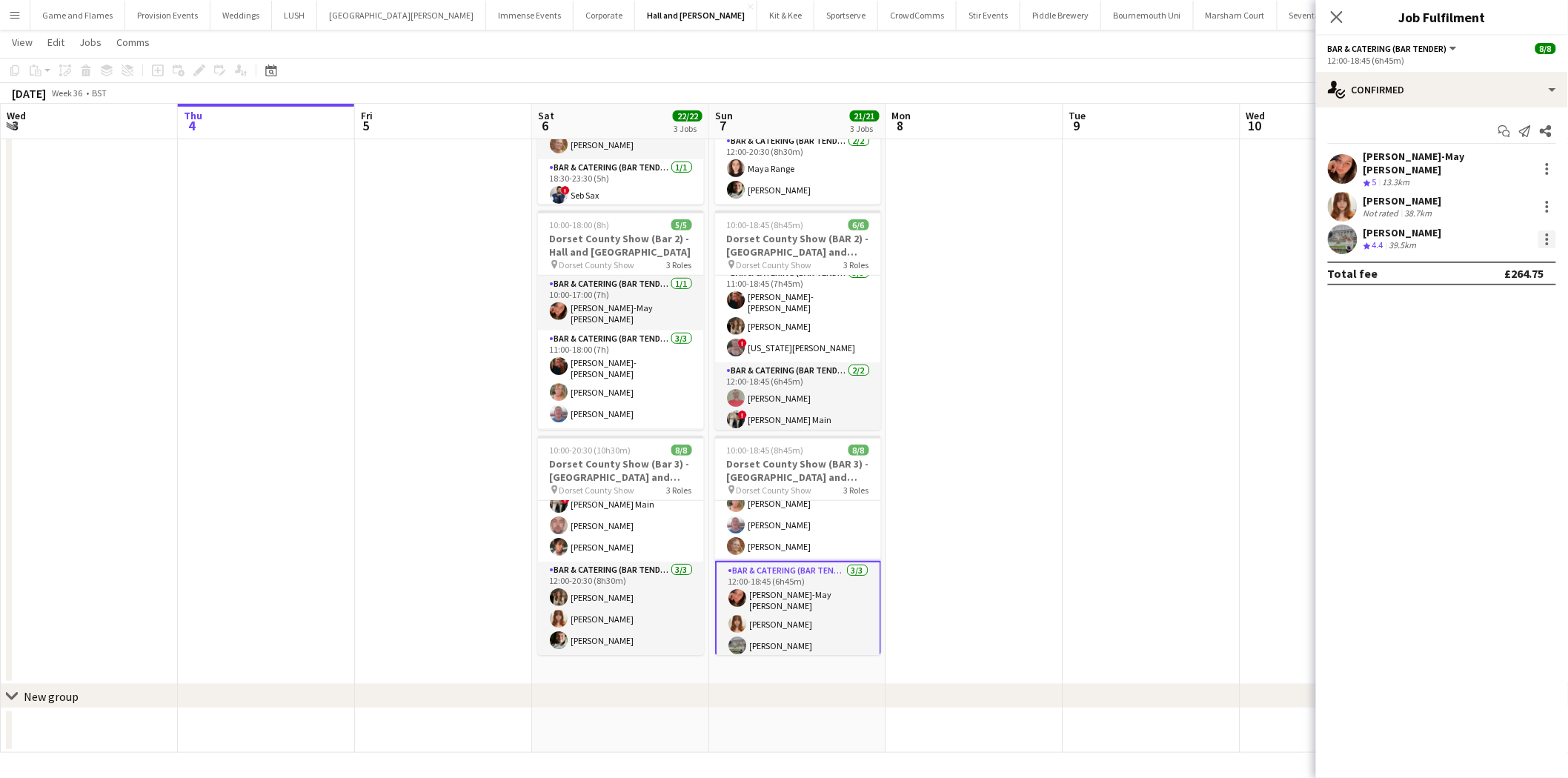
click at [1551, 231] on div at bounding box center [1547, 240] width 18 height 18
click at [1486, 386] on button "Remove" at bounding box center [1499, 399] width 116 height 36
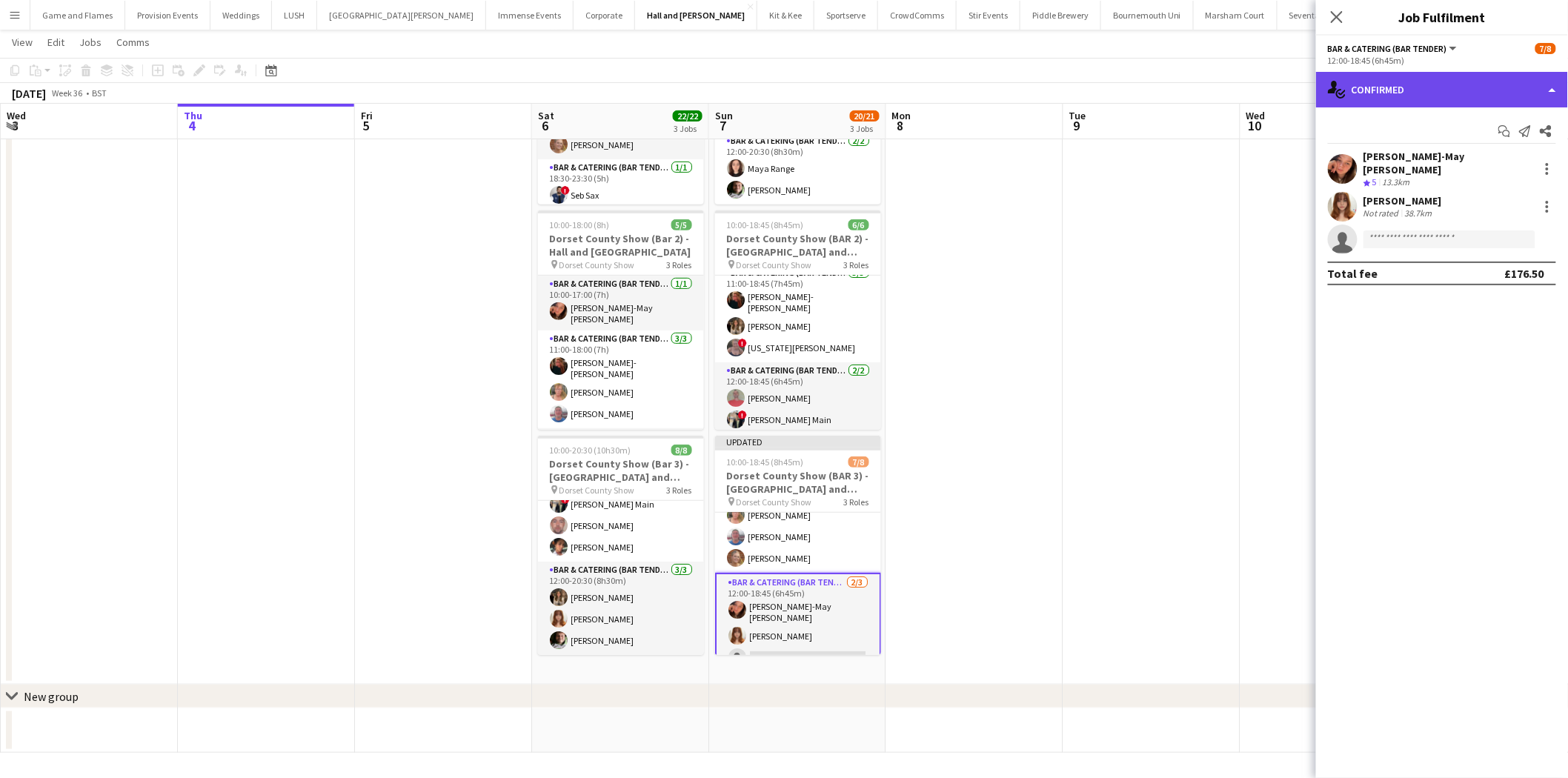
click at [1512, 87] on div "single-neutral-actions-check-2 Confirmed" at bounding box center [1442, 90] width 252 height 36
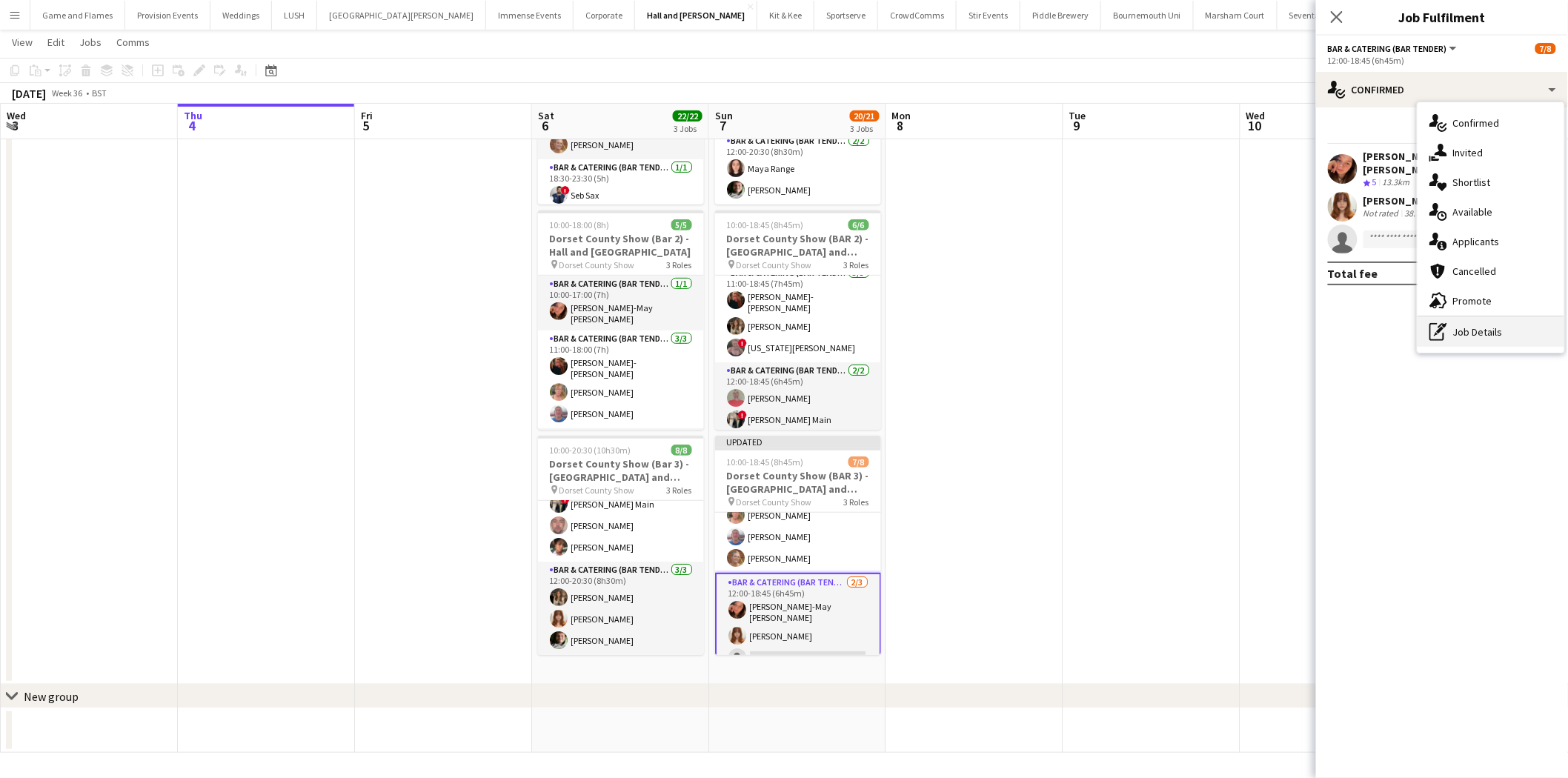
click at [1505, 330] on div "pen-write Job Details" at bounding box center [1491, 332] width 147 height 30
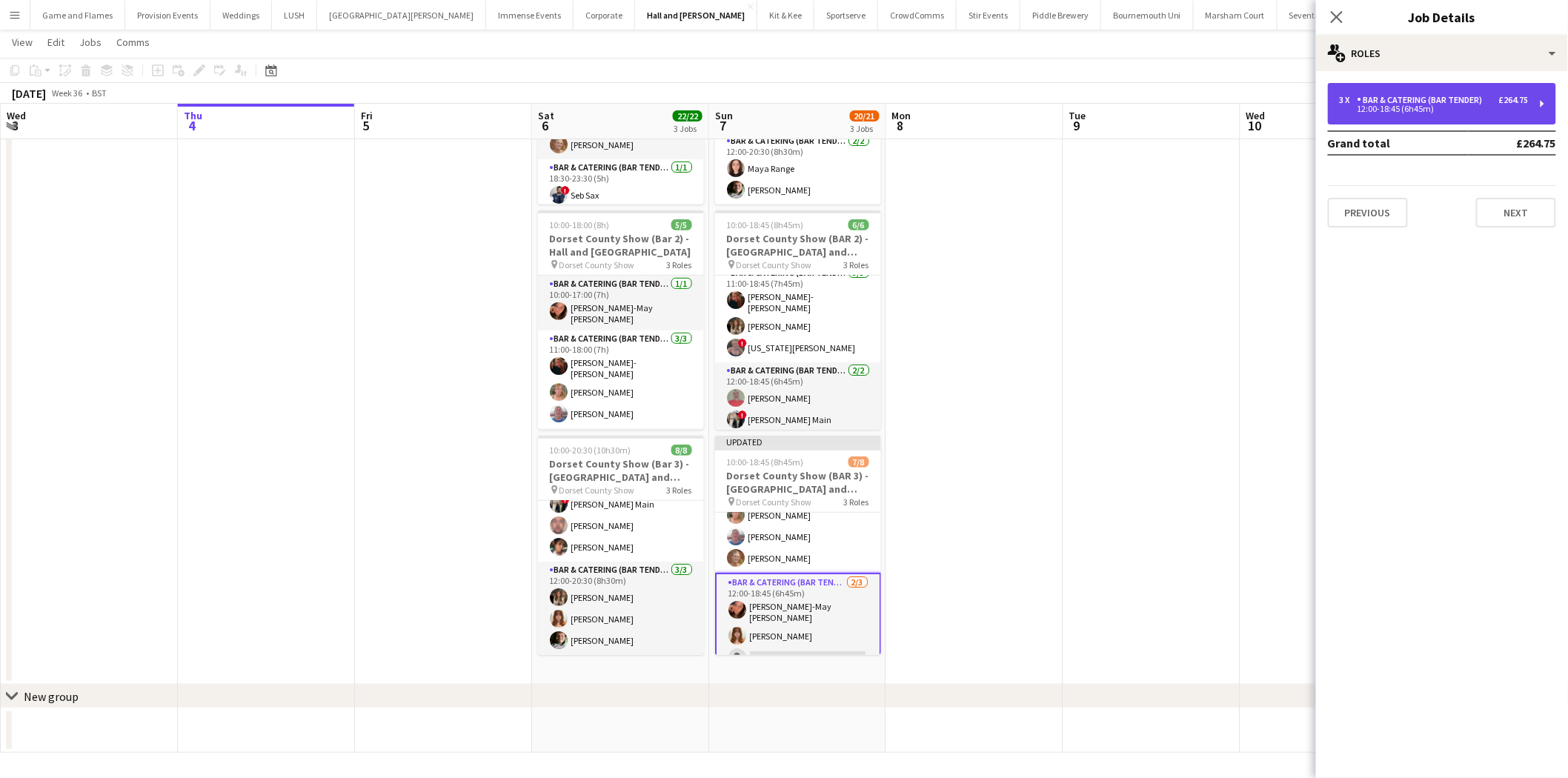
click at [1493, 101] on div "3 x Bar & Catering (Bar Tender) £264.75" at bounding box center [1434, 100] width 189 height 10
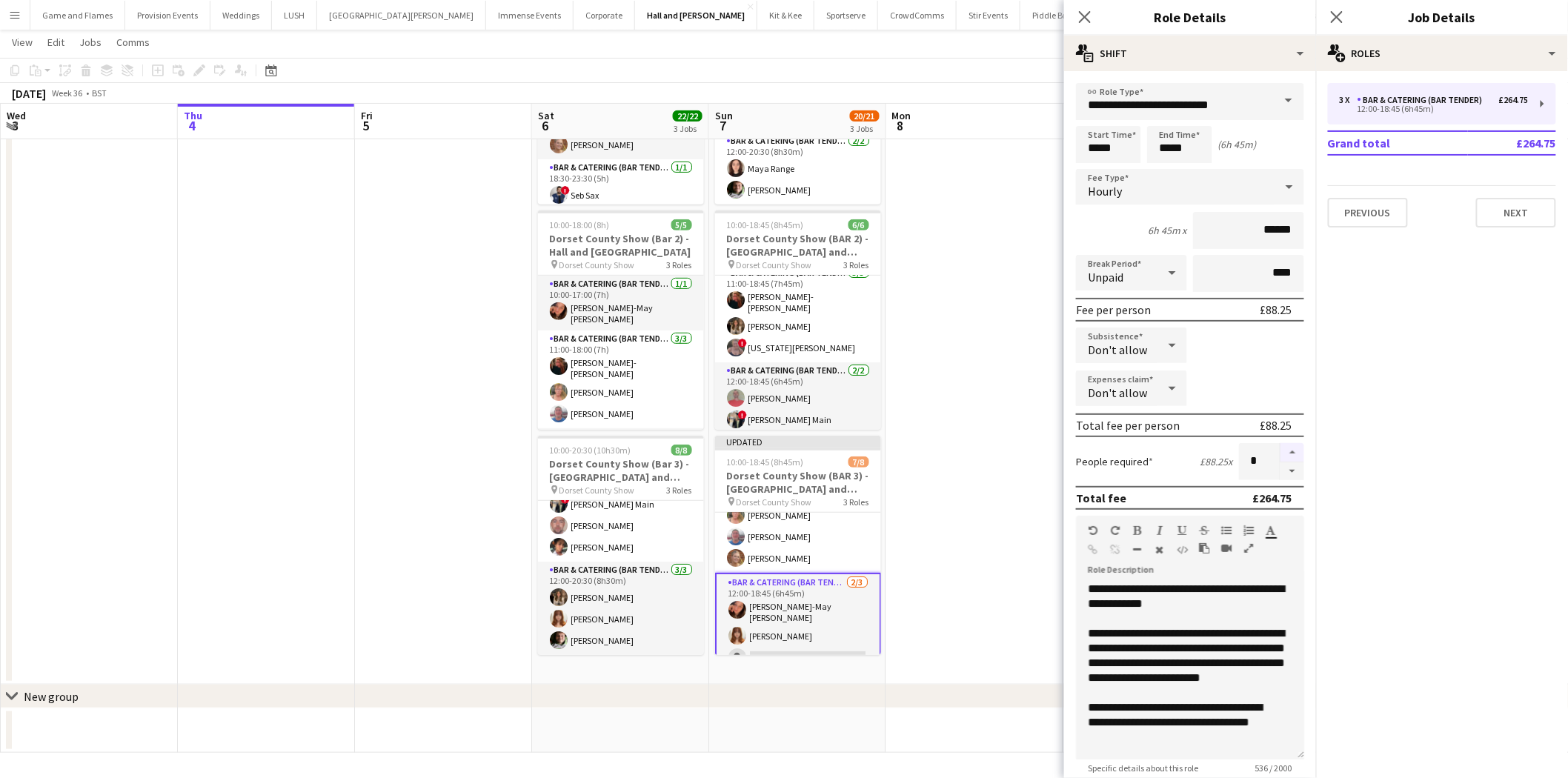
click at [1283, 446] on button "button" at bounding box center [1293, 452] width 24 height 19
click at [1286, 466] on button "button" at bounding box center [1293, 472] width 24 height 19
type input "*"
click at [1031, 412] on app-date-cell at bounding box center [975, 332] width 177 height 706
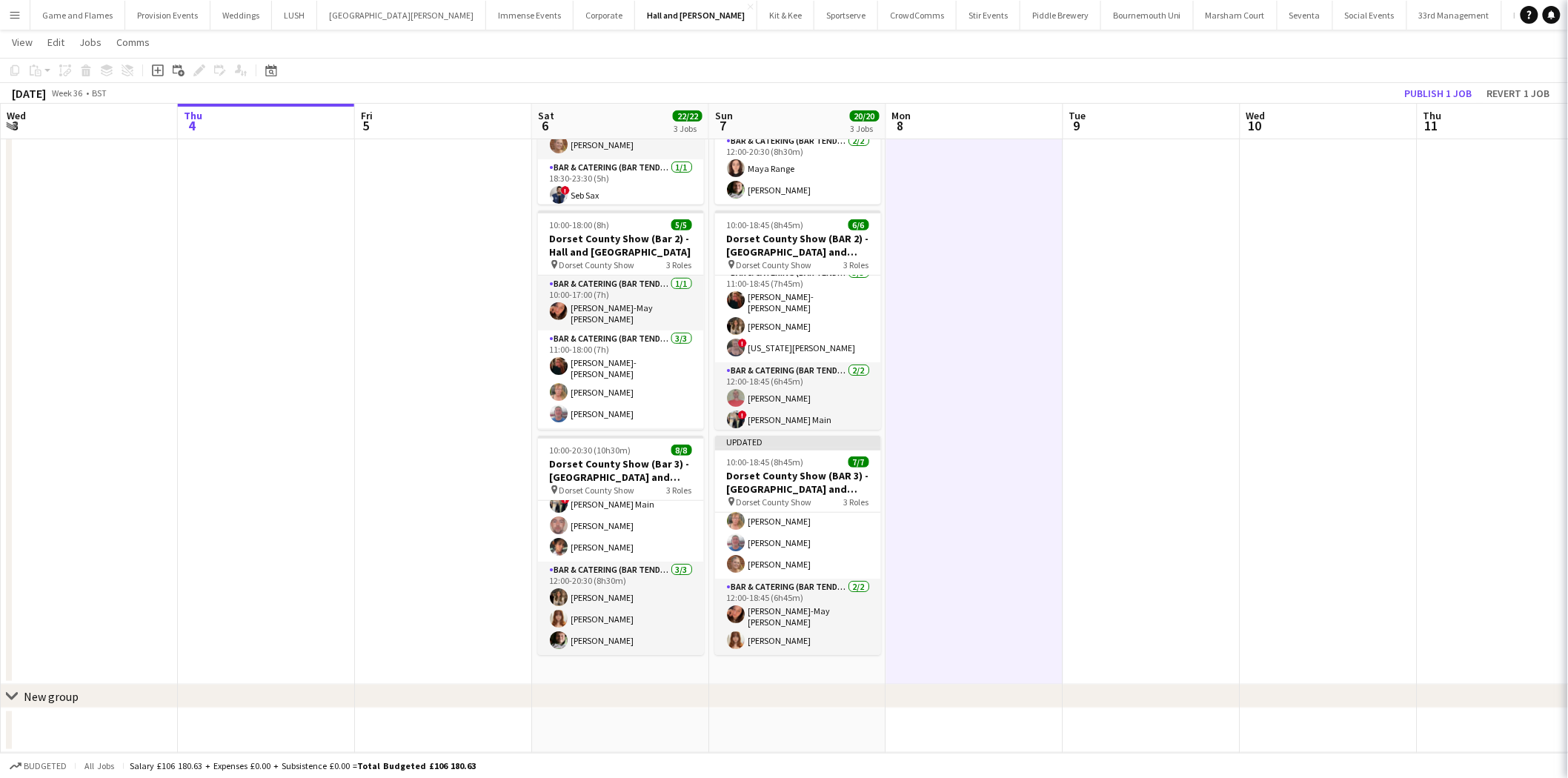
scroll to position [94, 0]
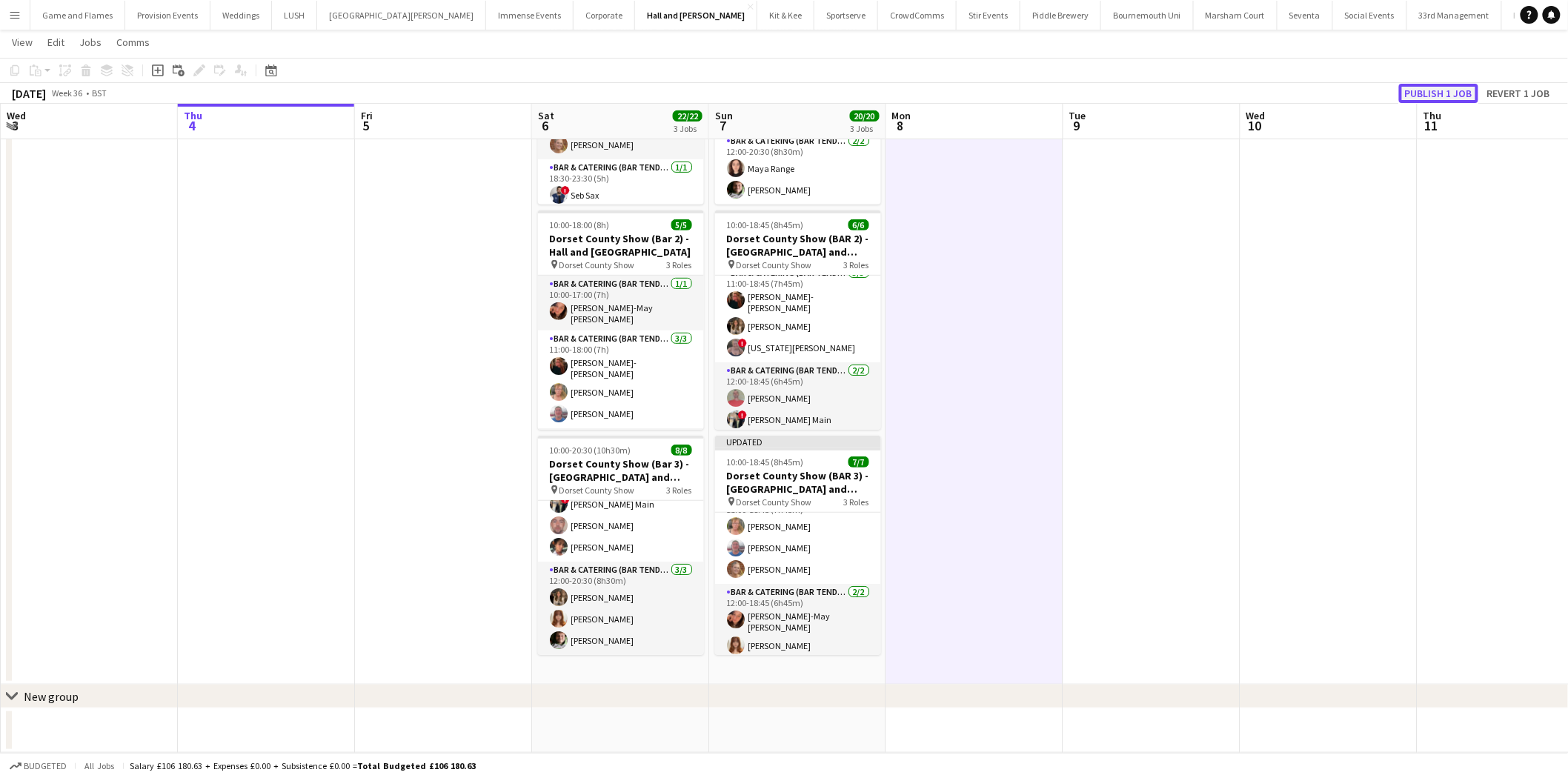
click at [1457, 87] on button "Publish 1 job" at bounding box center [1438, 93] width 79 height 19
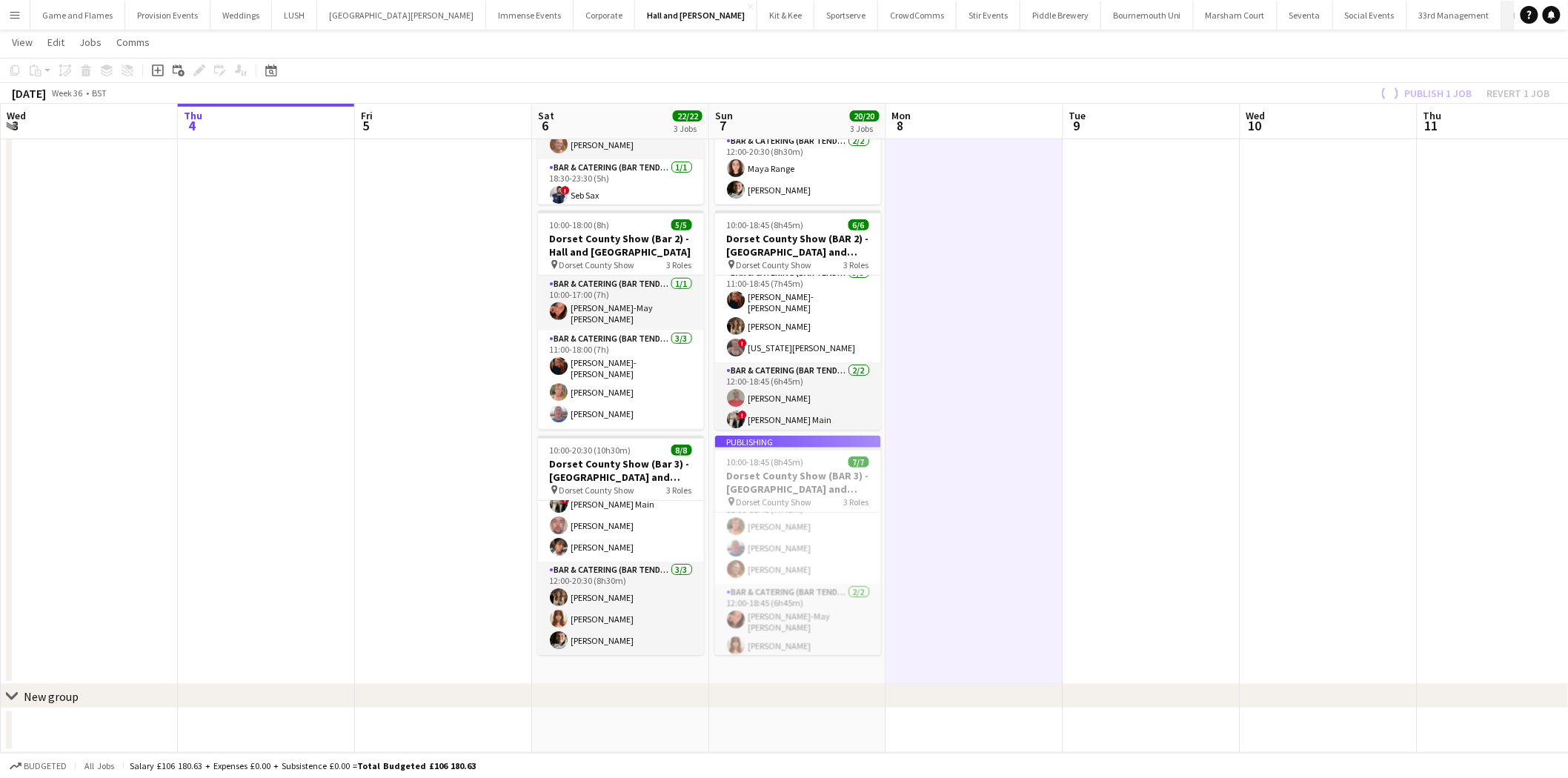
scroll to position [83, 0]
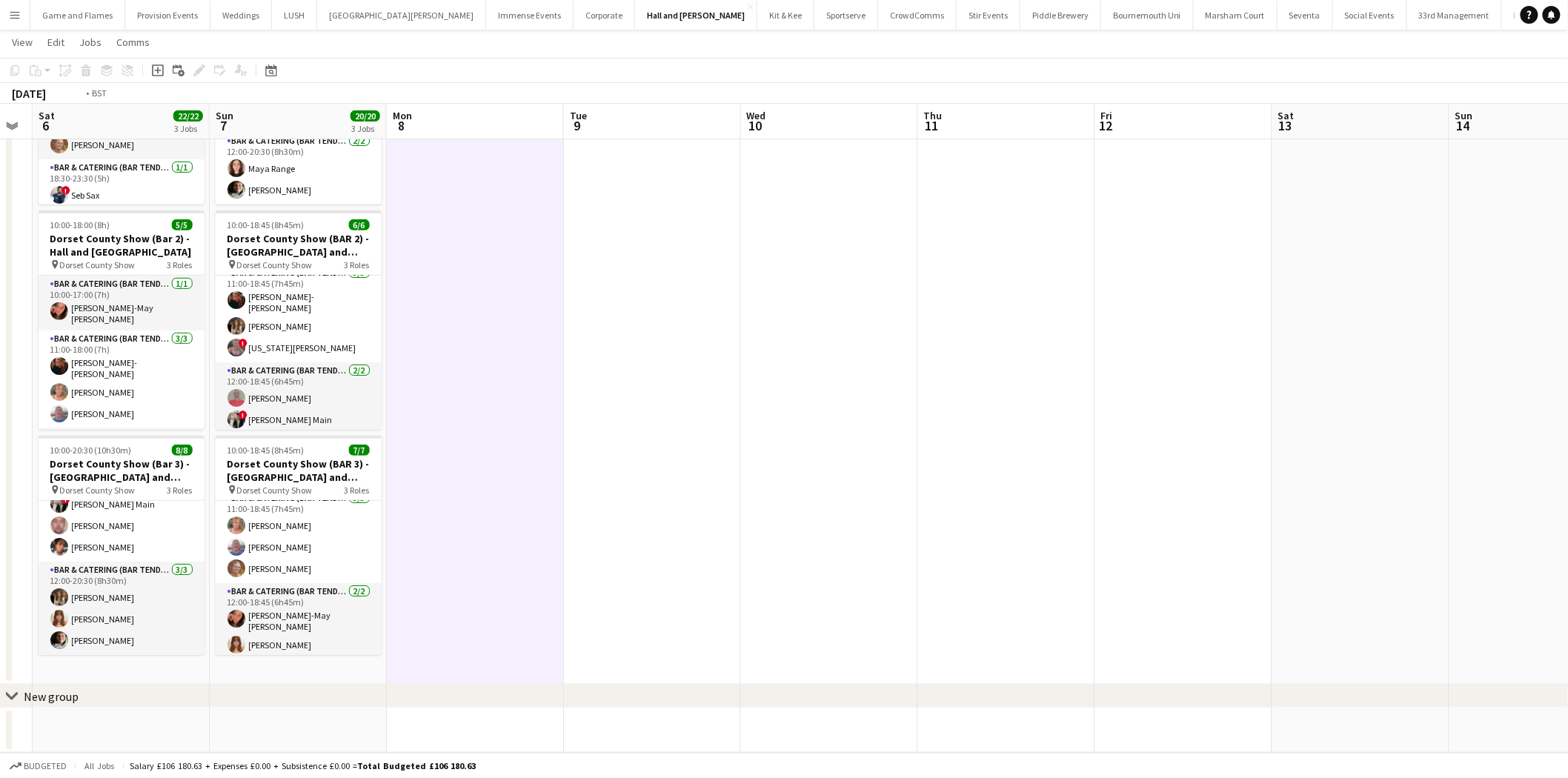
drag, startPoint x: 1339, startPoint y: 313, endPoint x: 275, endPoint y: 284, distance: 1064.4
click at [125, 293] on app-calendar-viewport "Wed 3 Thu 4 Fri 5 Sat 6 22/22 3 Jobs Sun 7 20/20 3 Jobs Mon 8 Tue 9 Wed 10 Thu …" at bounding box center [784, 312] width 1568 height 882
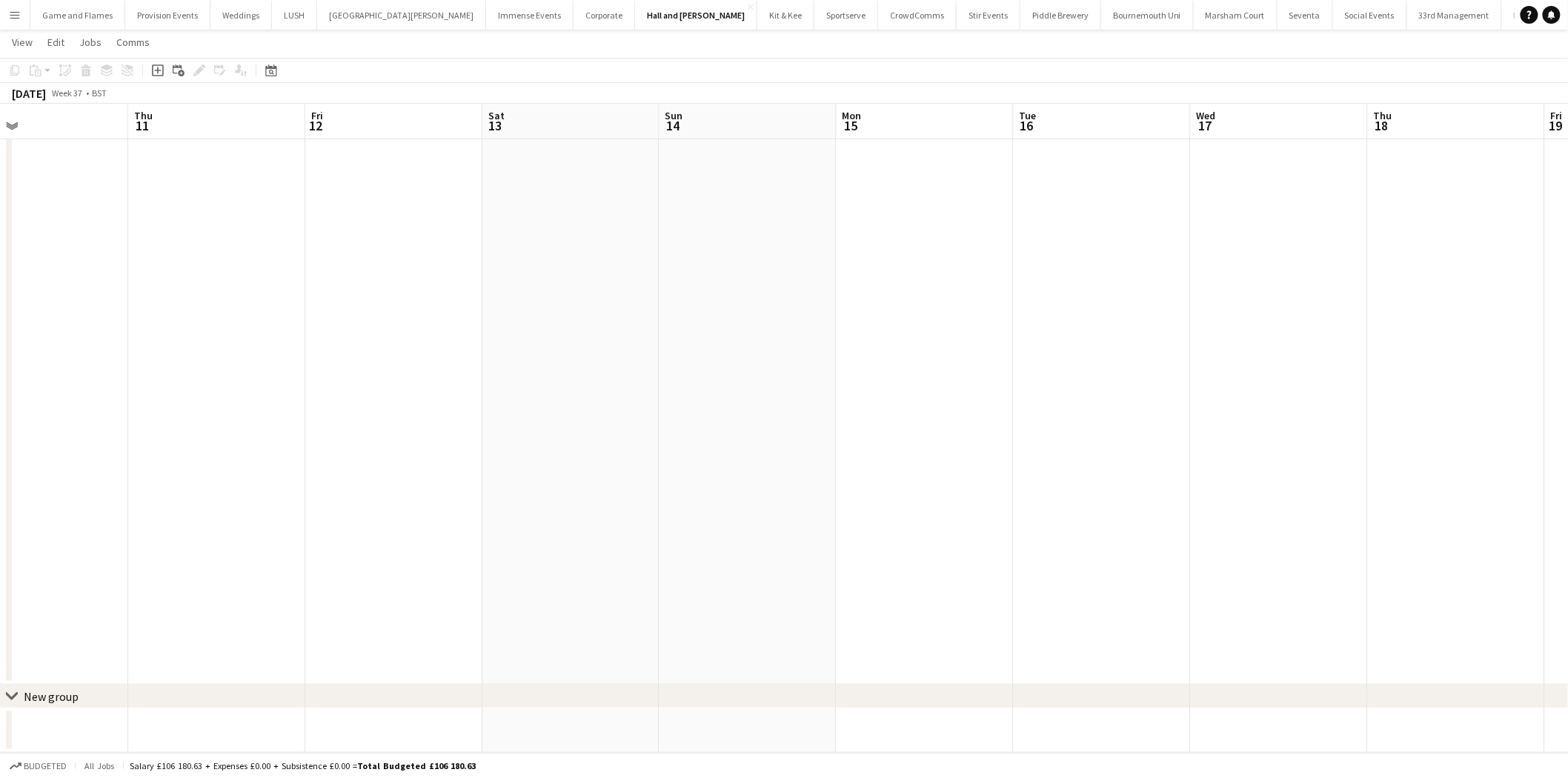
drag, startPoint x: 1163, startPoint y: 246, endPoint x: 307, endPoint y: 231, distance: 856.1
click at [307, 231] on app-calendar-viewport "Sun 7 20/20 3 Jobs Mon 8 Tue 9 Wed 10 Thu 11 Fri 12 Sat 13 Sun 14 Mon 15 Tue 16…" at bounding box center [784, 312] width 1568 height 882
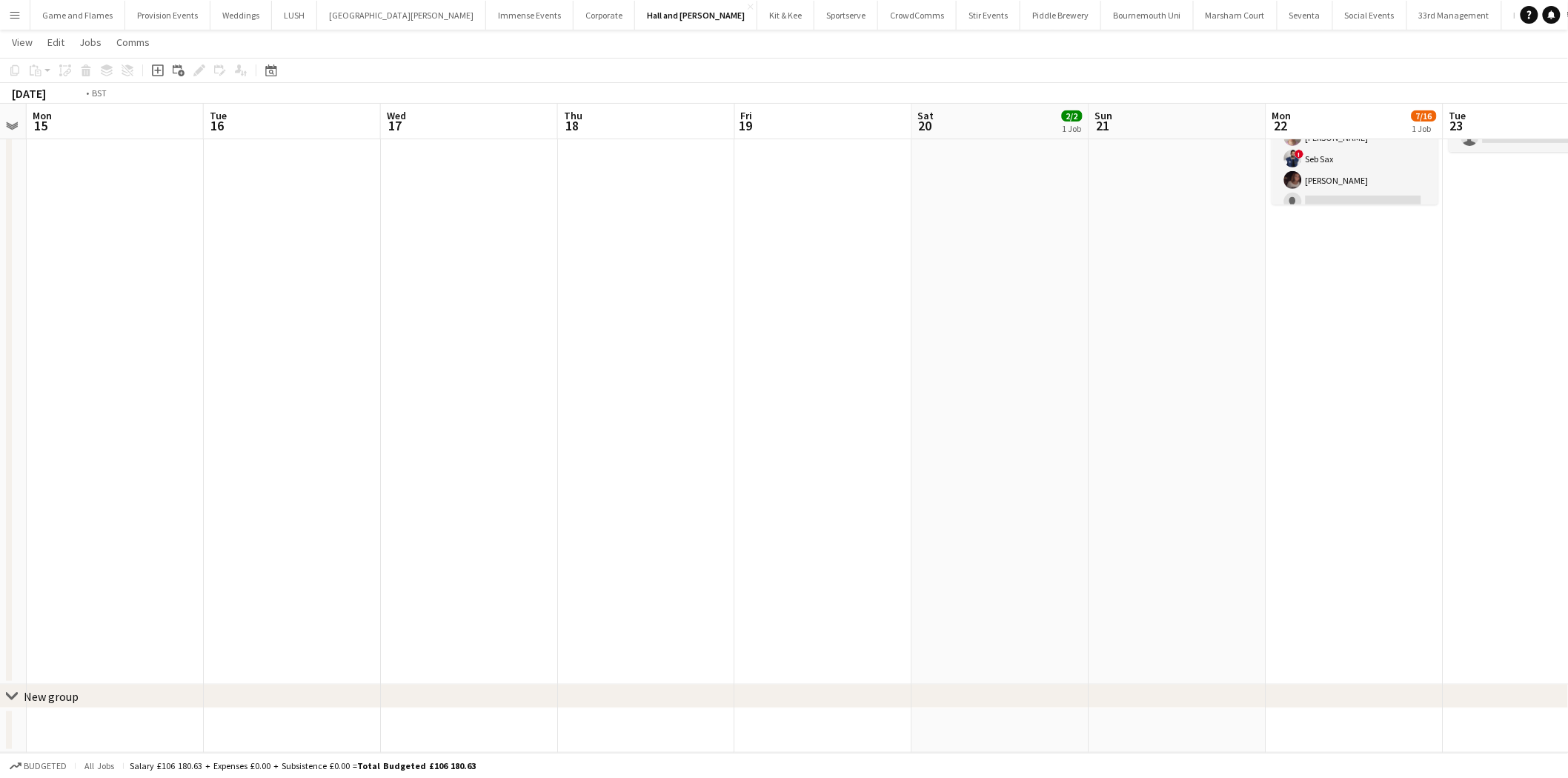
drag, startPoint x: 988, startPoint y: 356, endPoint x: 784, endPoint y: 384, distance: 205.9
click at [784, 384] on app-calendar-viewport "Fri 12 Sat 13 Sun 14 Mon 15 Tue 16 Wed 17 Thu 18 Fri 19 Sat 20 2/2 1 Job Sun 21…" at bounding box center [784, 312] width 1568 height 882
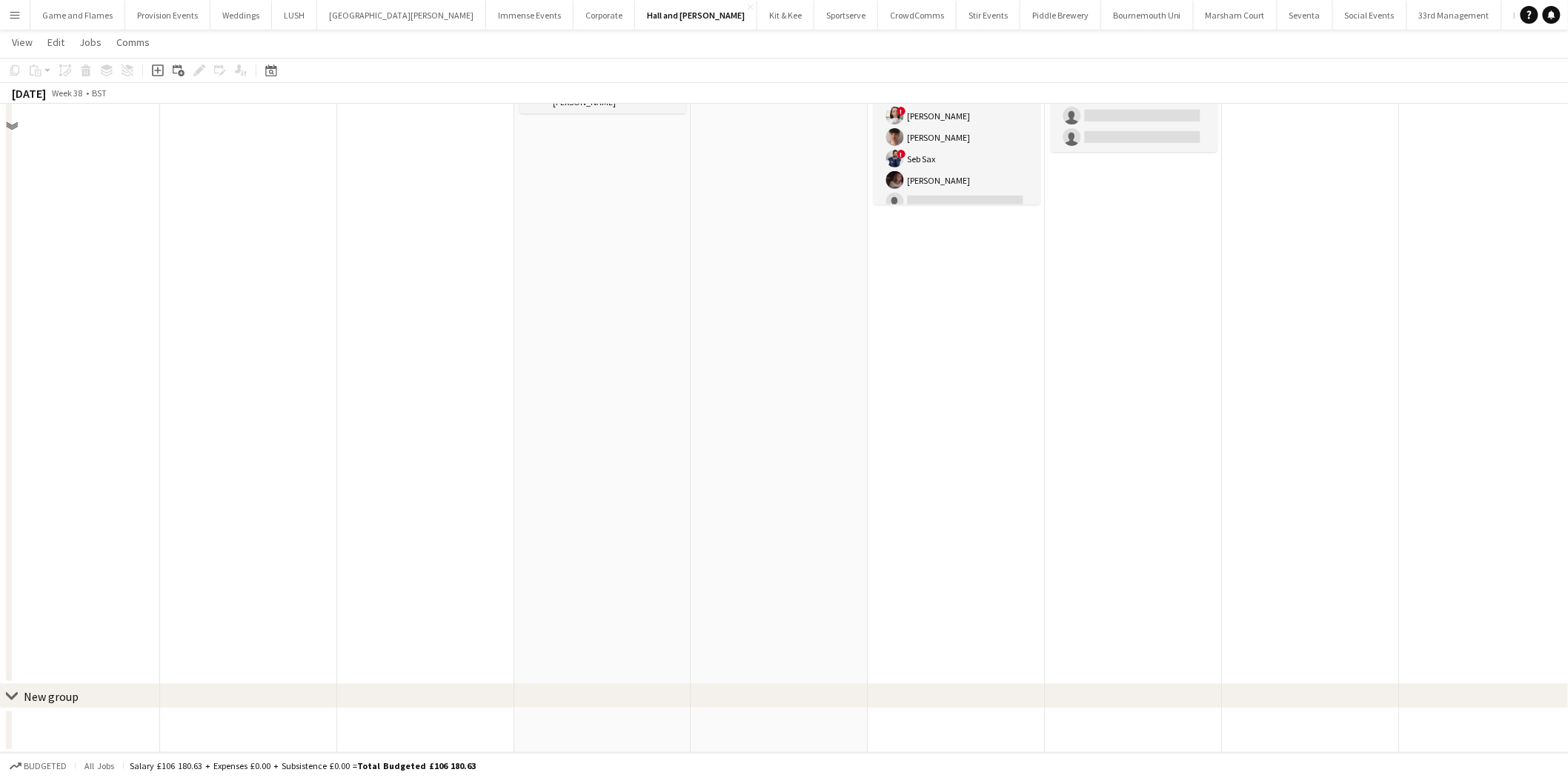
scroll to position [0, 0]
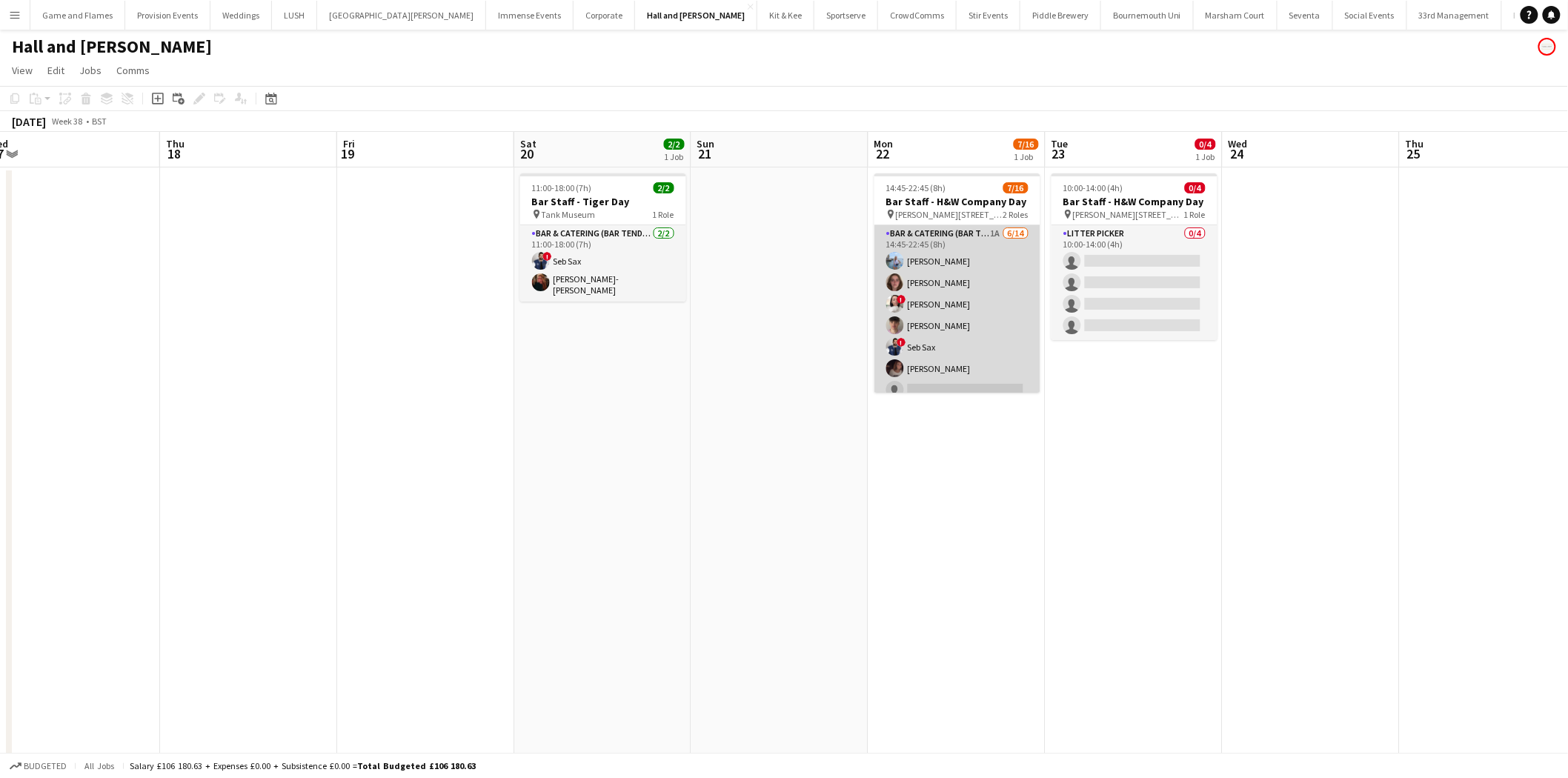
click at [979, 248] on app-card-role "Bar & Catering (Bar Tender) 1A [DATE] 14:45-22:45 (8h) [PERSON_NAME] [PERSON_NA…" at bounding box center [958, 389] width 166 height 330
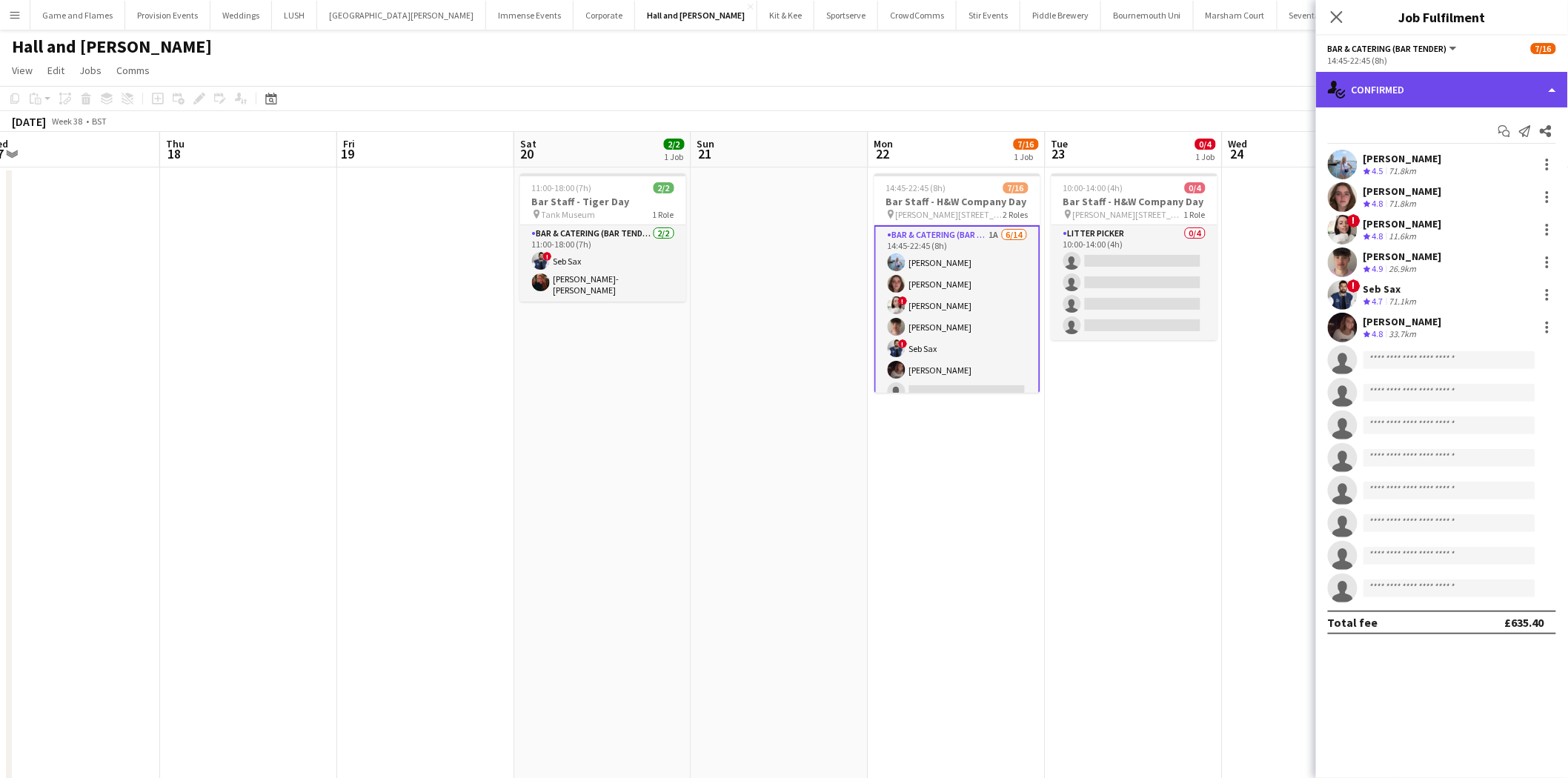
click at [1437, 105] on div "single-neutral-actions-check-2 Confirmed" at bounding box center [1442, 90] width 252 height 36
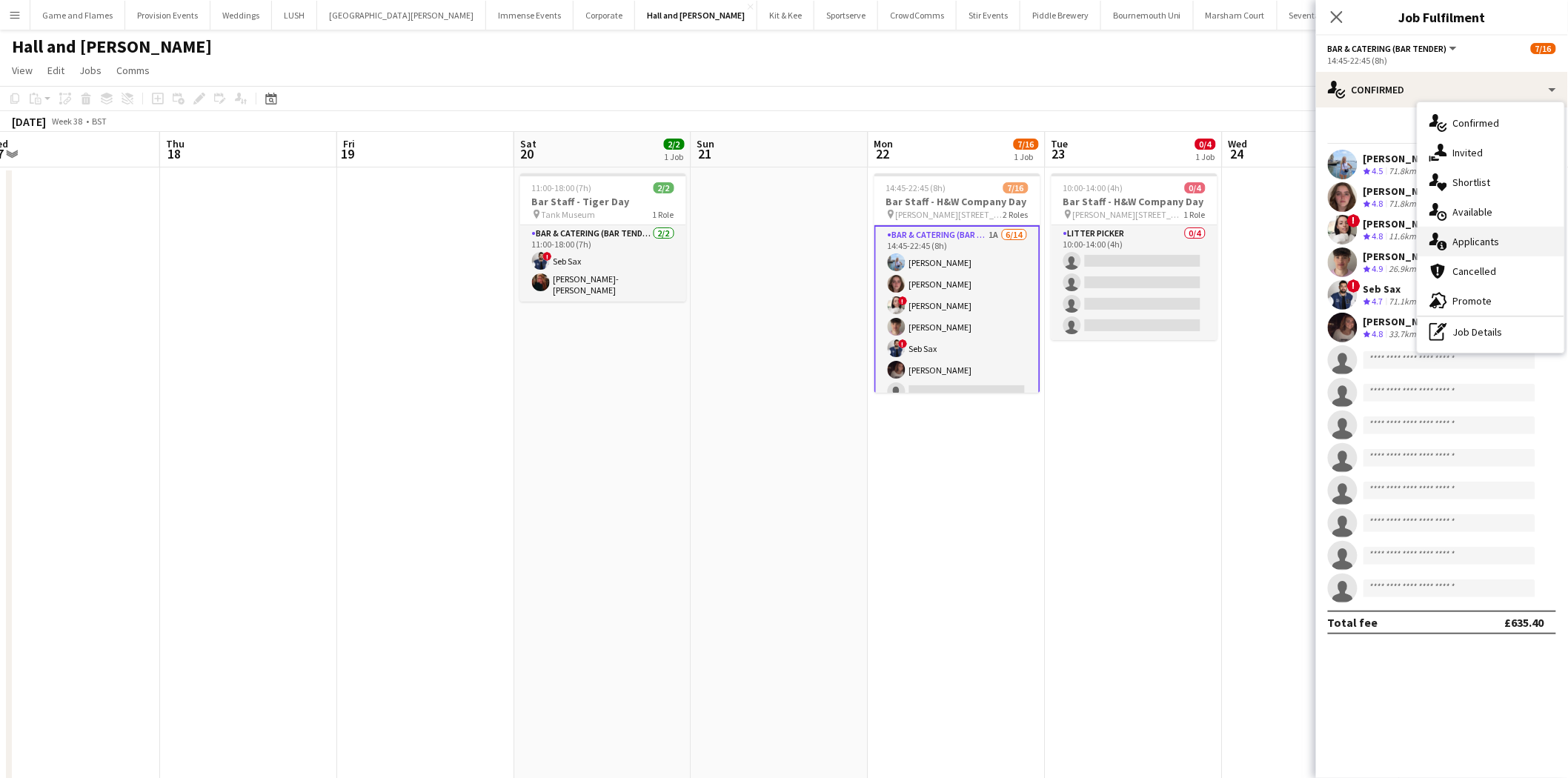
click at [1487, 232] on div "single-neutral-actions-information Applicants" at bounding box center [1491, 242] width 147 height 30
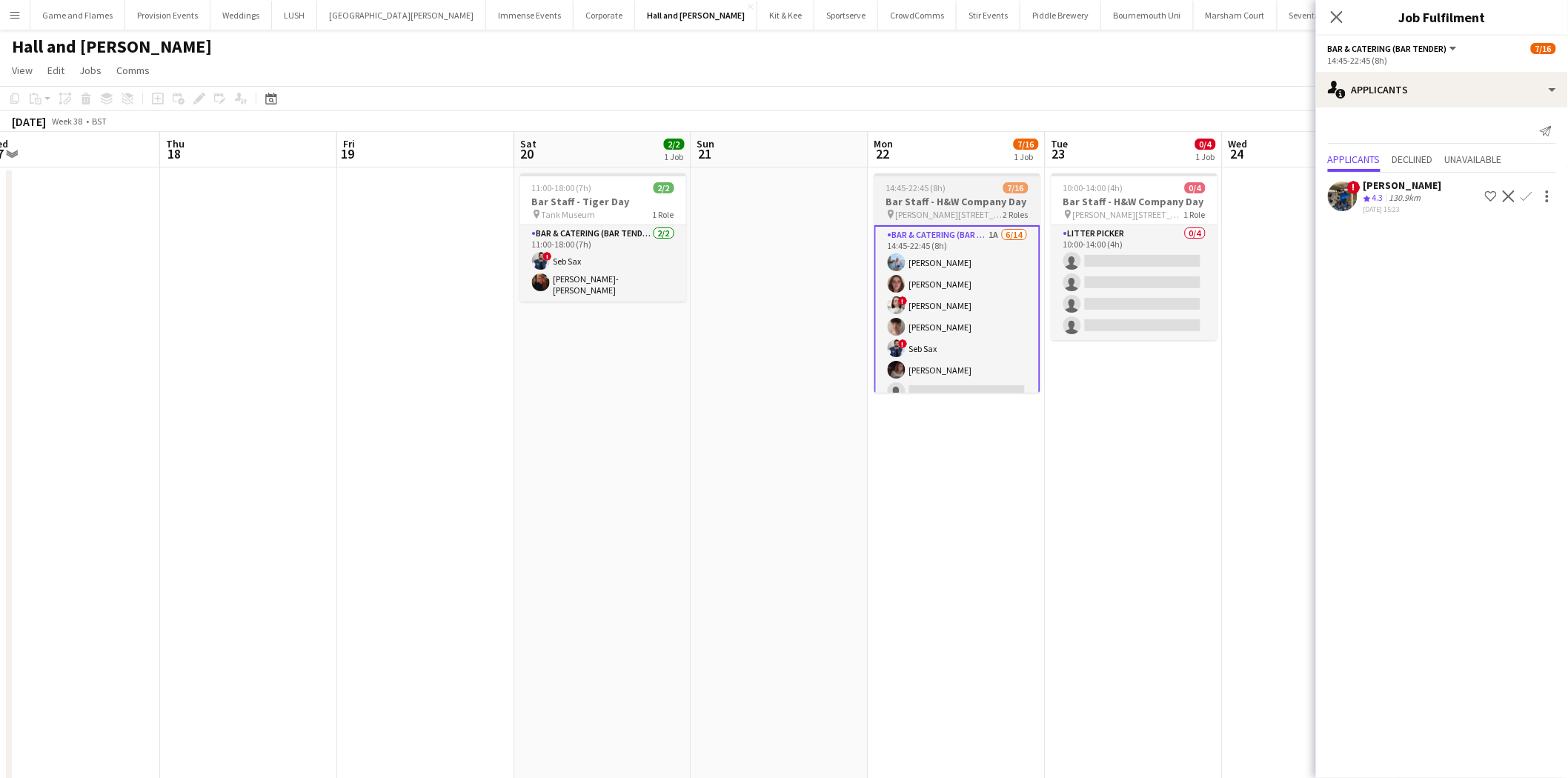
scroll to position [235, 0]
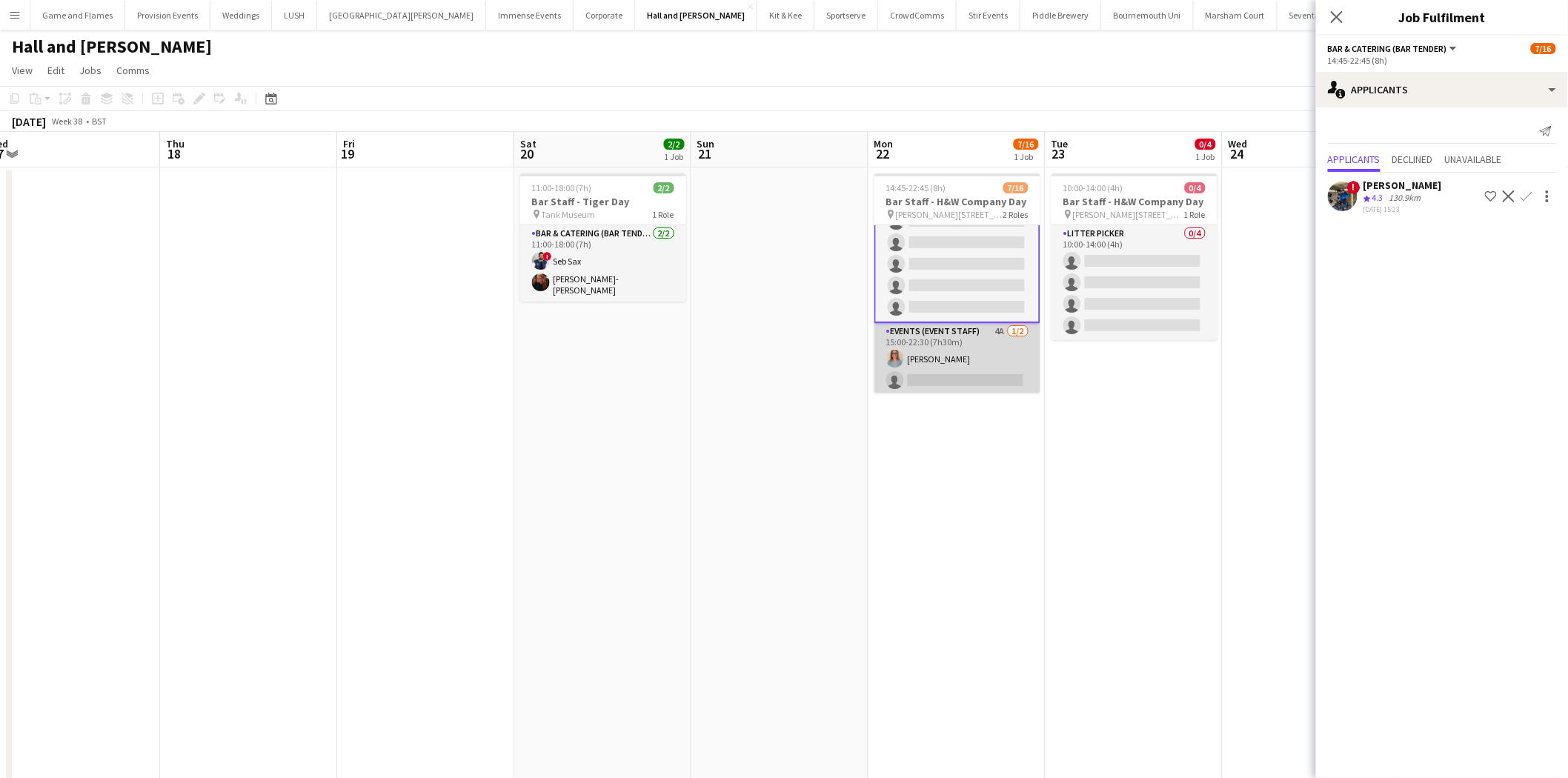
click at [988, 367] on app-card-role "Events (Event Staff) 4A [DATE] 15:00-22:30 (7h30m) [PERSON_NAME] single-neutral…" at bounding box center [958, 359] width 166 height 72
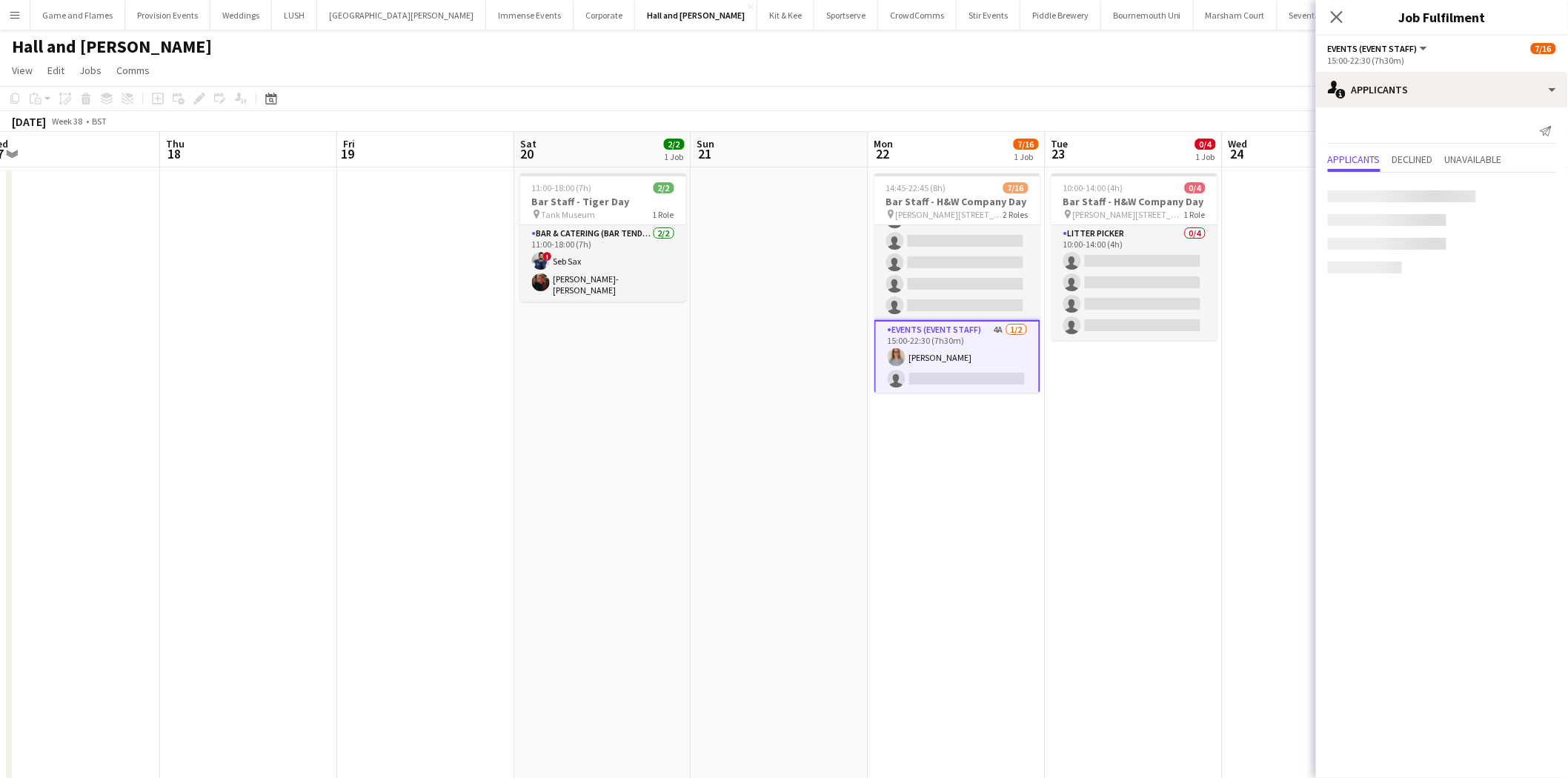
scroll to position [234, 0]
click at [1436, 222] on div "[US_STATE][PERSON_NAME]" at bounding box center [1420, 230] width 116 height 27
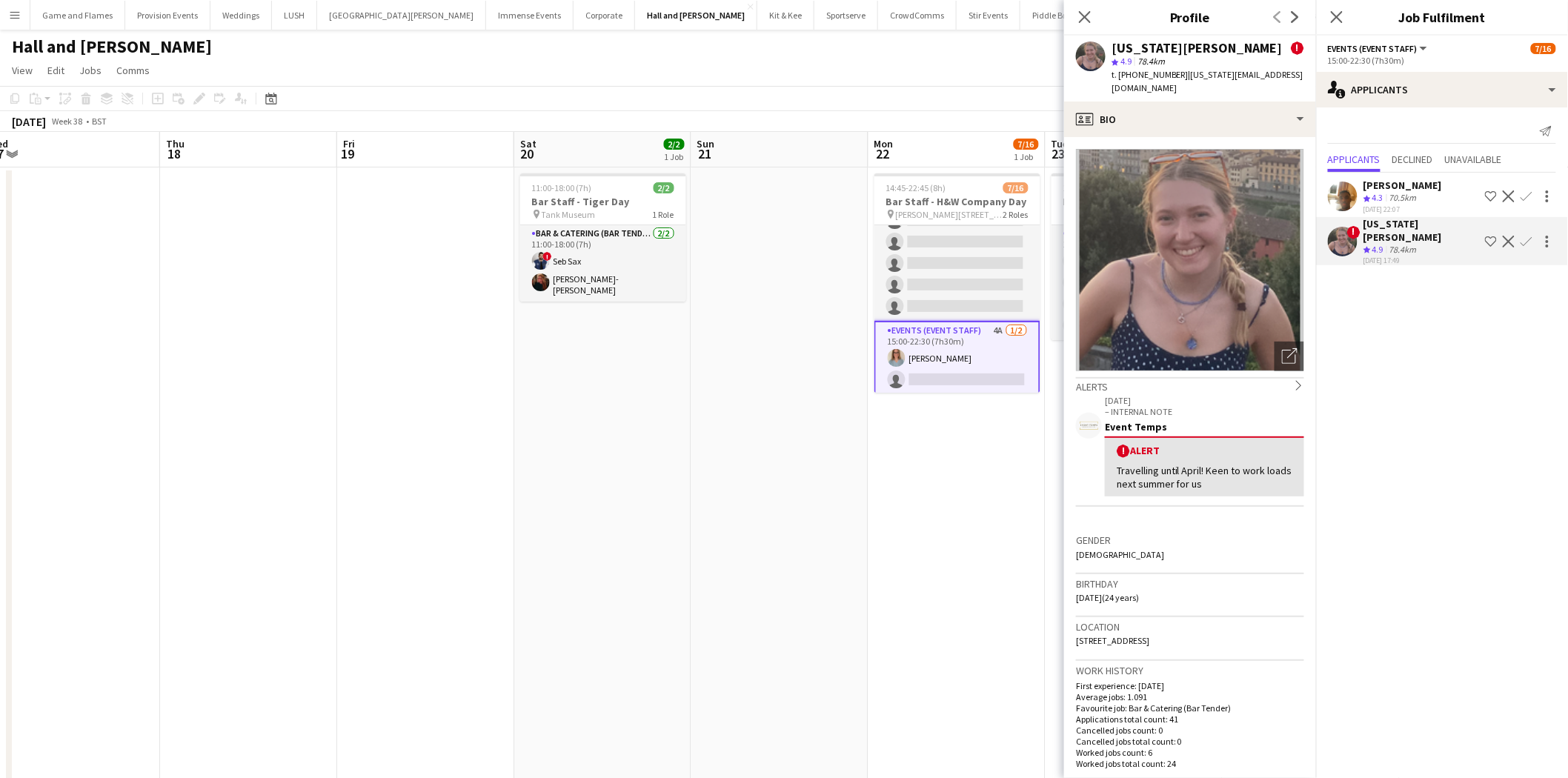
click at [1413, 187] on div "[PERSON_NAME]" at bounding box center [1402, 184] width 78 height 13
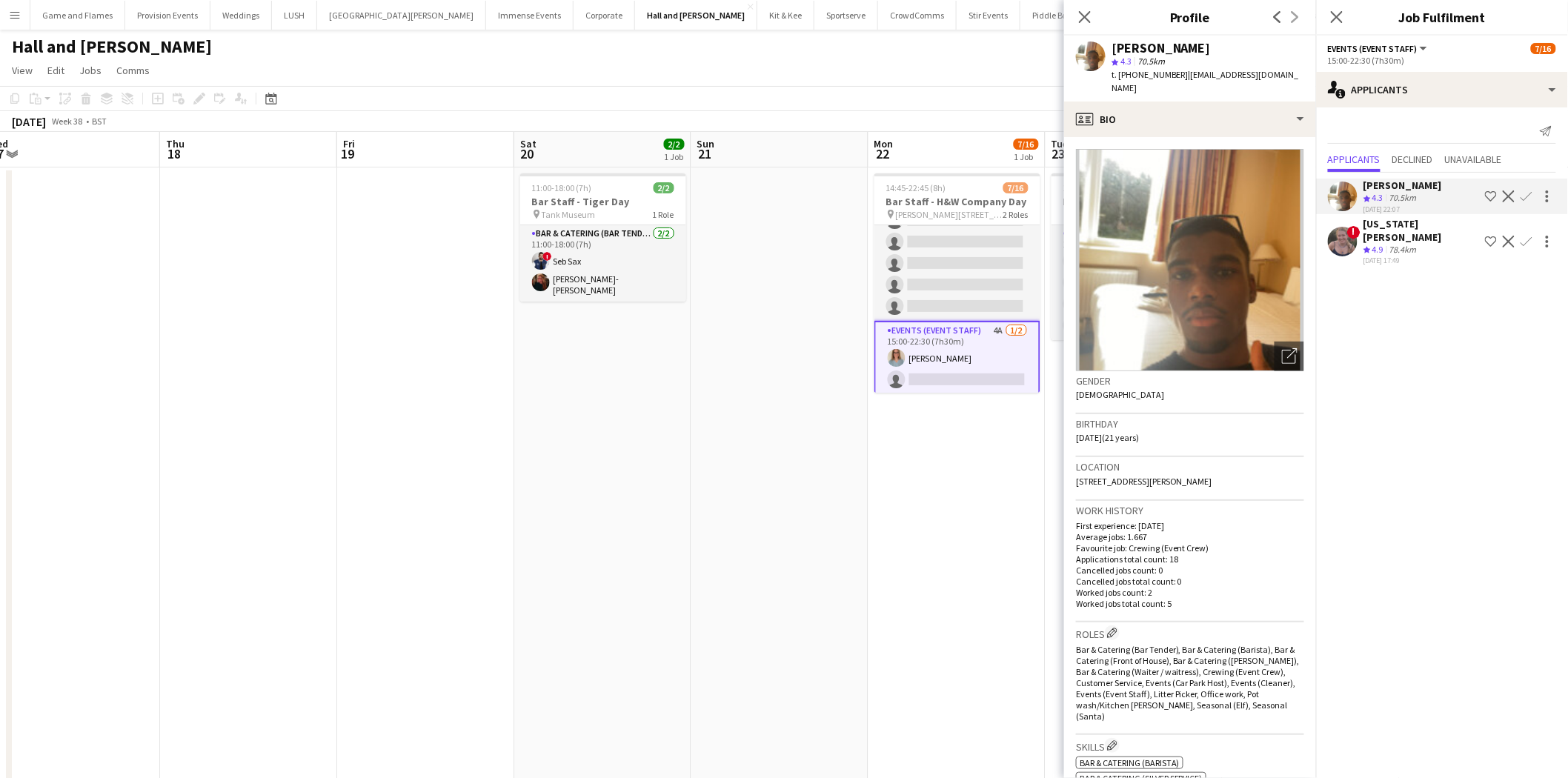
click at [1416, 224] on div "[US_STATE][PERSON_NAME]" at bounding box center [1420, 230] width 116 height 27
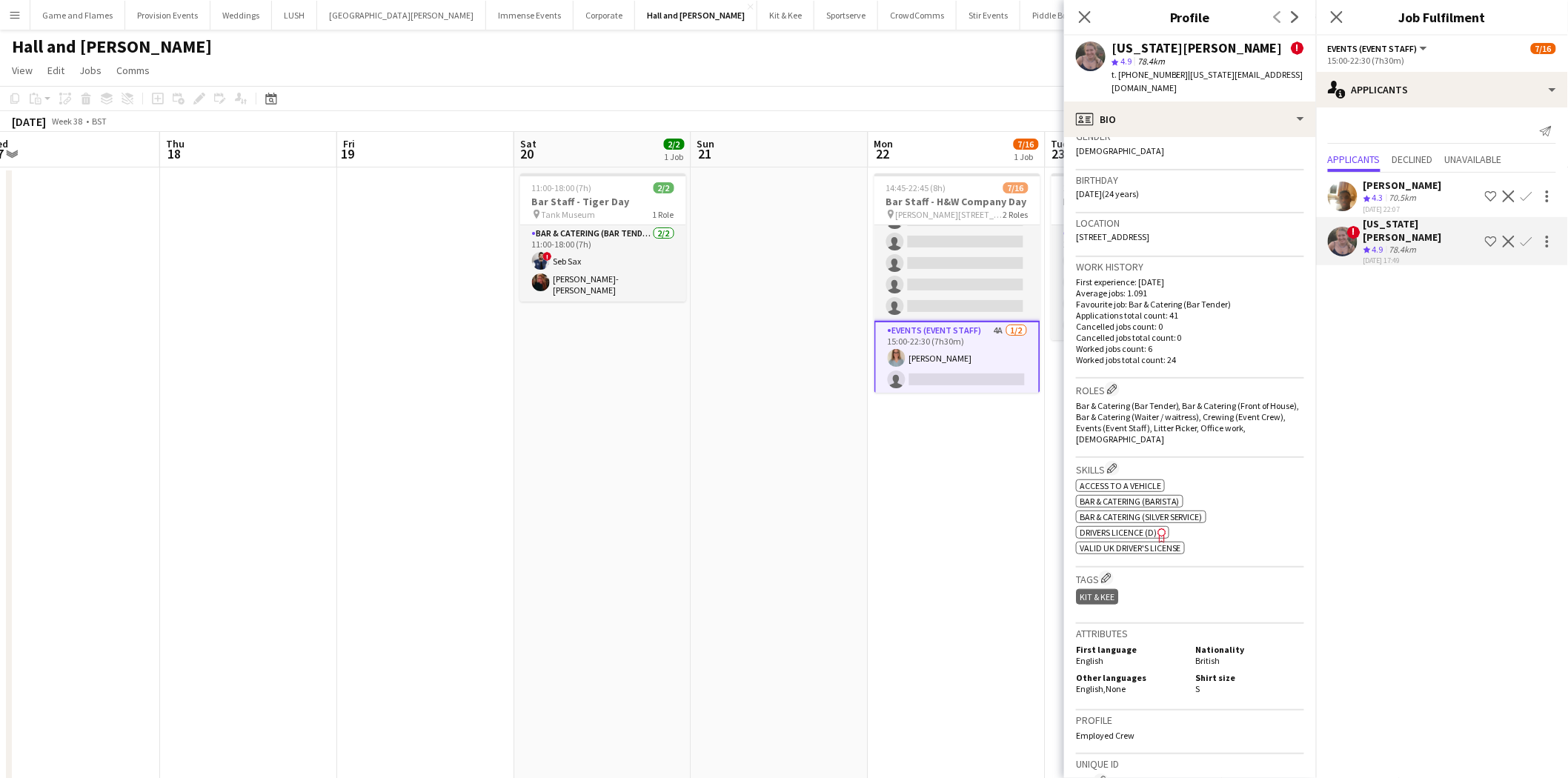
scroll to position [672, 0]
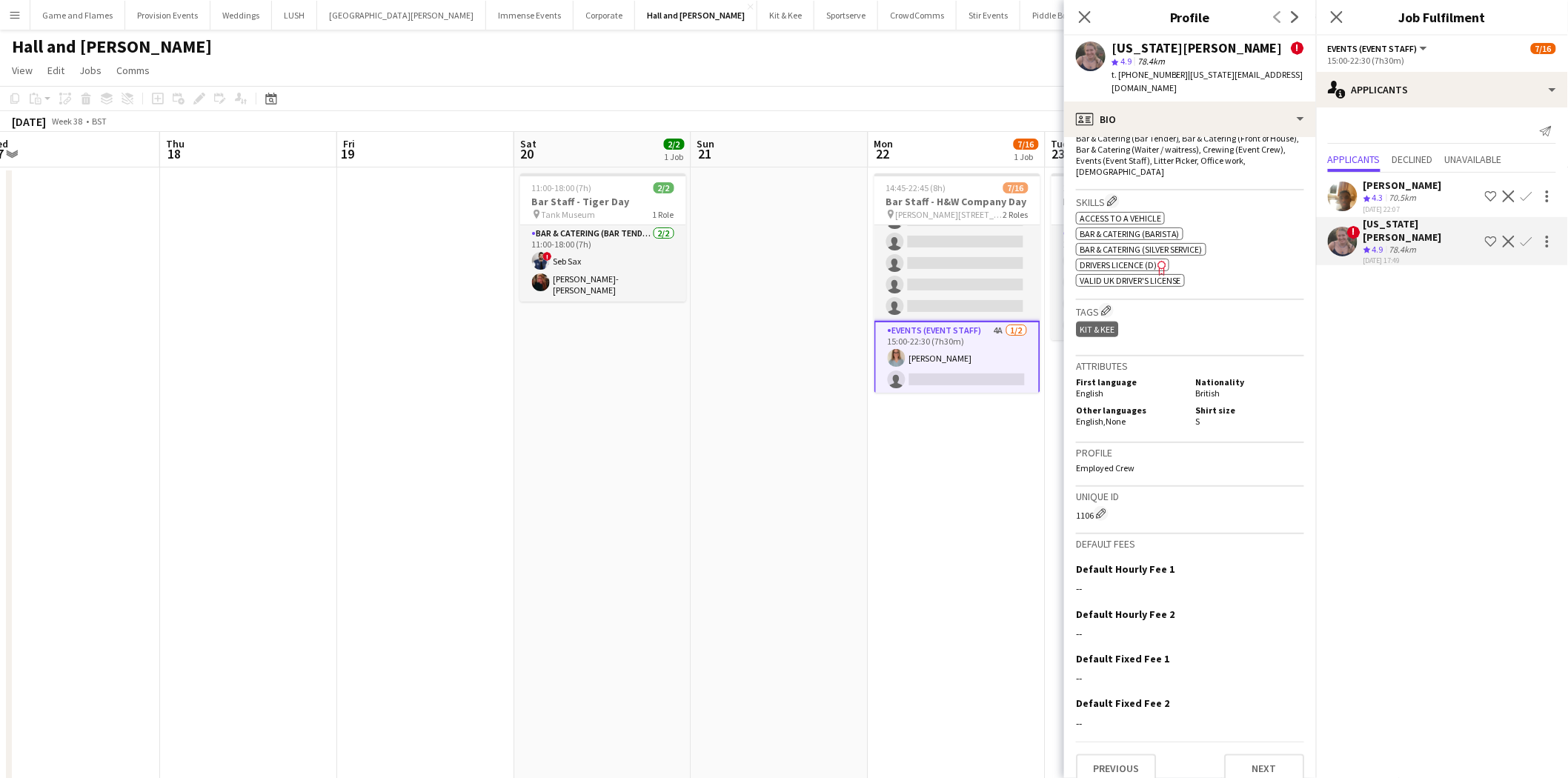
click at [1524, 237] on app-icon "Confirm" at bounding box center [1526, 242] width 12 height 12
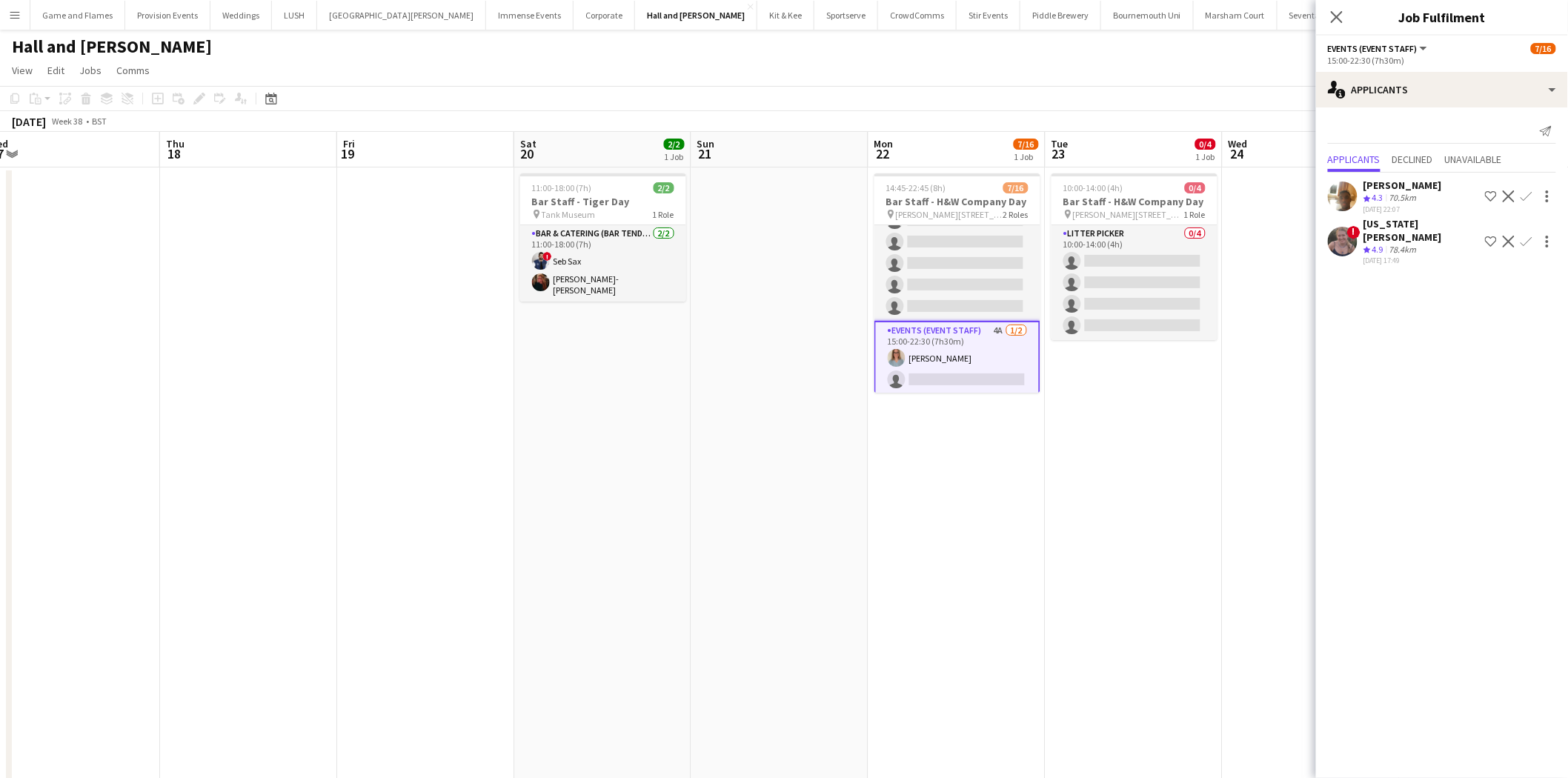
click at [1529, 236] on app-icon "Confirm" at bounding box center [1526, 242] width 12 height 12
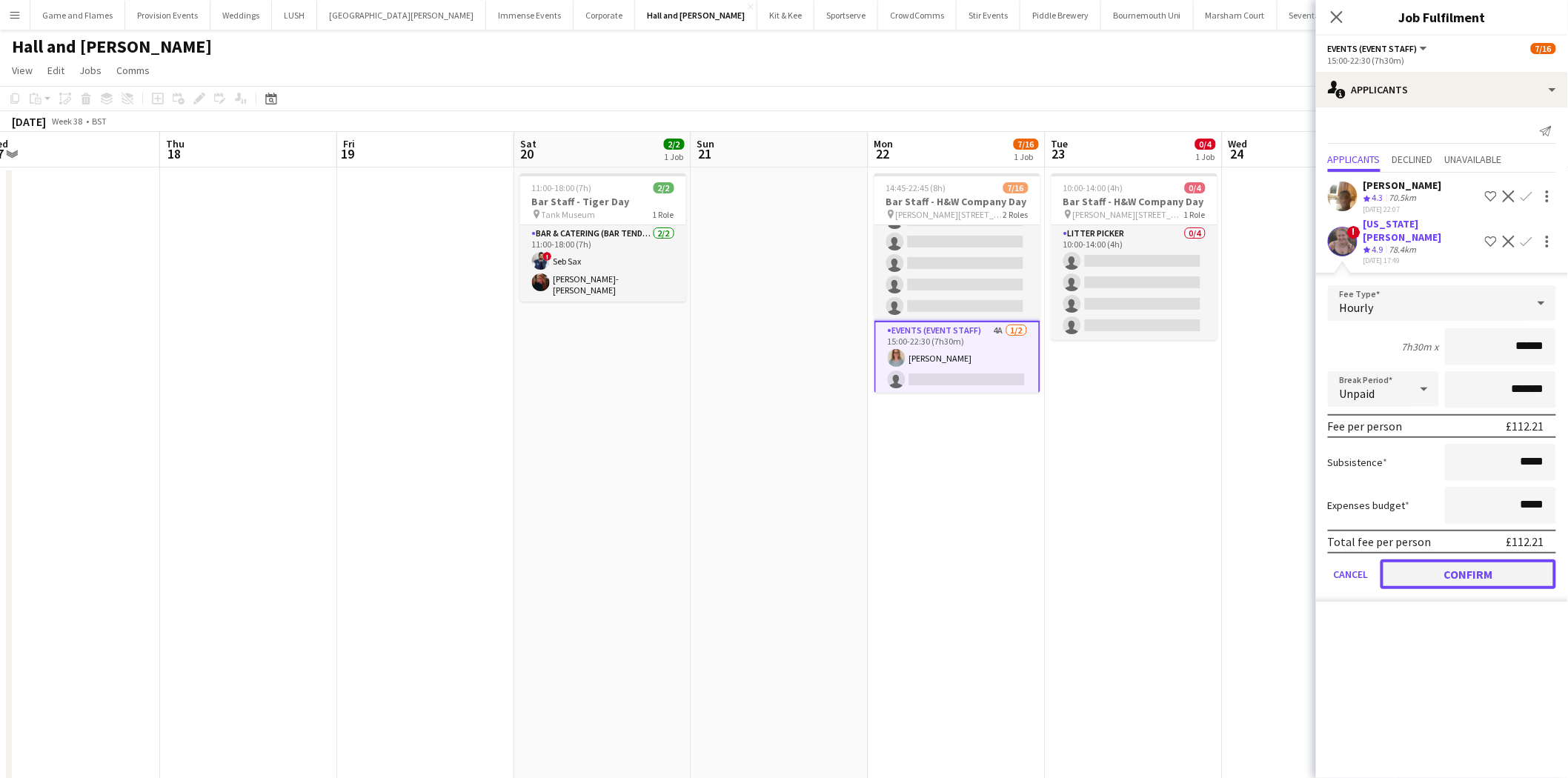
click at [1434, 560] on button "Confirm" at bounding box center [1468, 575] width 175 height 30
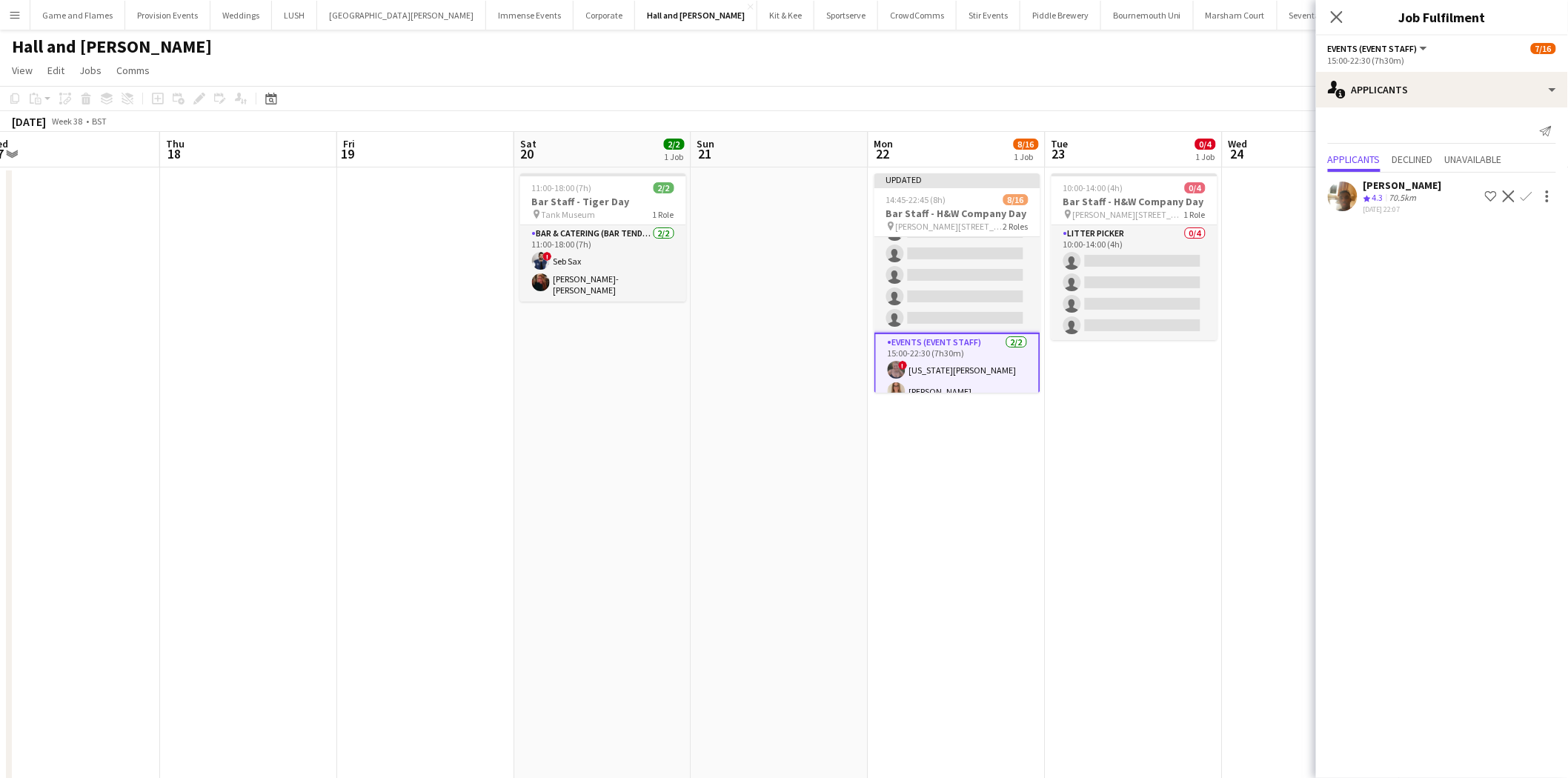
click at [1197, 504] on app-date-cell "10:00-14:00 (4h) 0/4 Bar Staff - H&W Company Day pin [PERSON_NAME][GEOGRAPHIC_D…" at bounding box center [1134, 520] width 177 height 706
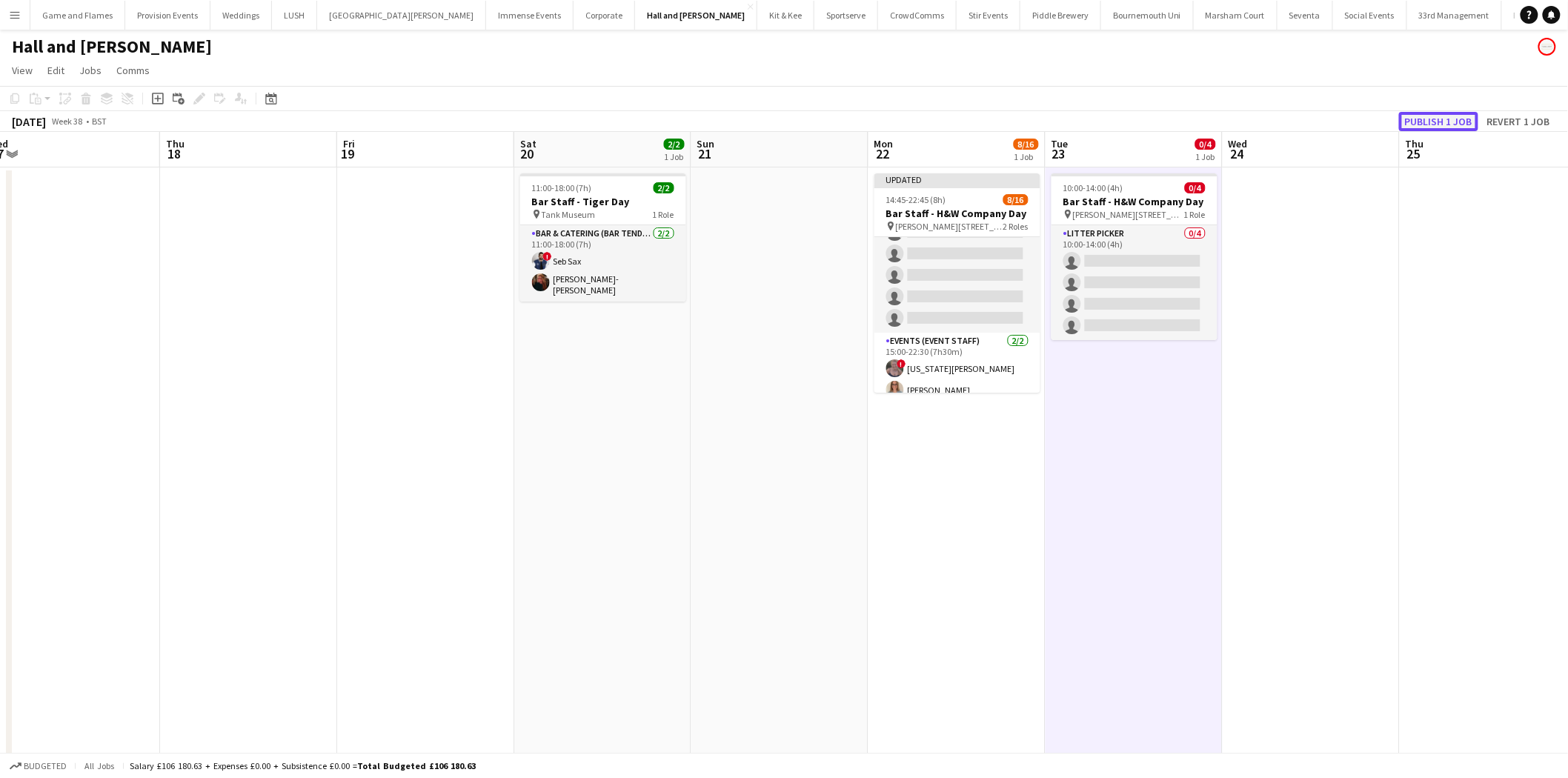
click at [1442, 119] on button "Publish 1 job" at bounding box center [1438, 121] width 79 height 19
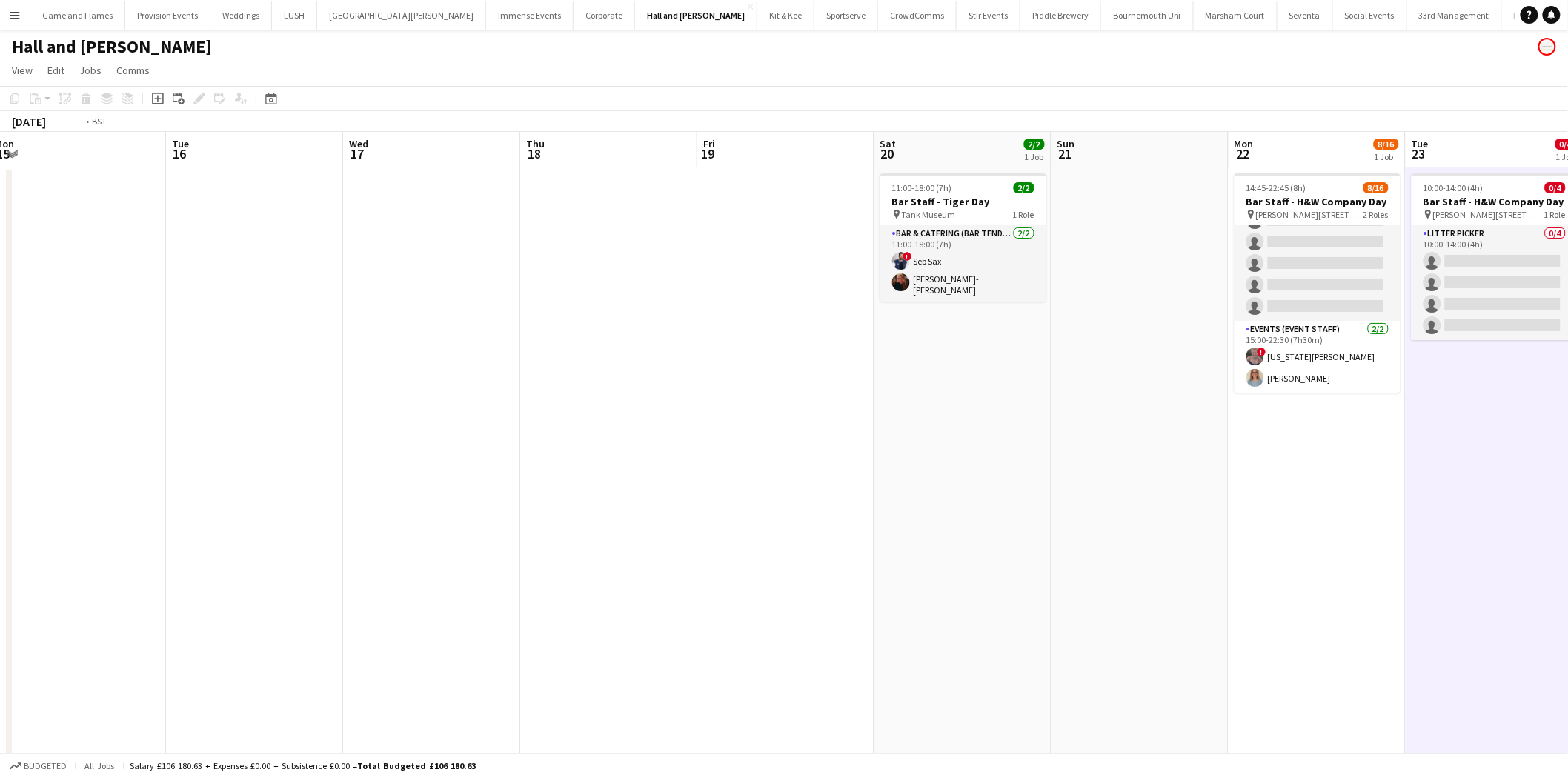
drag, startPoint x: 196, startPoint y: 349, endPoint x: 1349, endPoint y: 384, distance: 1153.5
click at [1349, 384] on app-calendar-viewport "Sat 13 Sun 14 Mon 15 Tue 16 Wed 17 Thu 18 Fri 19 Sat 20 2/2 1 Job Sun 21 Mon 22…" at bounding box center [784, 536] width 1568 height 810
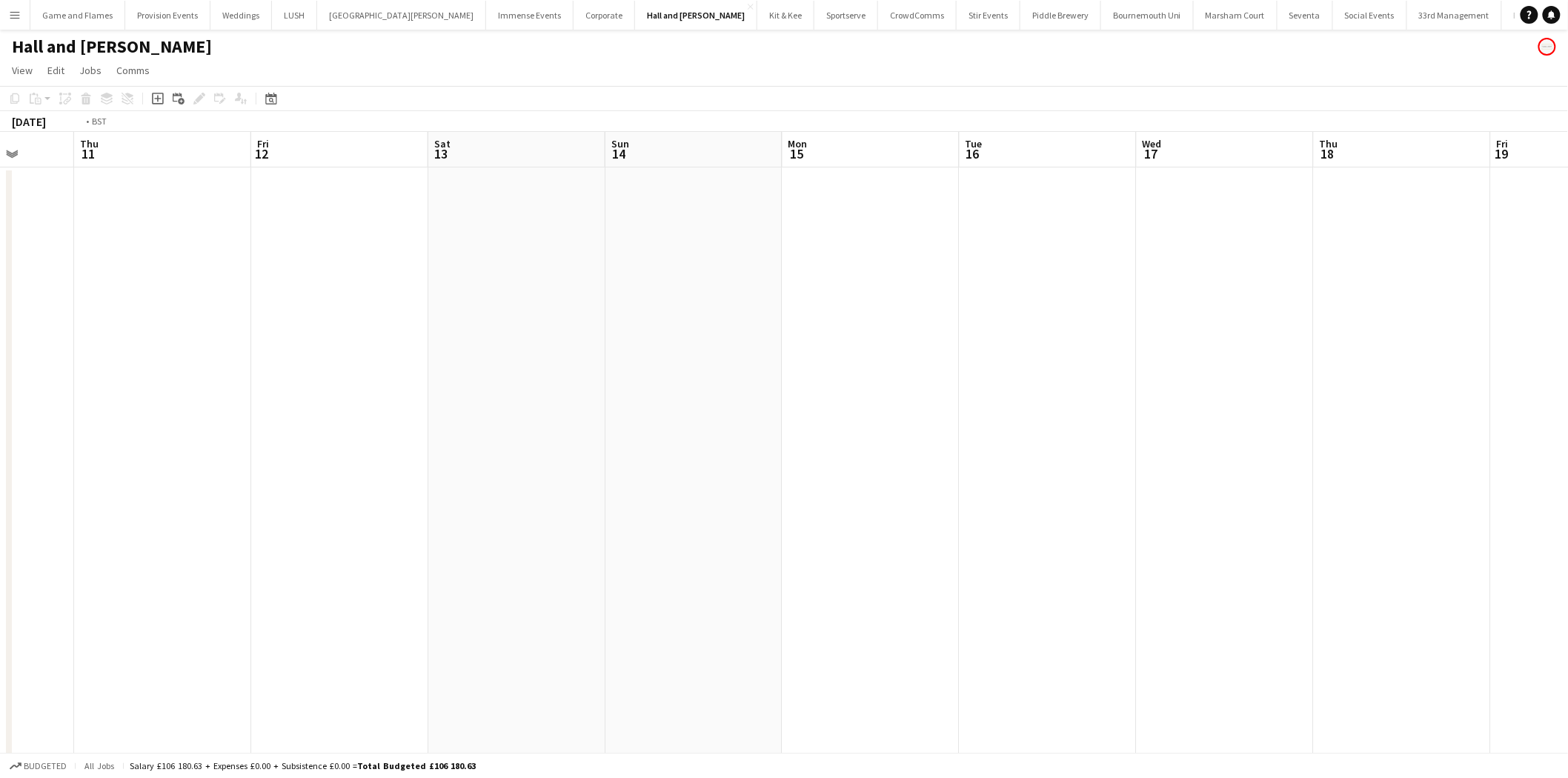
drag, startPoint x: 342, startPoint y: 383, endPoint x: 1073, endPoint y: 466, distance: 735.7
click at [1073, 466] on app-calendar-viewport "Mon 8 Tue 9 Wed 10 Thu 11 Fri 12 Sat 13 Sun 14 Mon 15 Tue 16 Wed 17 Thu 18 Fri …" at bounding box center [784, 536] width 1568 height 810
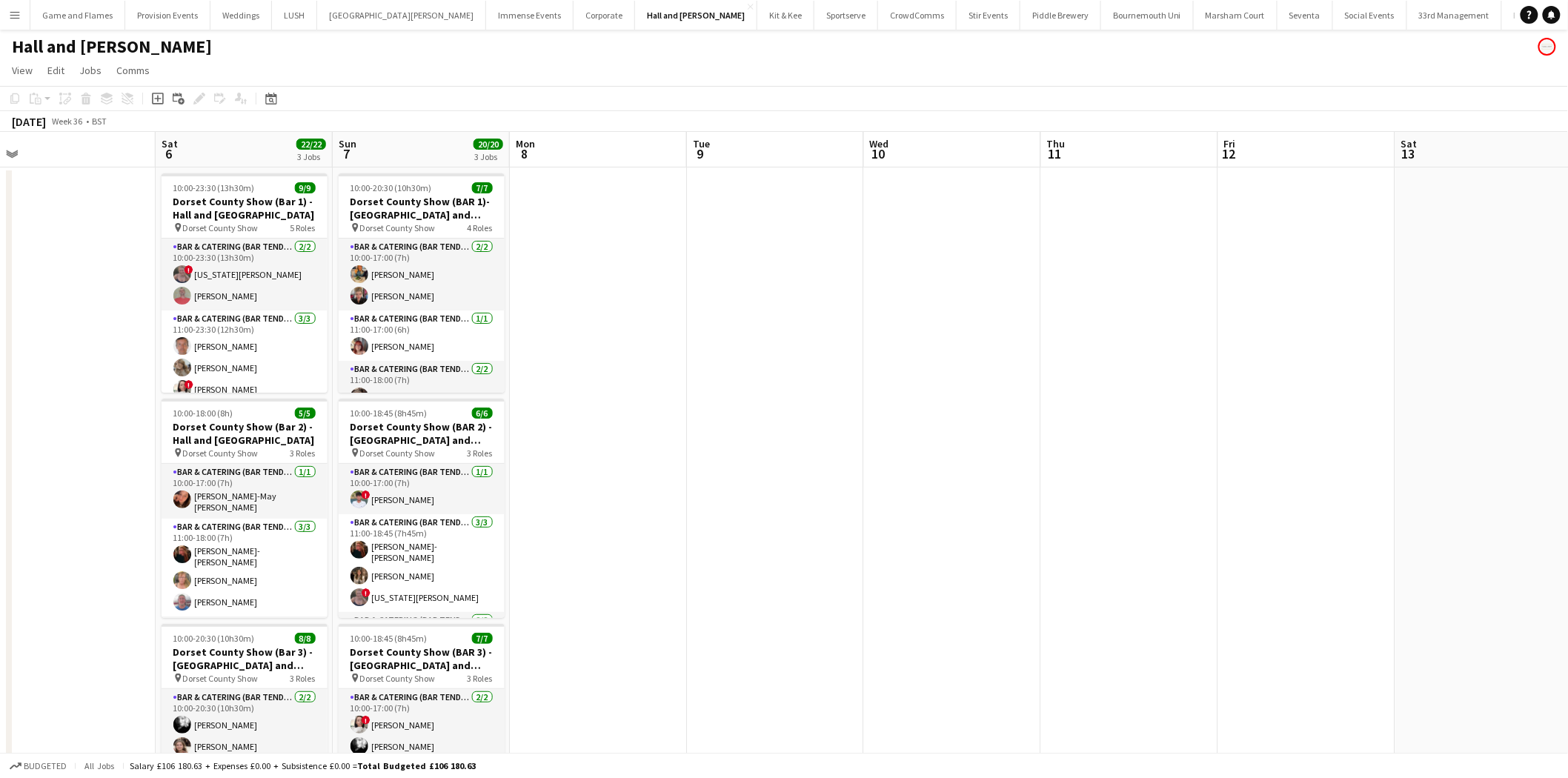
drag, startPoint x: 679, startPoint y: 379, endPoint x: 807, endPoint y: 376, distance: 128.0
click at [807, 376] on app-calendar-viewport "Wed 3 Thu 4 Fri 5 Sat 6 22/22 3 Jobs Sun 7 20/20 3 Jobs Mon 8 Tue 9 Wed 10 Thu …" at bounding box center [784, 536] width 1568 height 810
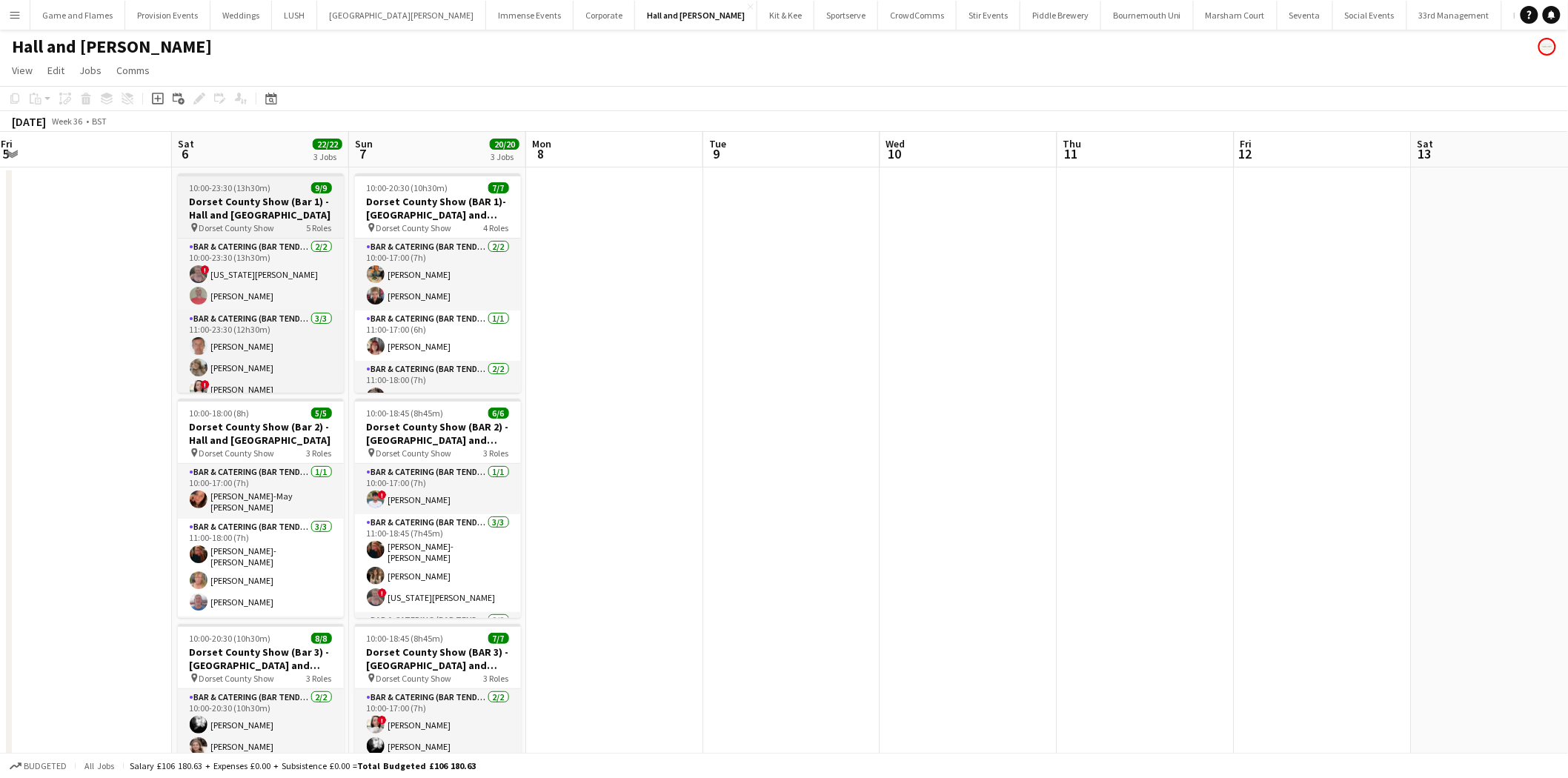
click at [306, 187] on div "10:00-23:30 (13h30m) 9/9" at bounding box center [261, 187] width 166 height 11
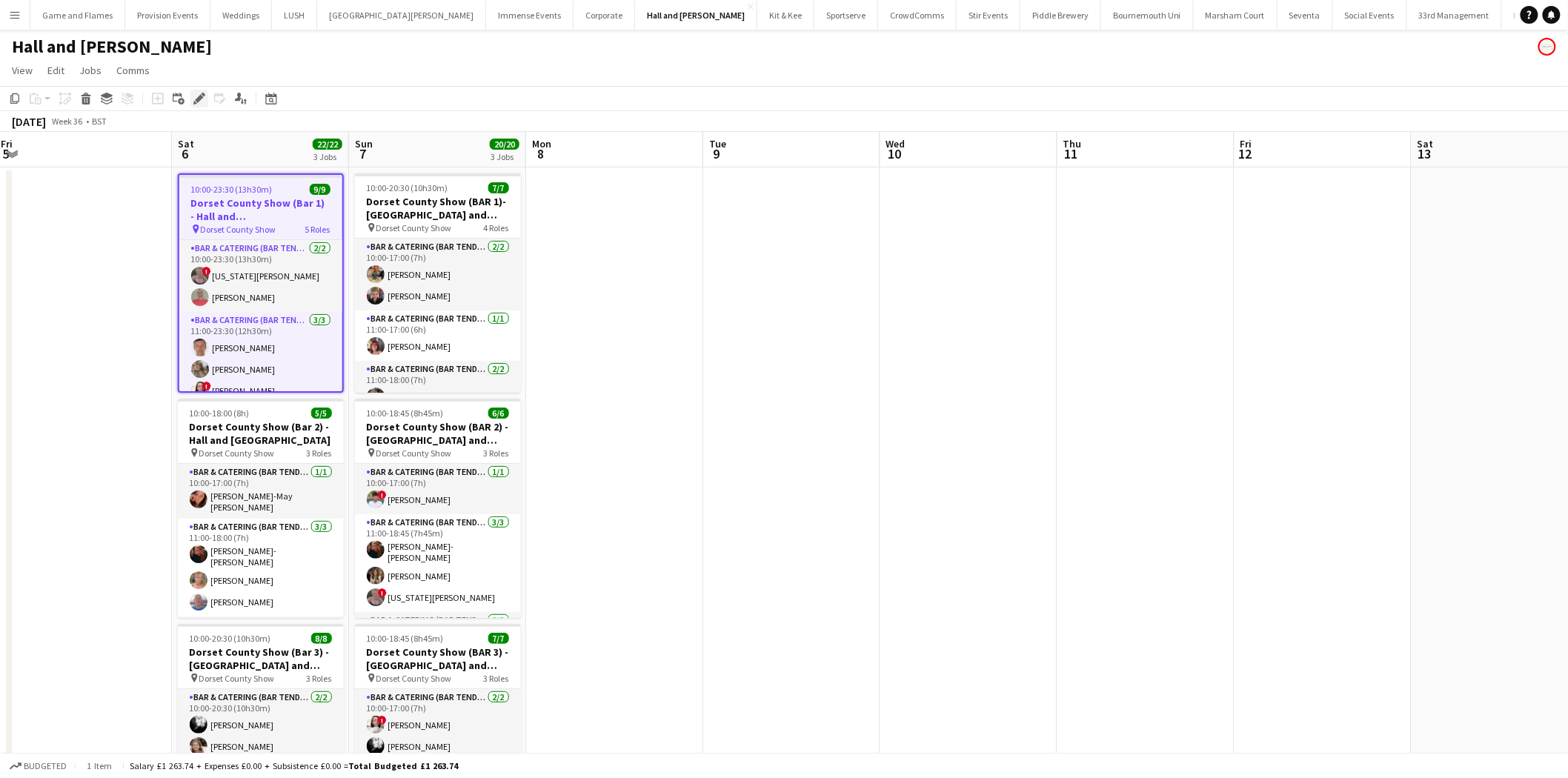
click at [201, 101] on icon "Edit" at bounding box center [199, 99] width 12 height 12
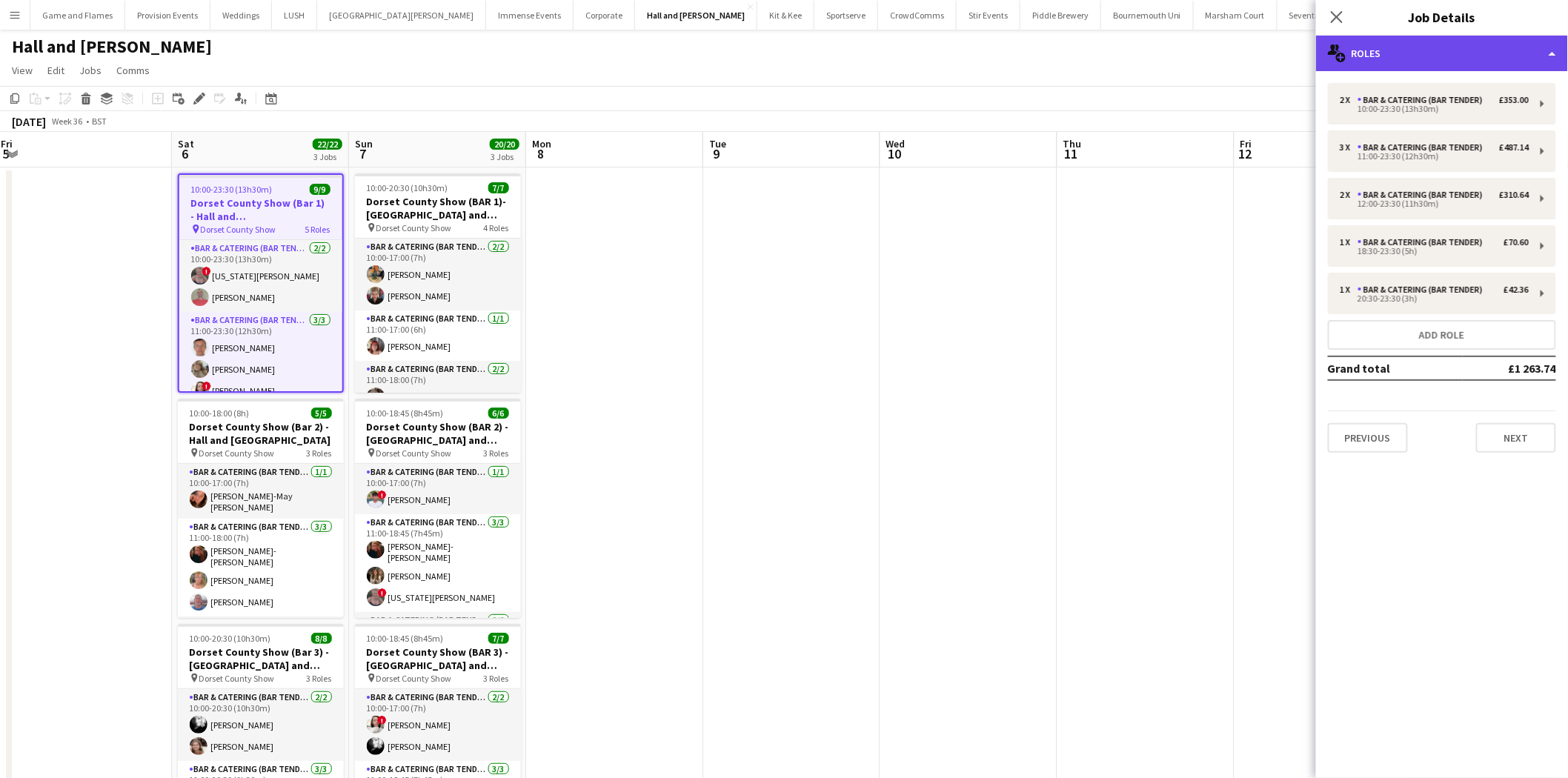
click at [1411, 60] on div "multiple-users-add Roles" at bounding box center [1442, 54] width 252 height 36
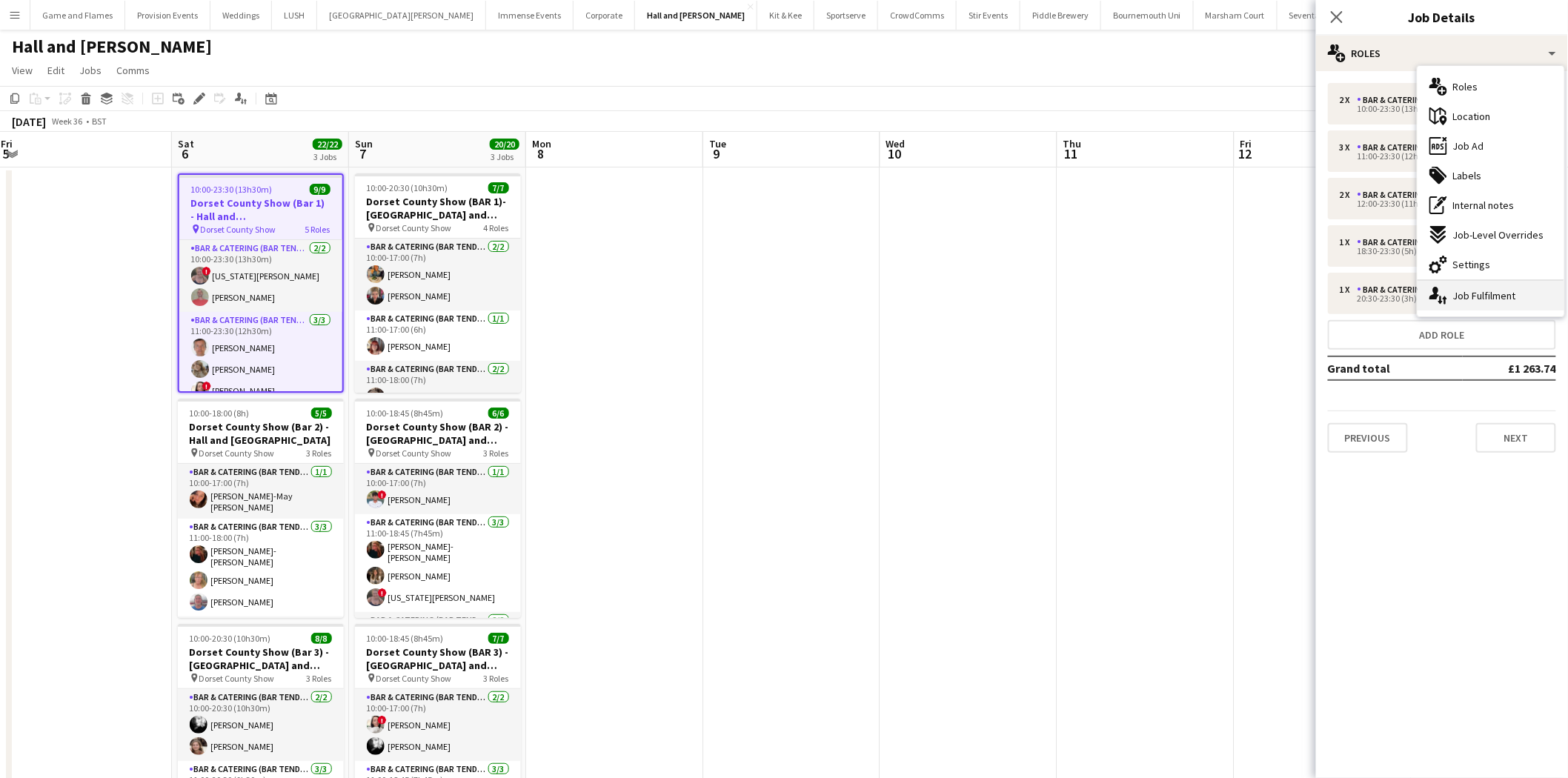
click at [1462, 305] on div "single-neutral-actions-up-down Job Fulfilment" at bounding box center [1491, 296] width 147 height 30
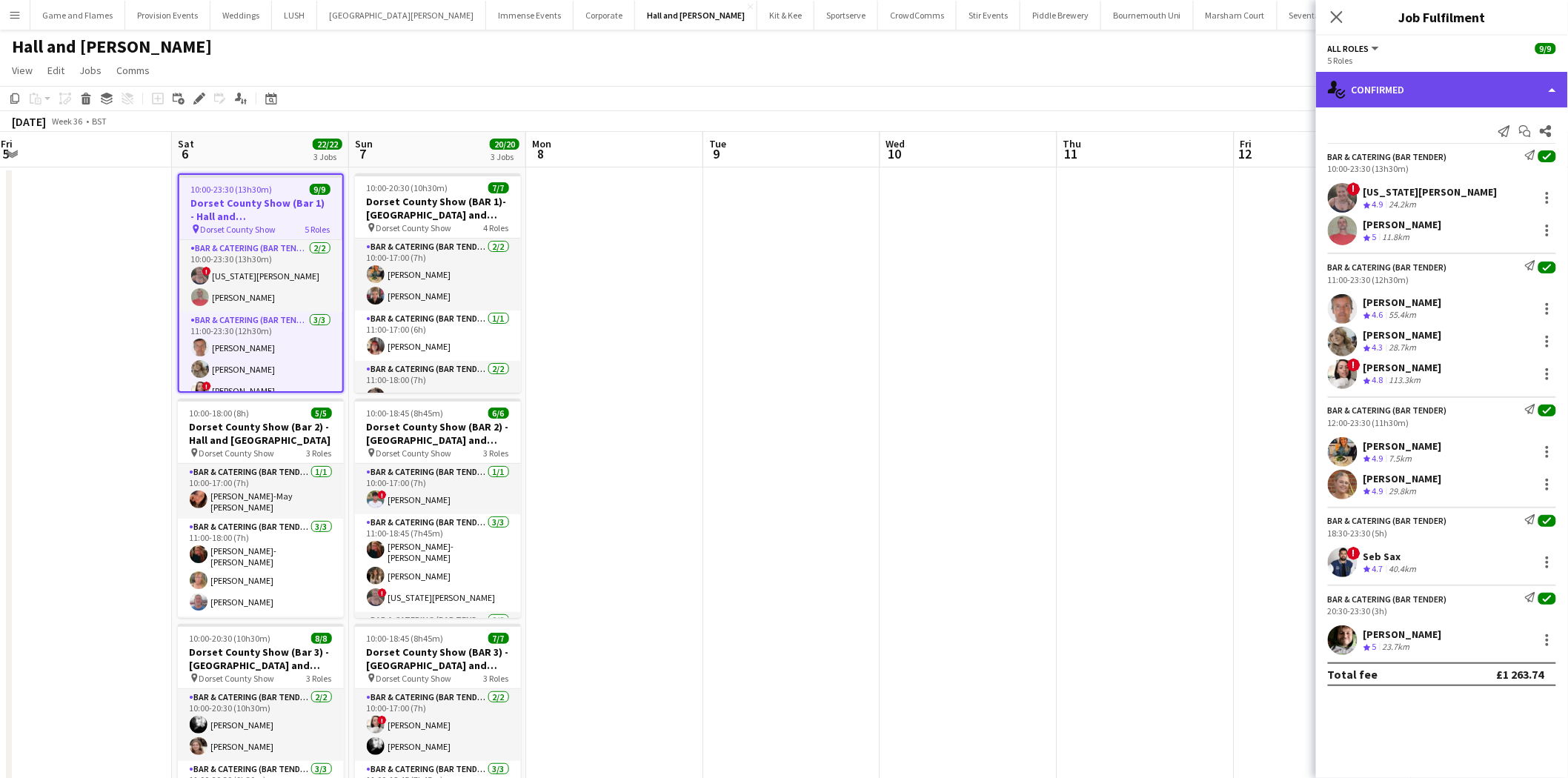
click at [1480, 76] on div "single-neutral-actions-check-2 Confirmed" at bounding box center [1442, 90] width 252 height 36
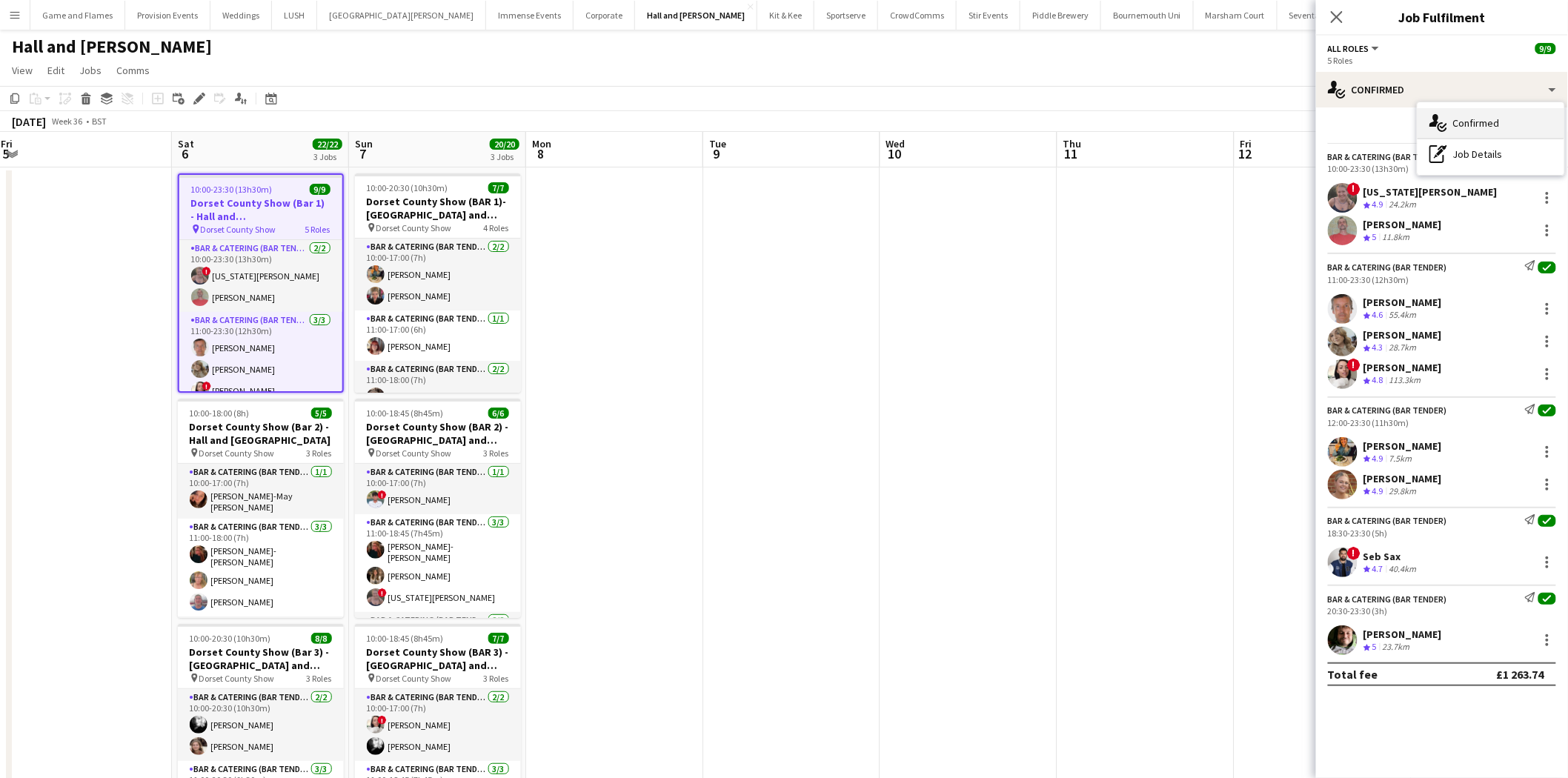
click at [1521, 109] on div "single-neutral-actions-check-2 Confirmed" at bounding box center [1491, 123] width 147 height 30
click at [1393, 160] on div "Bar & Catering (Bar Tender)" at bounding box center [1388, 157] width 119 height 11
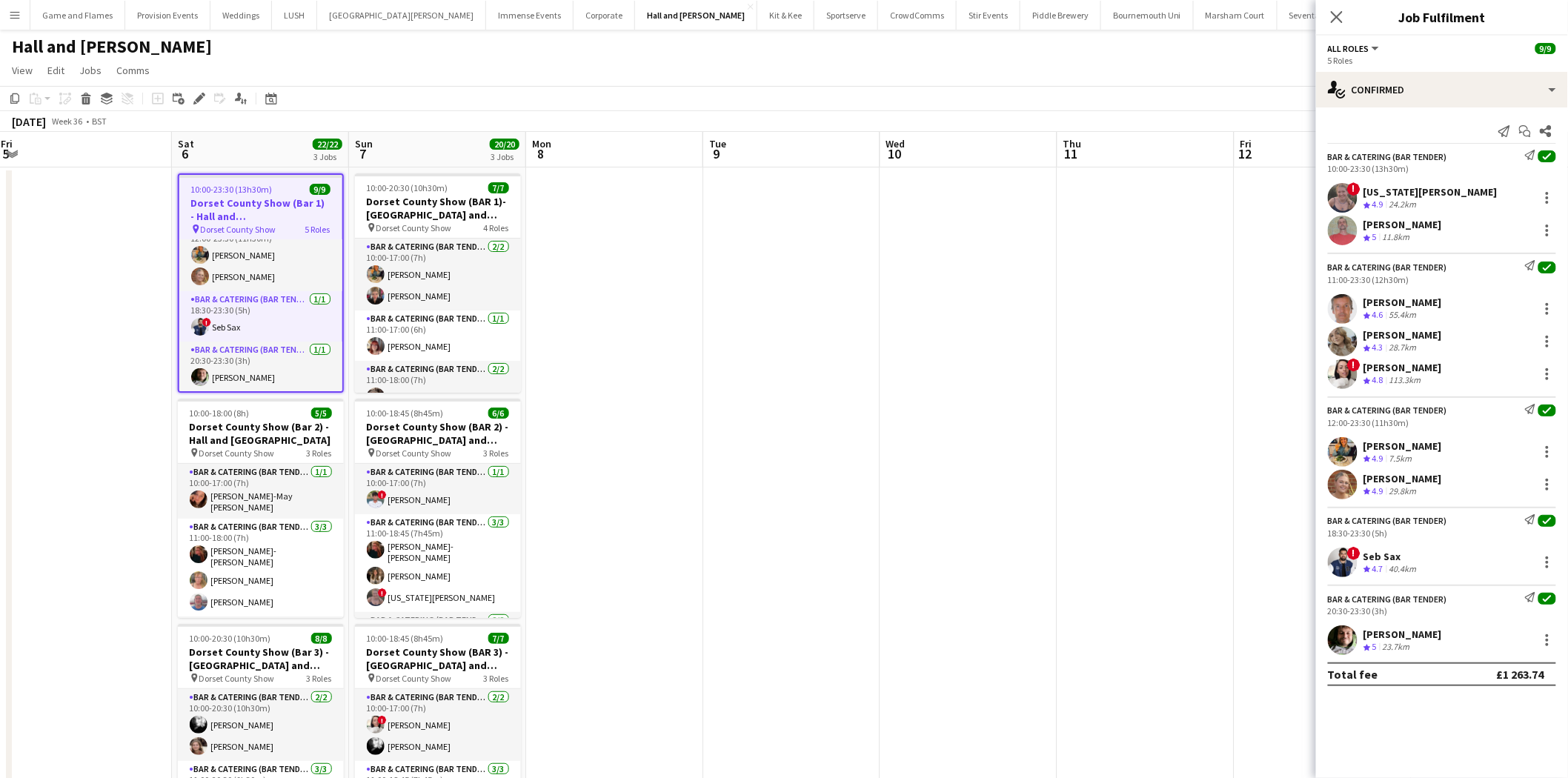
click at [35, 342] on app-date-cell at bounding box center [83, 520] width 177 height 706
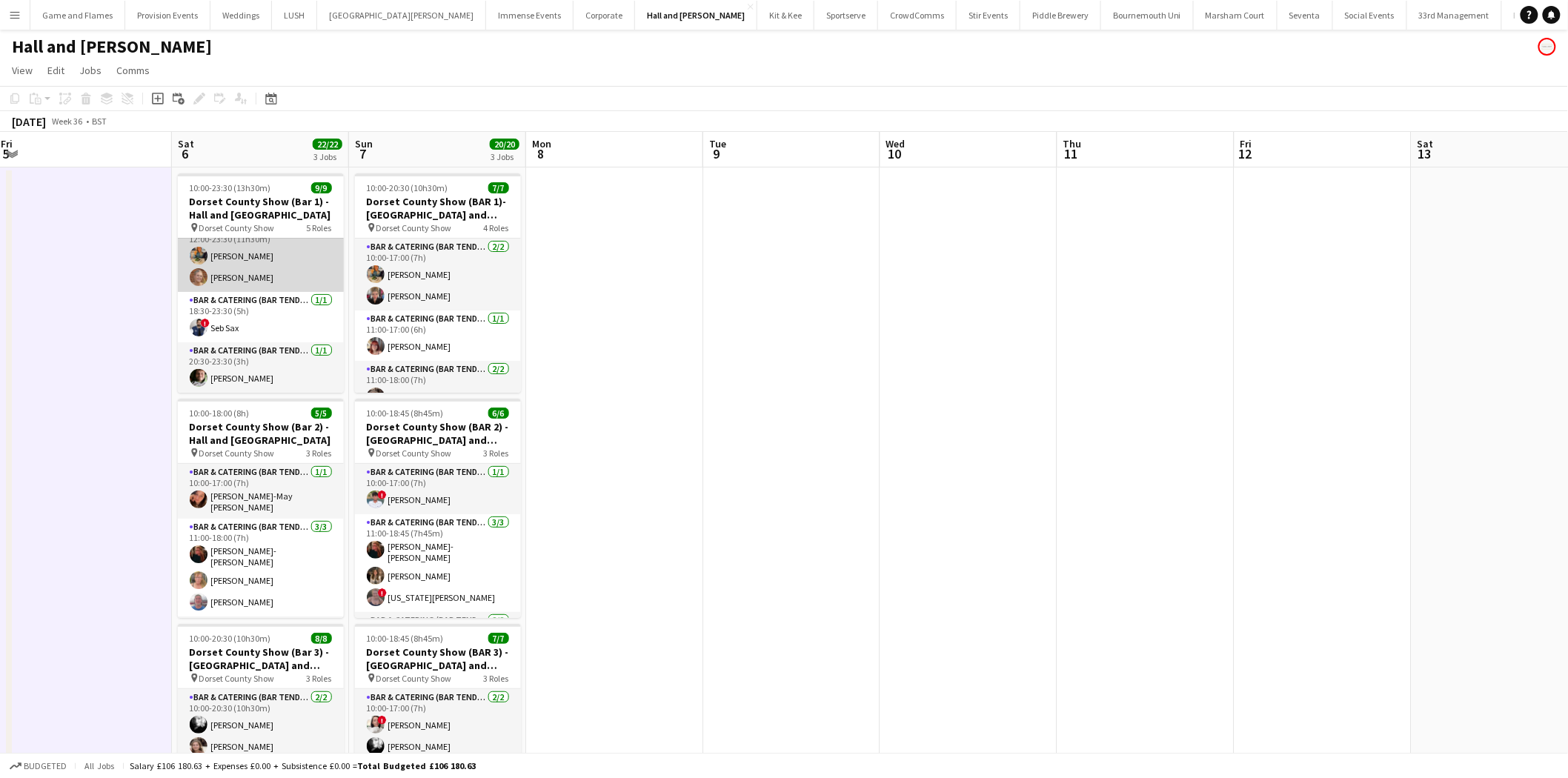
click at [294, 262] on app-card-role "Bar & Catering (Bar Tender) [DATE] 12:00-23:30 (11h30m) [PERSON_NAME] [PERSON_N…" at bounding box center [261, 256] width 166 height 72
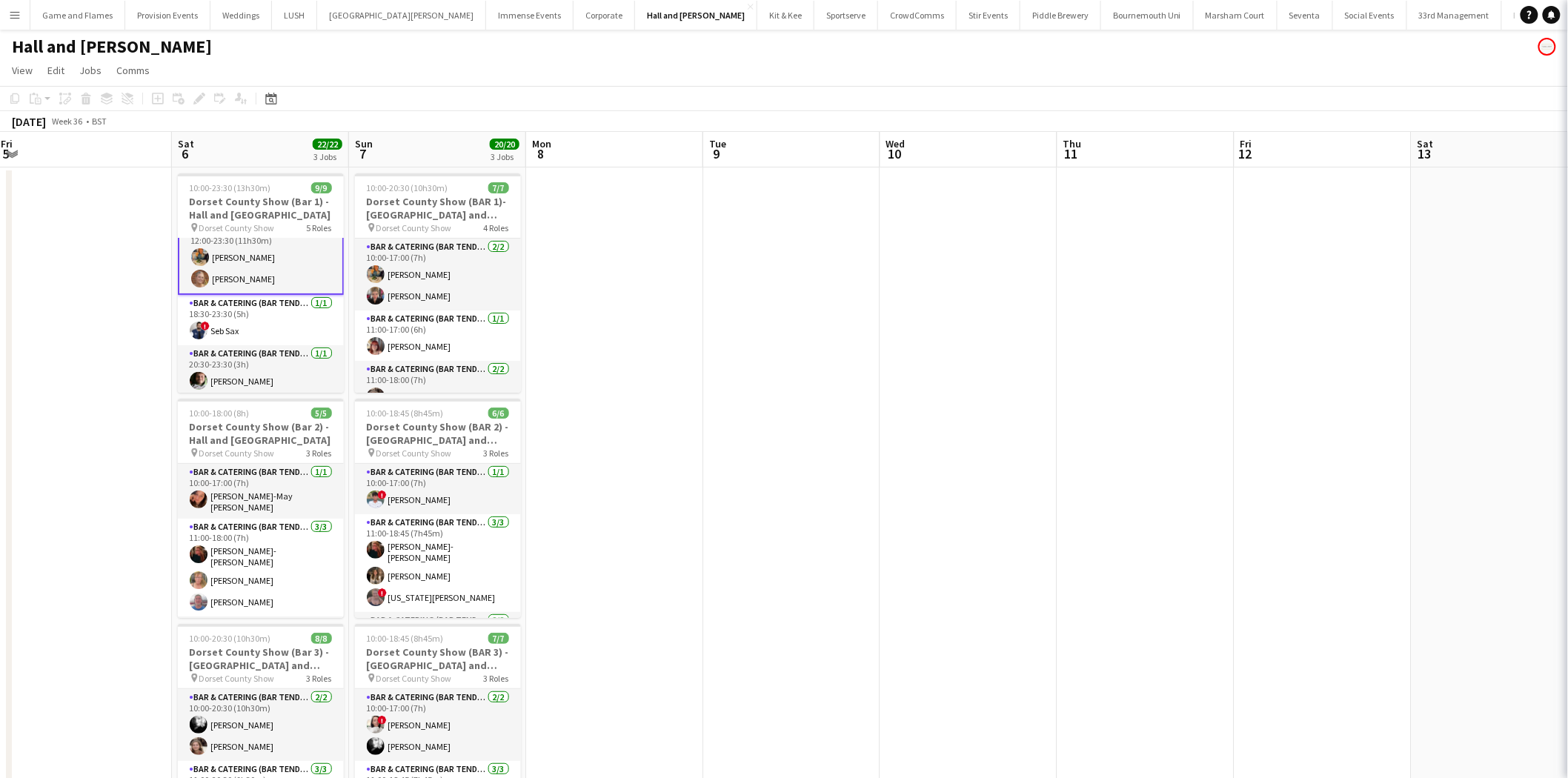
scroll to position [185, 0]
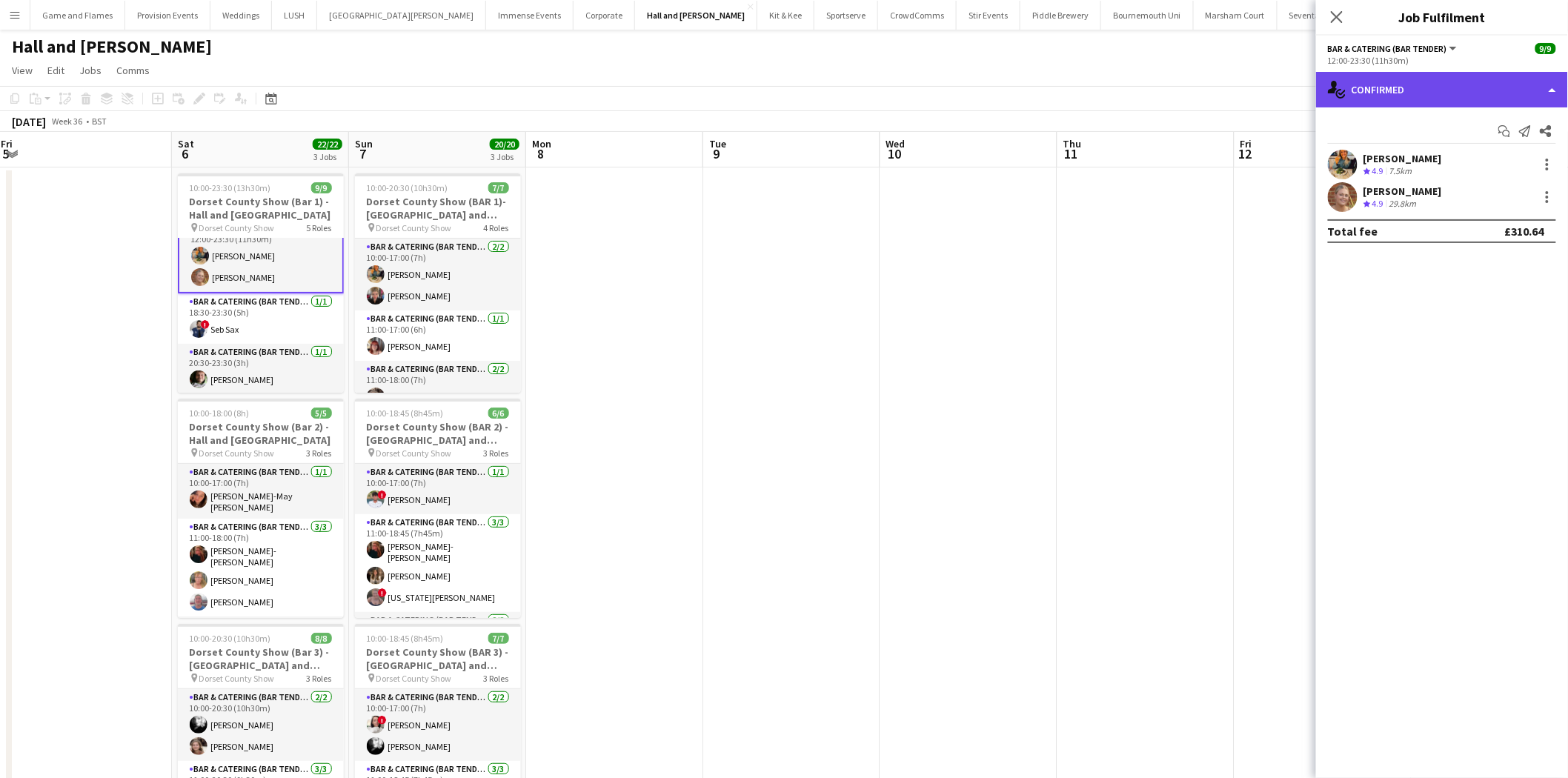
click at [1457, 102] on div "single-neutral-actions-check-2 Confirmed" at bounding box center [1442, 90] width 252 height 36
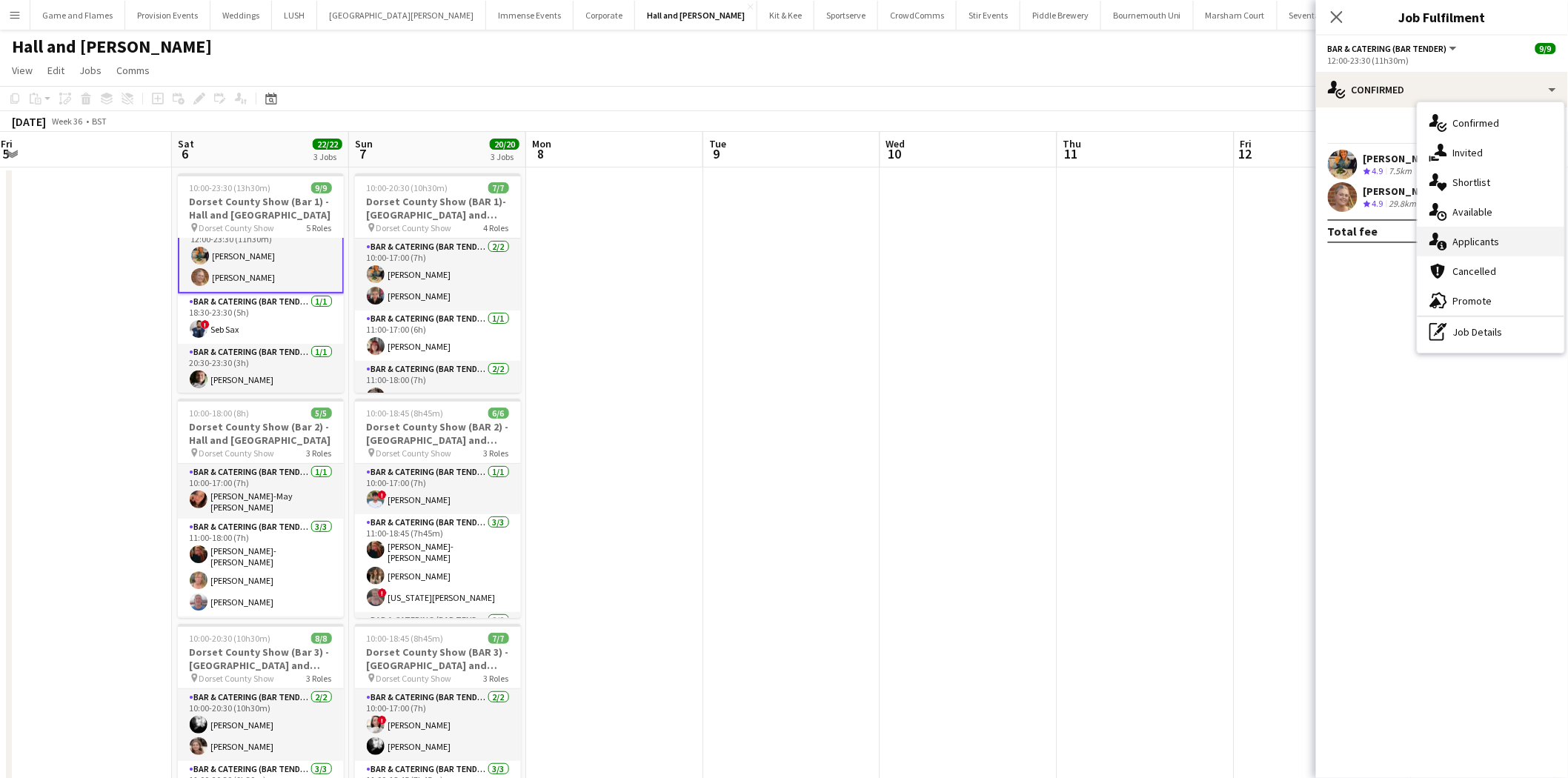
click at [1484, 234] on div "single-neutral-actions-information Applicants" at bounding box center [1491, 242] width 147 height 30
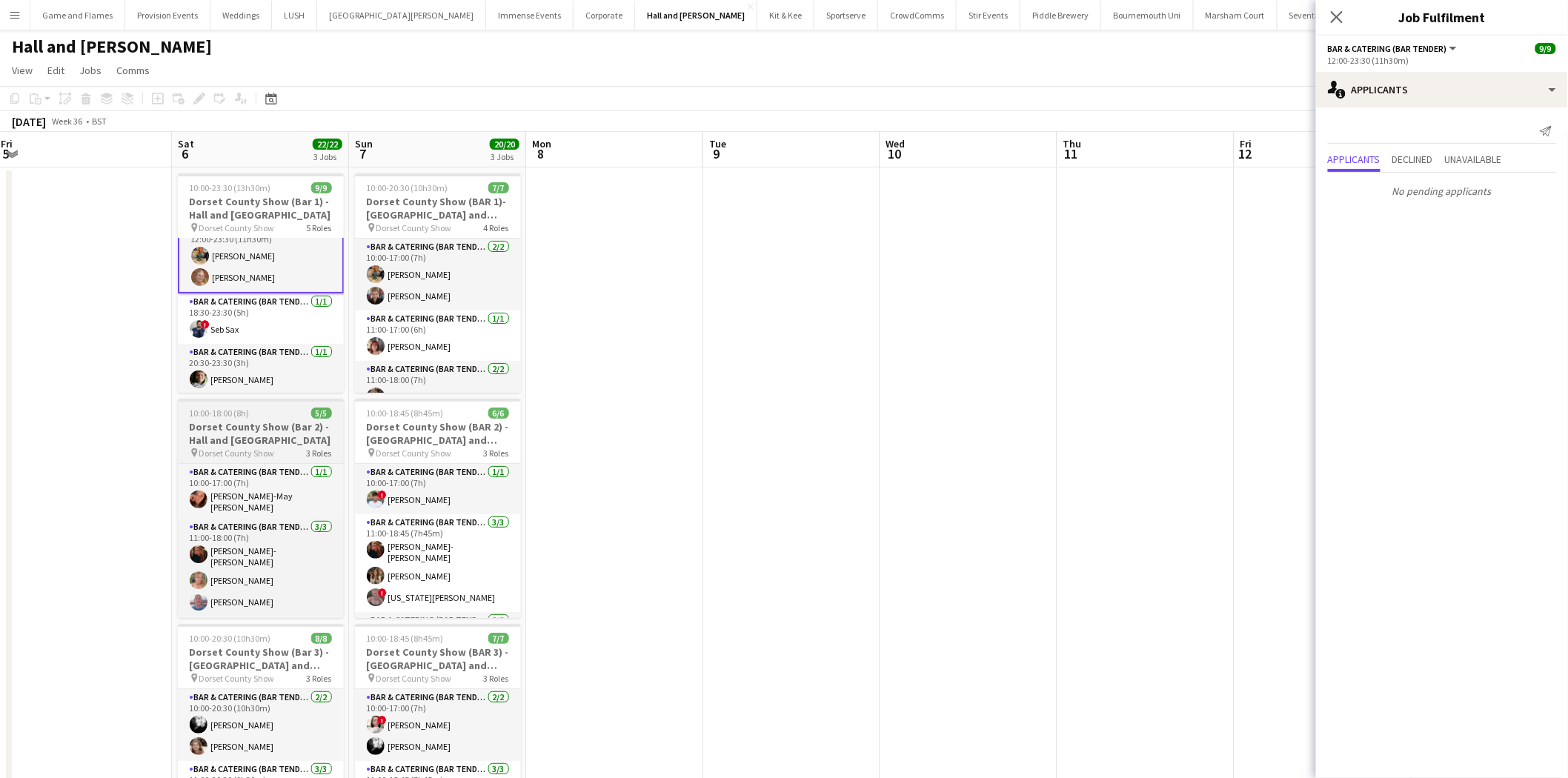
click at [300, 448] on div "pin Dorset County Show 3 Roles" at bounding box center [261, 453] width 166 height 12
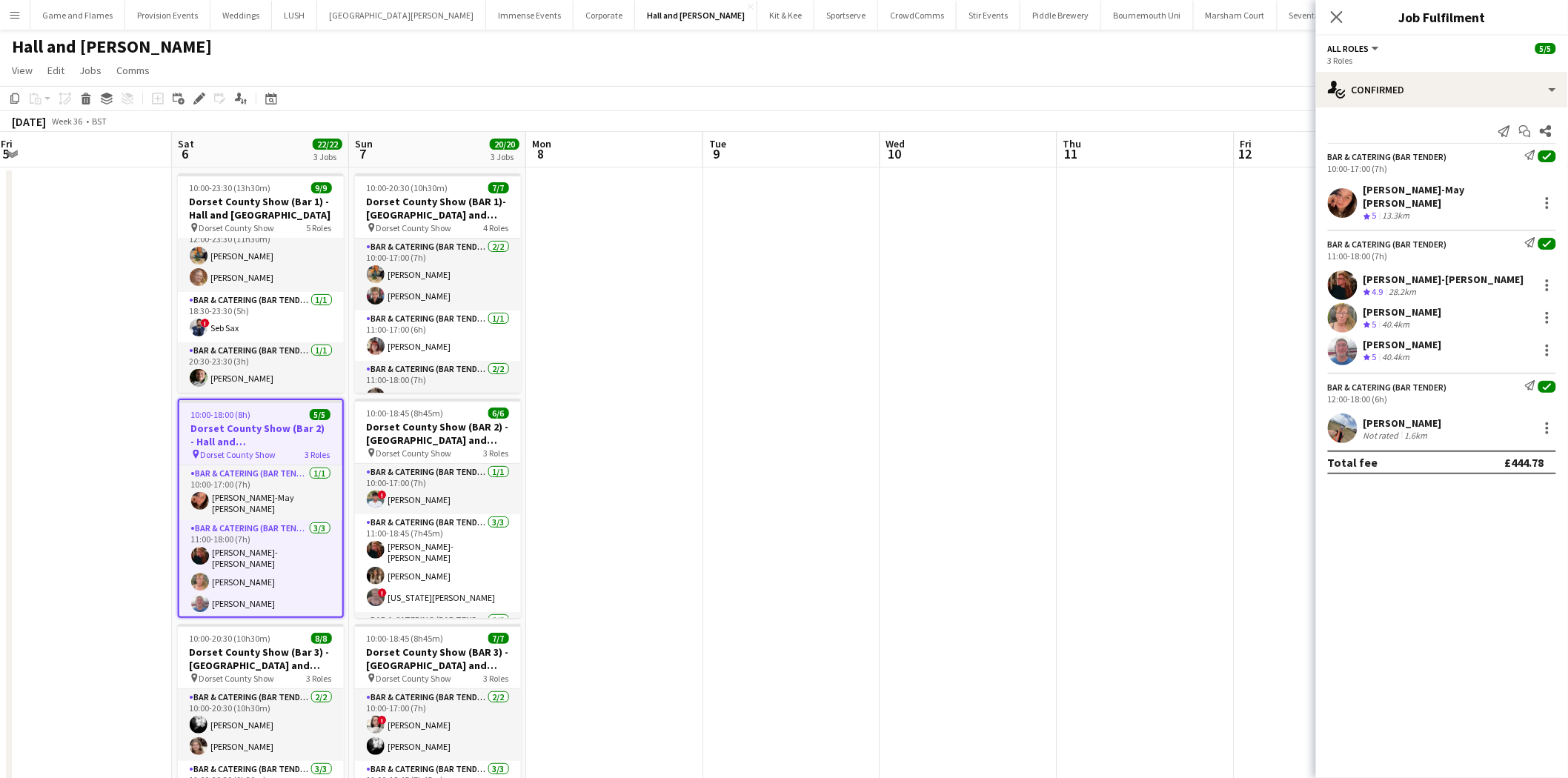
scroll to position [184, 0]
click at [1426, 84] on div "single-neutral-actions-check-2 Confirmed" at bounding box center [1442, 90] width 252 height 36
click at [1496, 128] on span "Confirmed" at bounding box center [1476, 122] width 47 height 13
click at [1560, 87] on div "single-neutral-actions-check-2 Confirmed" at bounding box center [1442, 90] width 252 height 36
click at [249, 400] on div at bounding box center [261, 401] width 163 height 3
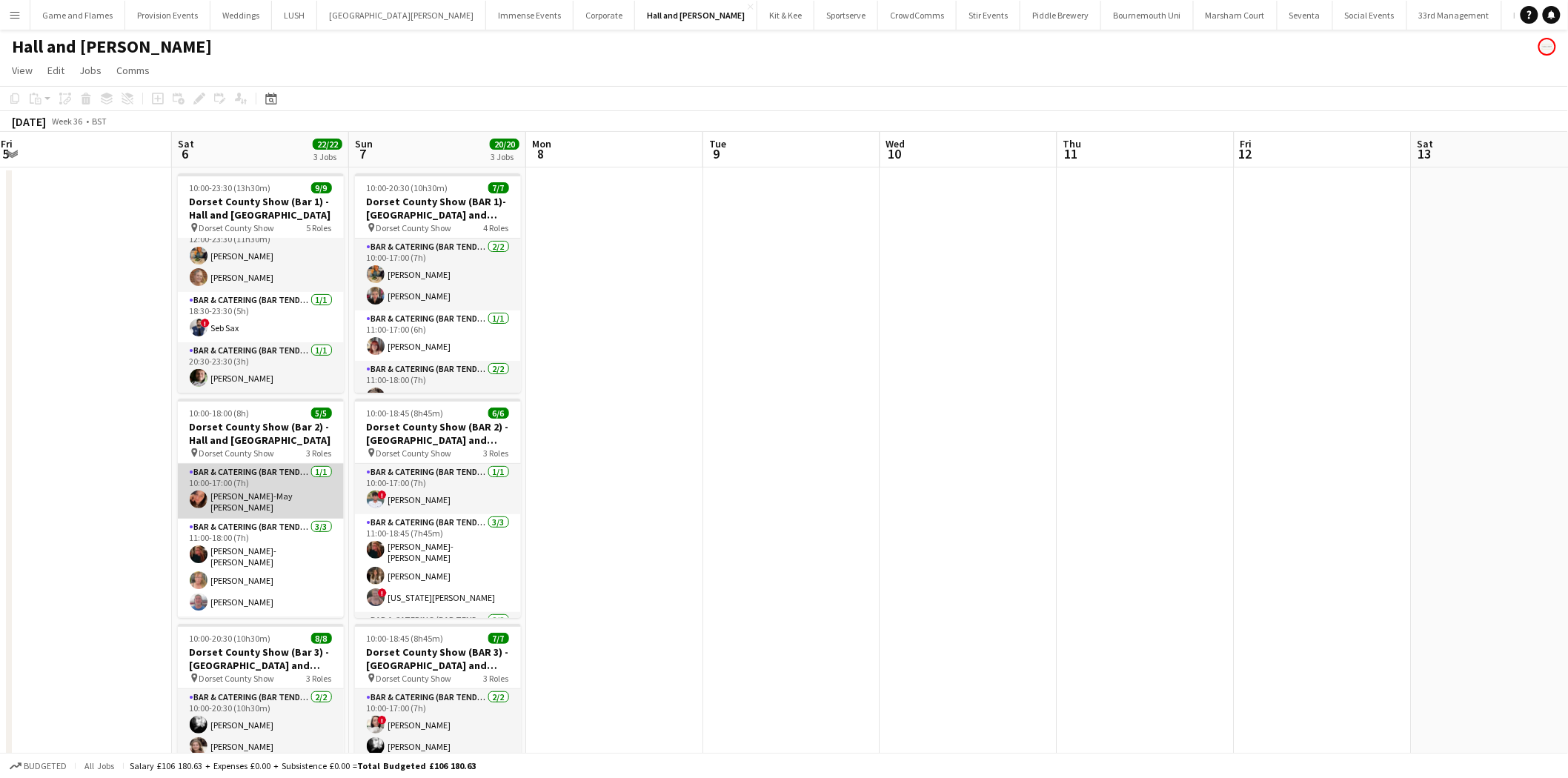
click at [243, 486] on app-card-role "Bar & Catering (Bar Tender) [DATE] 10:00-17:00 (7h) [PERSON_NAME]-May [PERSON_N…" at bounding box center [261, 491] width 166 height 55
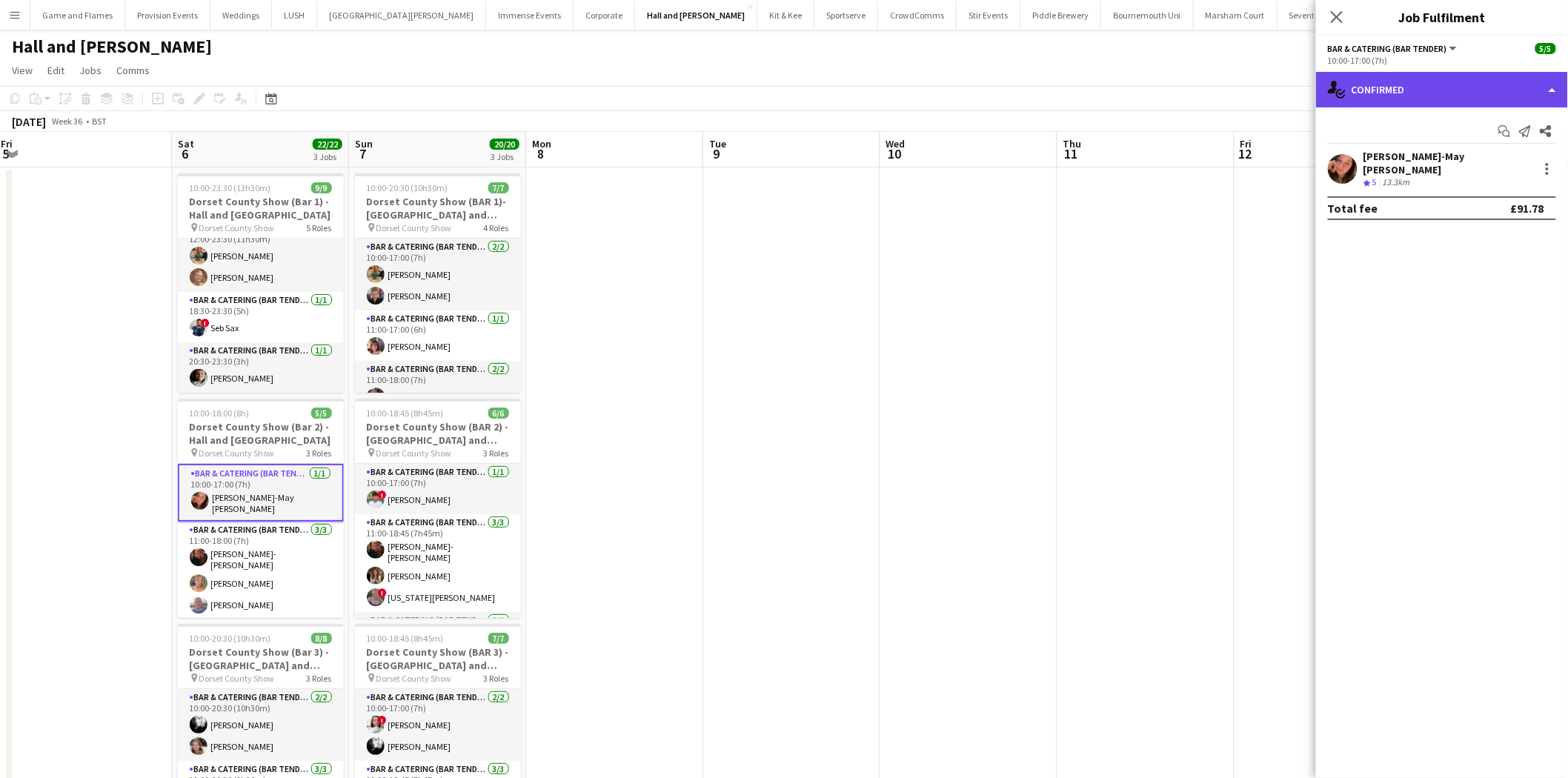
click at [1472, 97] on div "single-neutral-actions-check-2 Confirmed" at bounding box center [1442, 90] width 252 height 36
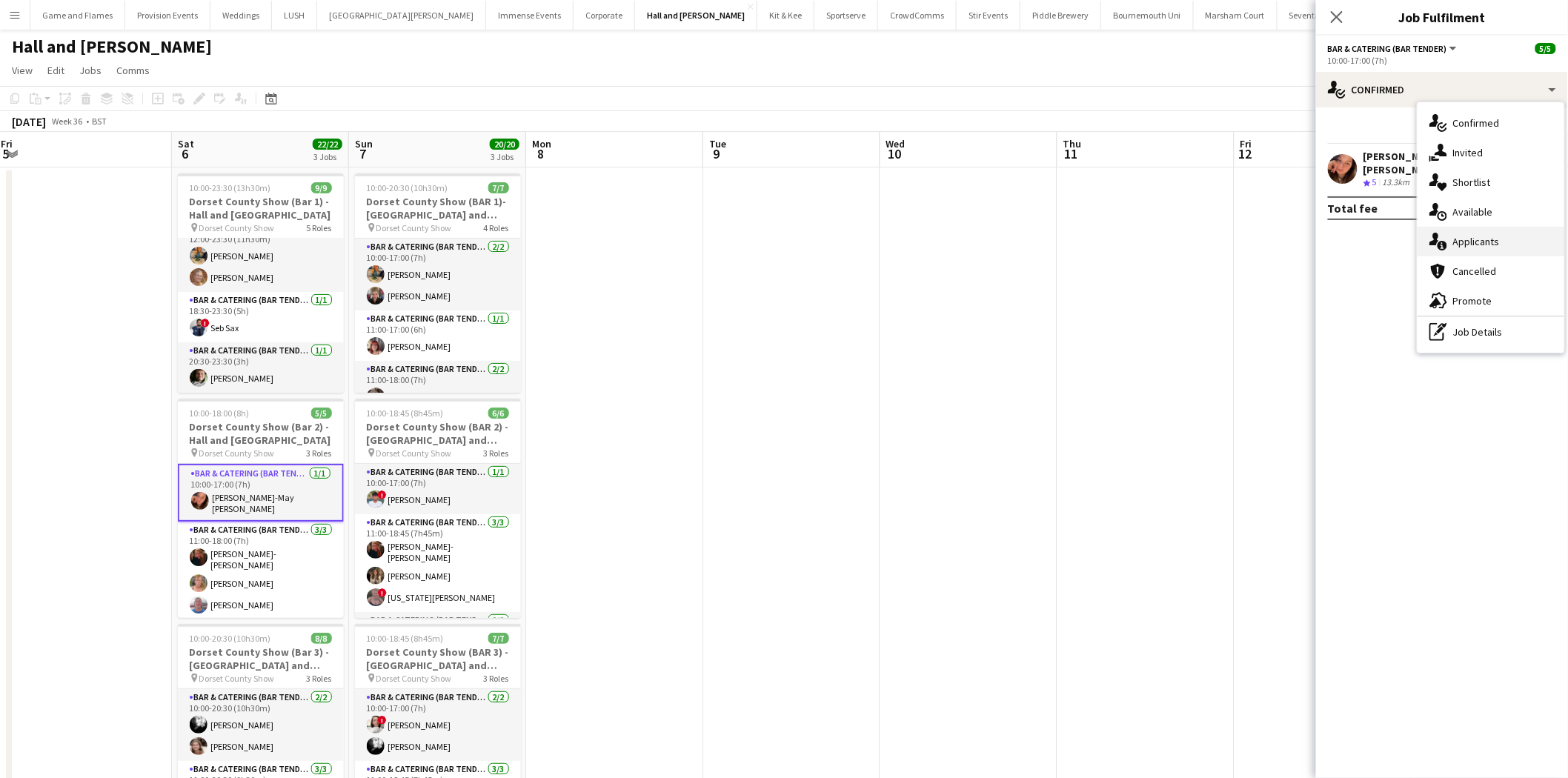
click at [1502, 241] on div "single-neutral-actions-information Applicants" at bounding box center [1491, 242] width 147 height 30
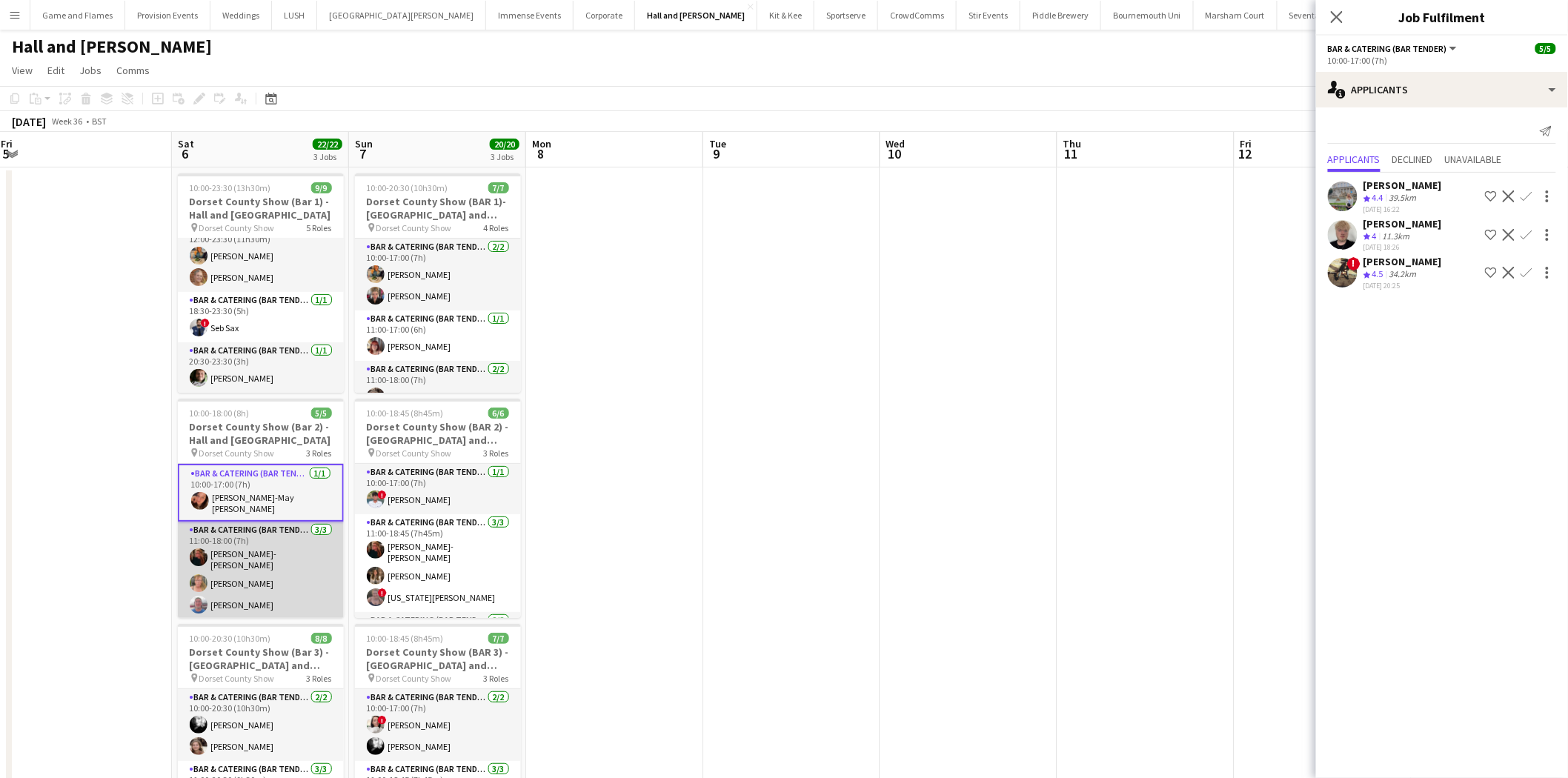
click at [204, 575] on app-user-avatar at bounding box center [199, 584] width 18 height 18
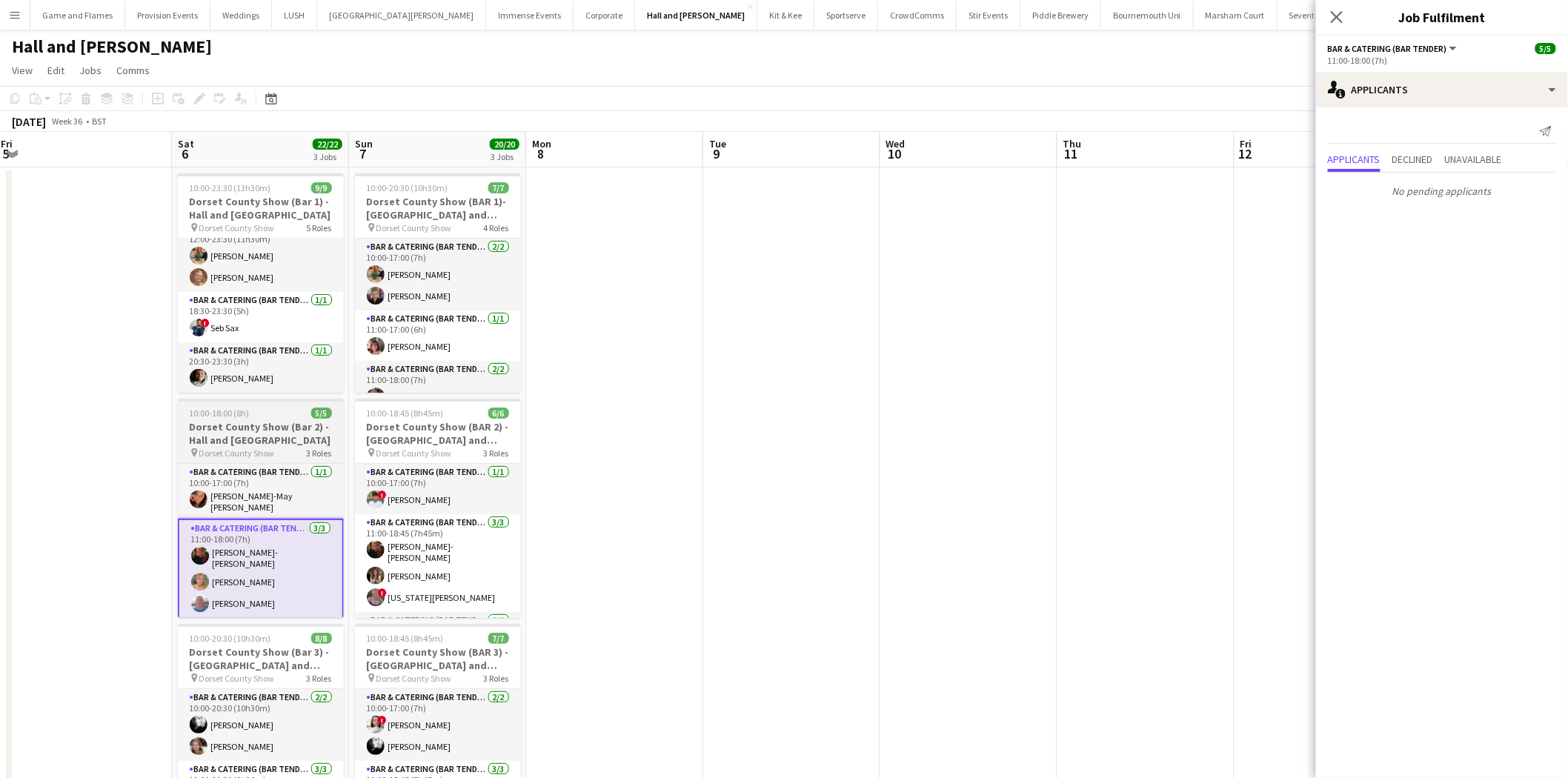
scroll to position [42, 0]
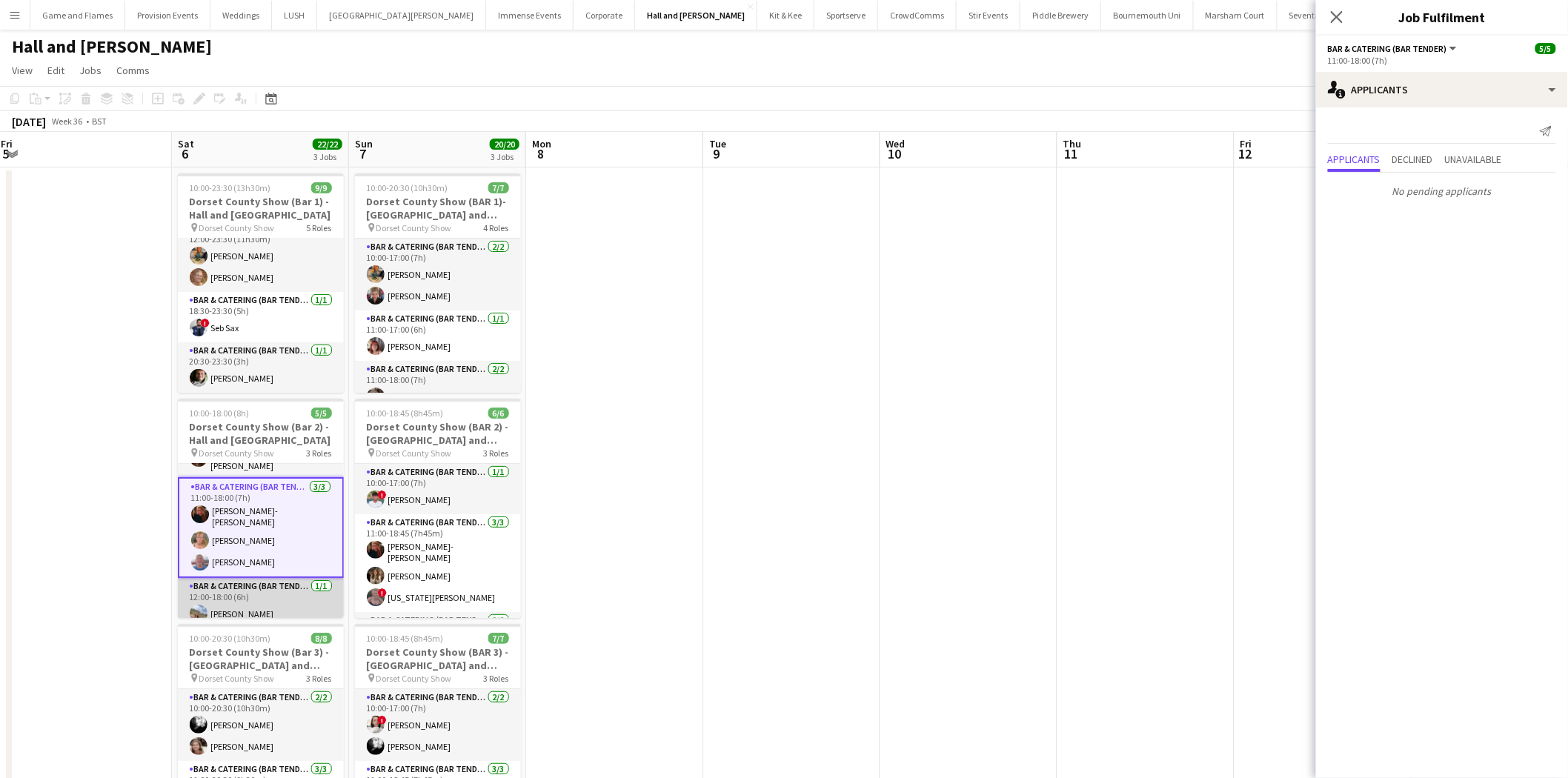
click at [266, 578] on app-card-role "Bar & Catering (Bar Tender) [DATE] 12:00-18:00 (6h) [PERSON_NAME]" at bounding box center [261, 603] width 166 height 51
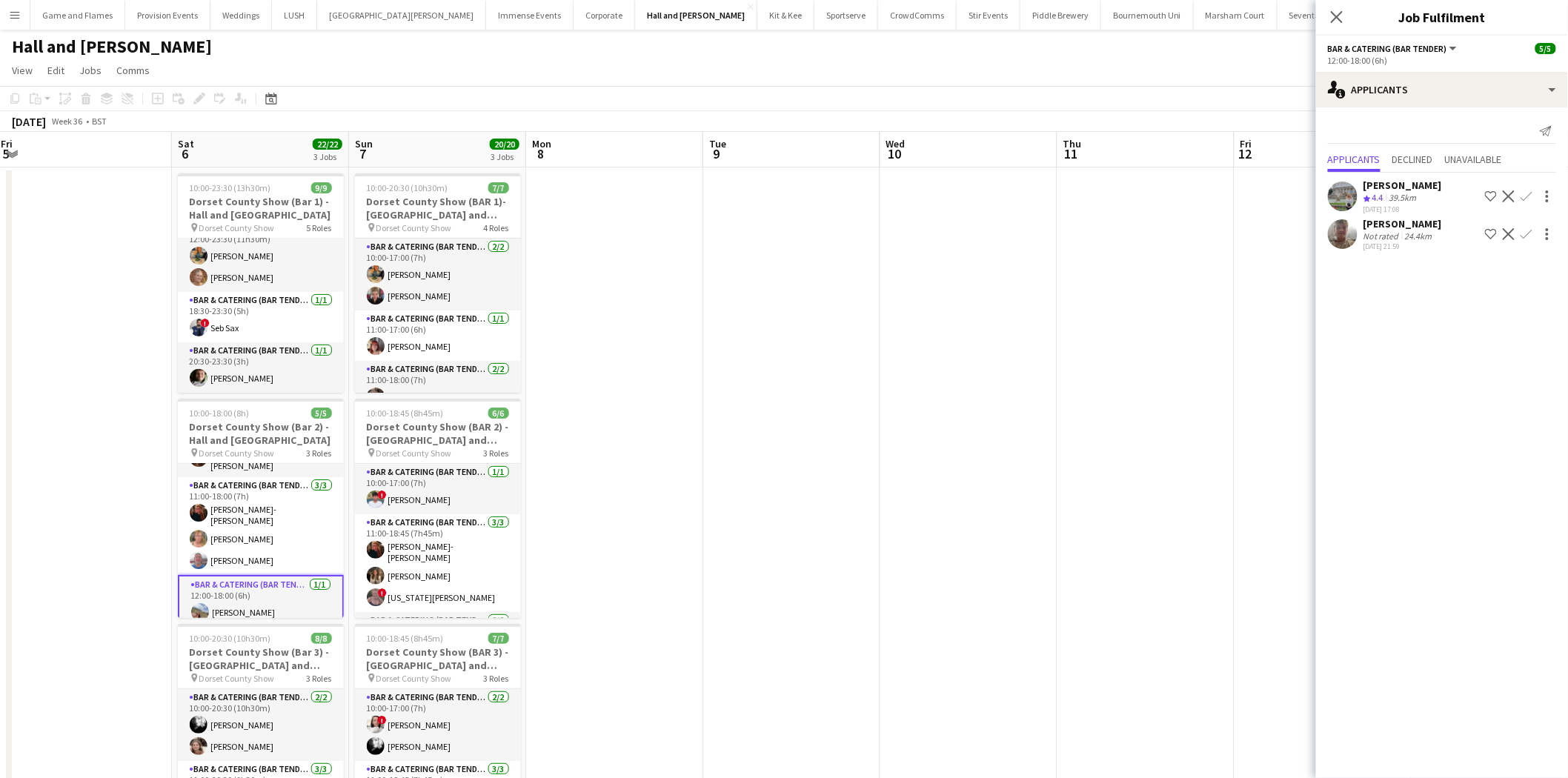
click at [1371, 225] on div "[PERSON_NAME]" at bounding box center [1402, 223] width 78 height 13
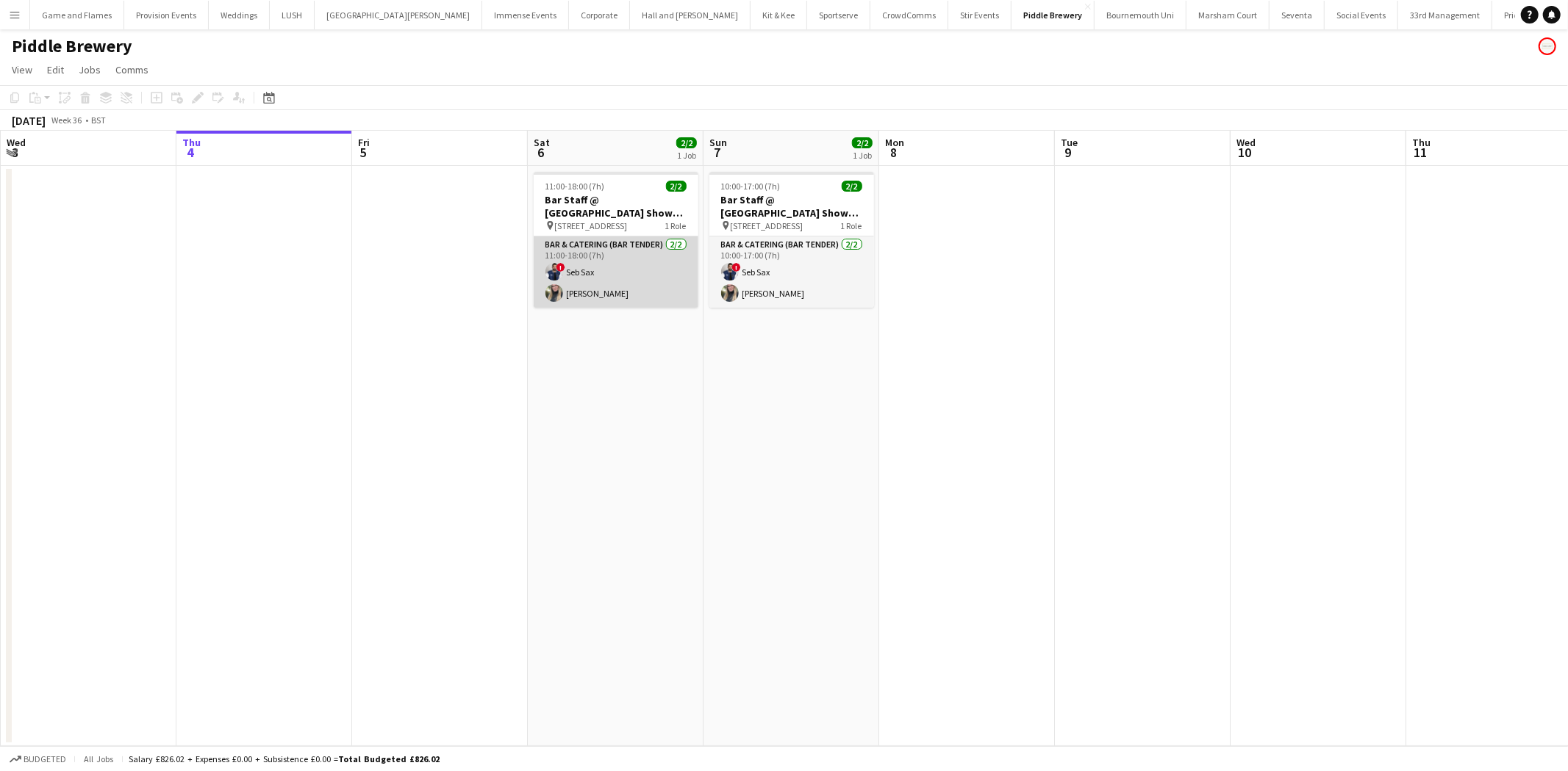
click at [601, 265] on app-card-role "Bar & Catering (Bar Tender) 2/2 11:00-18:00 (7h) ! Seb Sax Lily Stansbury" at bounding box center [616, 272] width 165 height 72
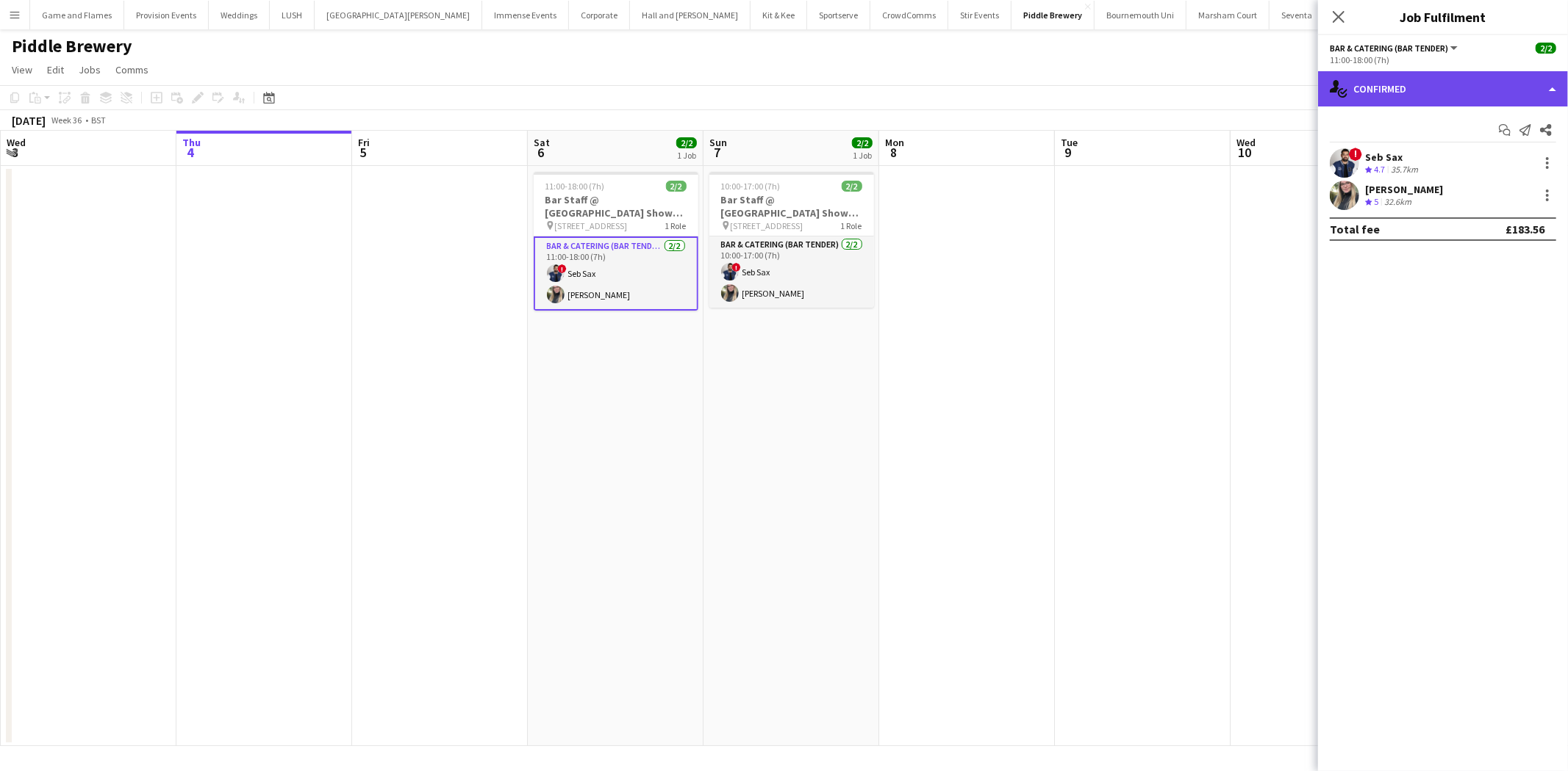
click at [1530, 92] on div "single-neutral-actions-check-2 Confirmed" at bounding box center [1442, 89] width 250 height 35
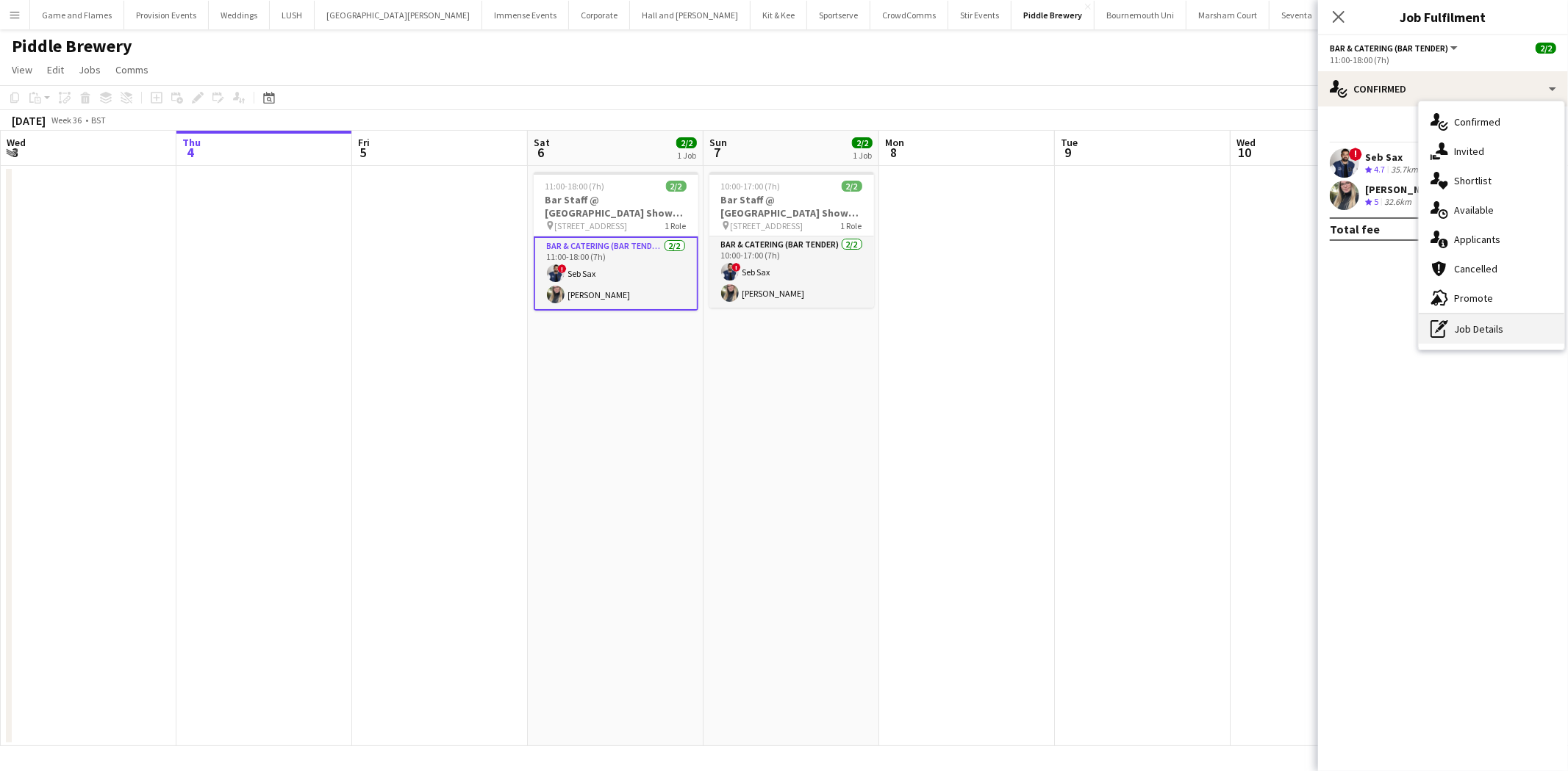
click at [1482, 334] on div "pen-write Job Details" at bounding box center [1491, 329] width 145 height 29
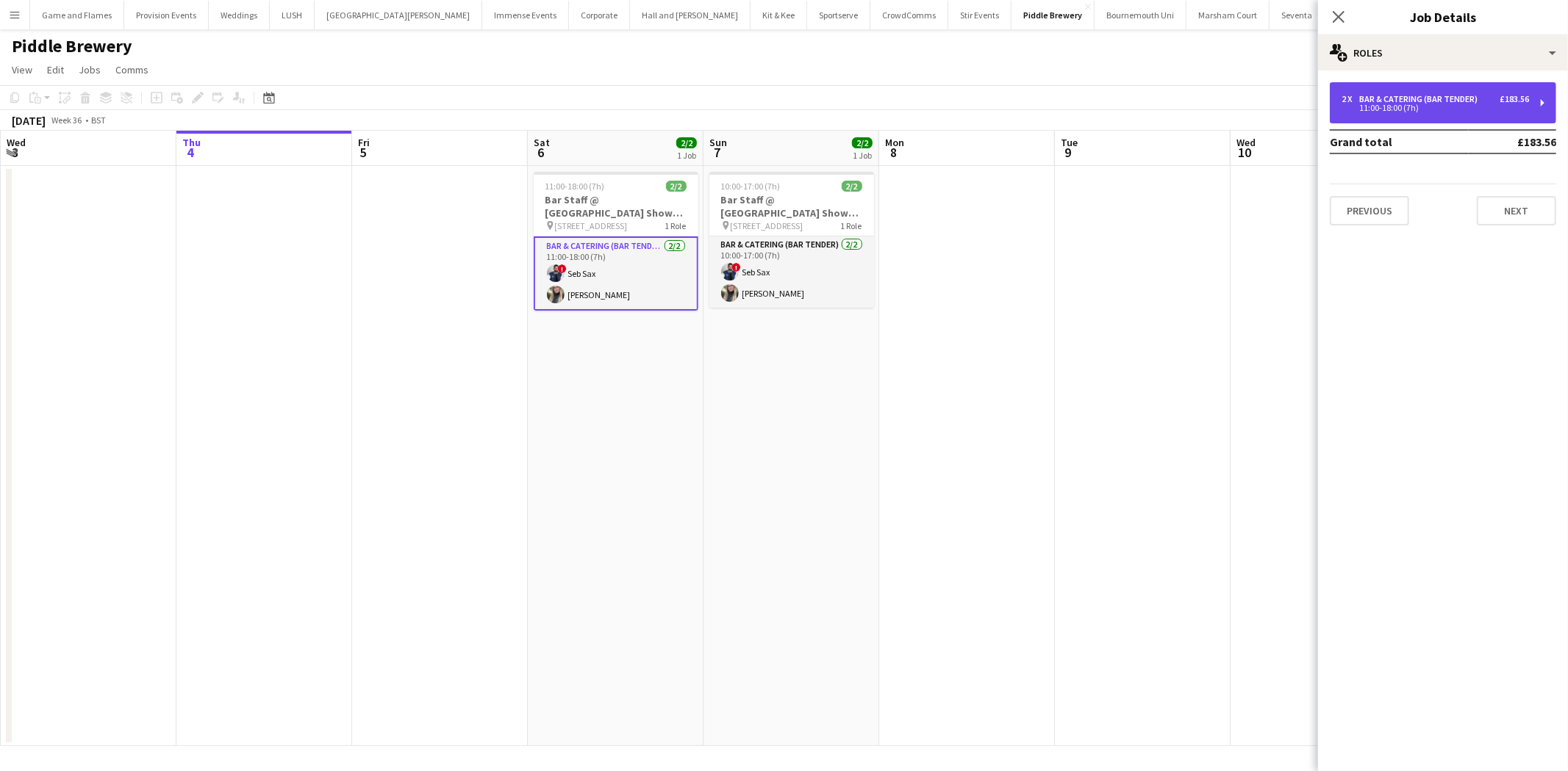
click at [1474, 113] on div "2 x Bar & Catering (Bar Tender) £183.56 11:00-18:00 (7h)" at bounding box center [1442, 103] width 226 height 41
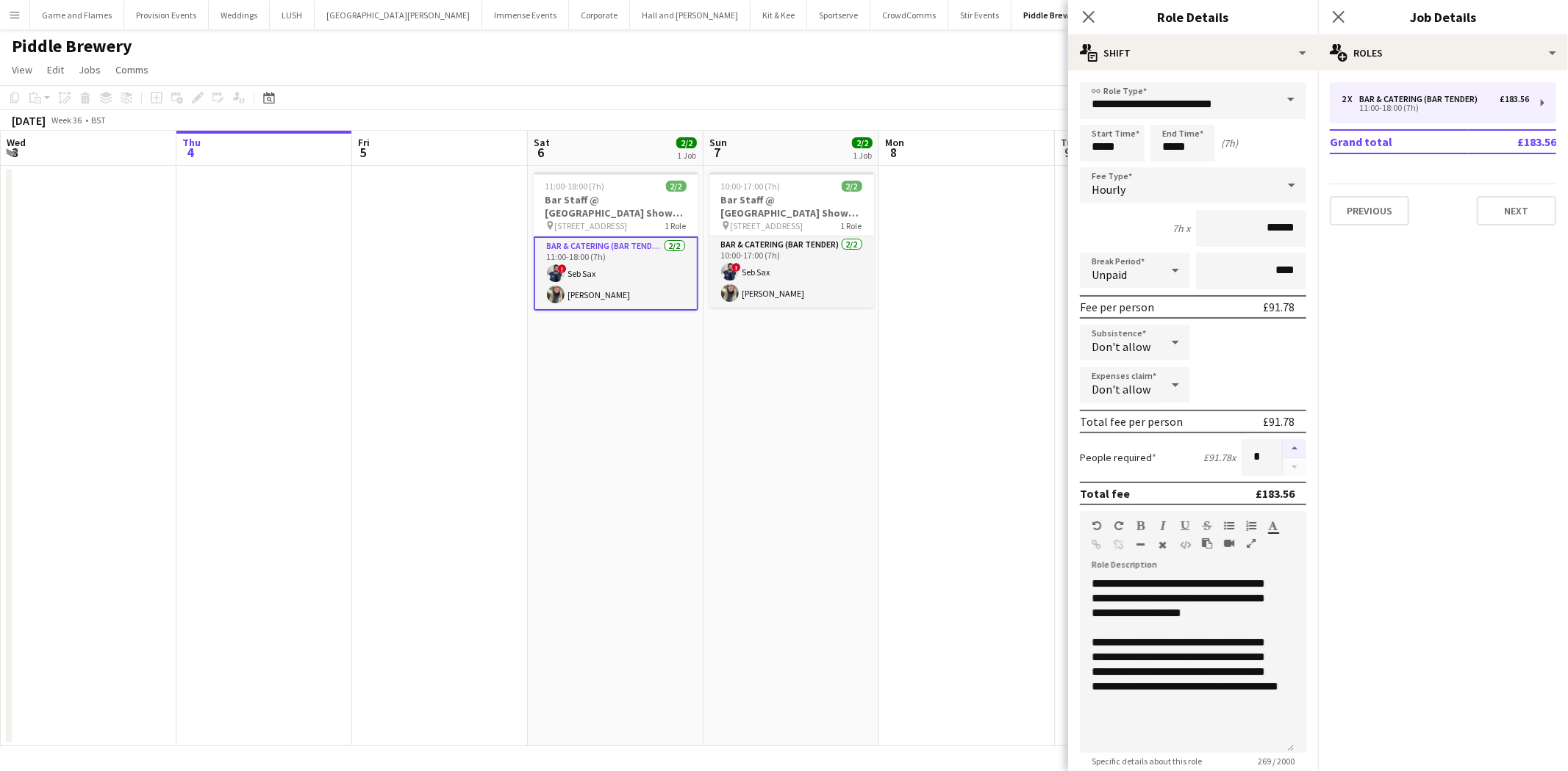
click at [1288, 439] on button "button" at bounding box center [1294, 448] width 24 height 19
type input "*"
click at [935, 475] on app-date-cell at bounding box center [967, 456] width 176 height 580
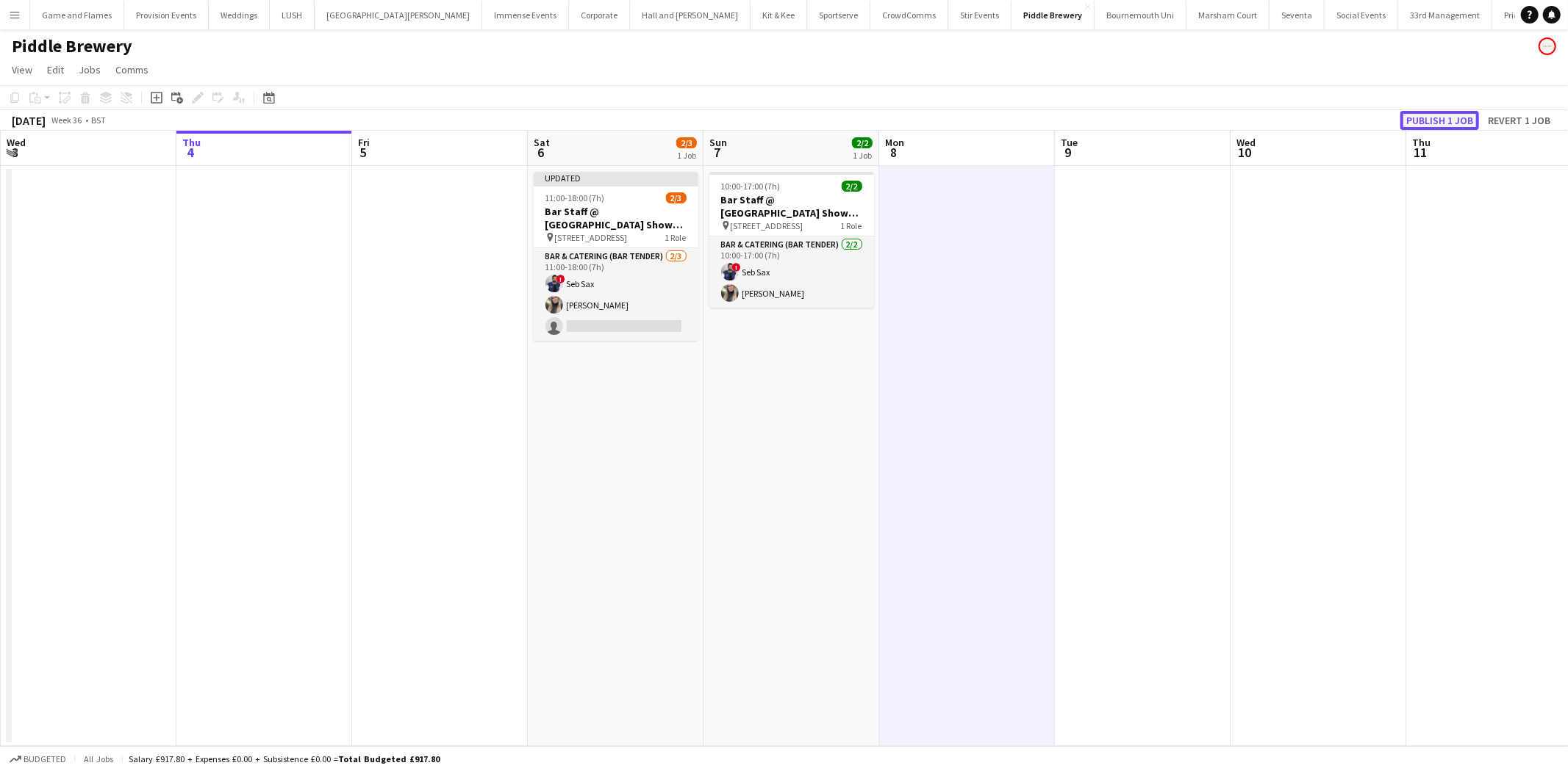
click at [1422, 111] on button "Publish 1 job" at bounding box center [1439, 120] width 79 height 19
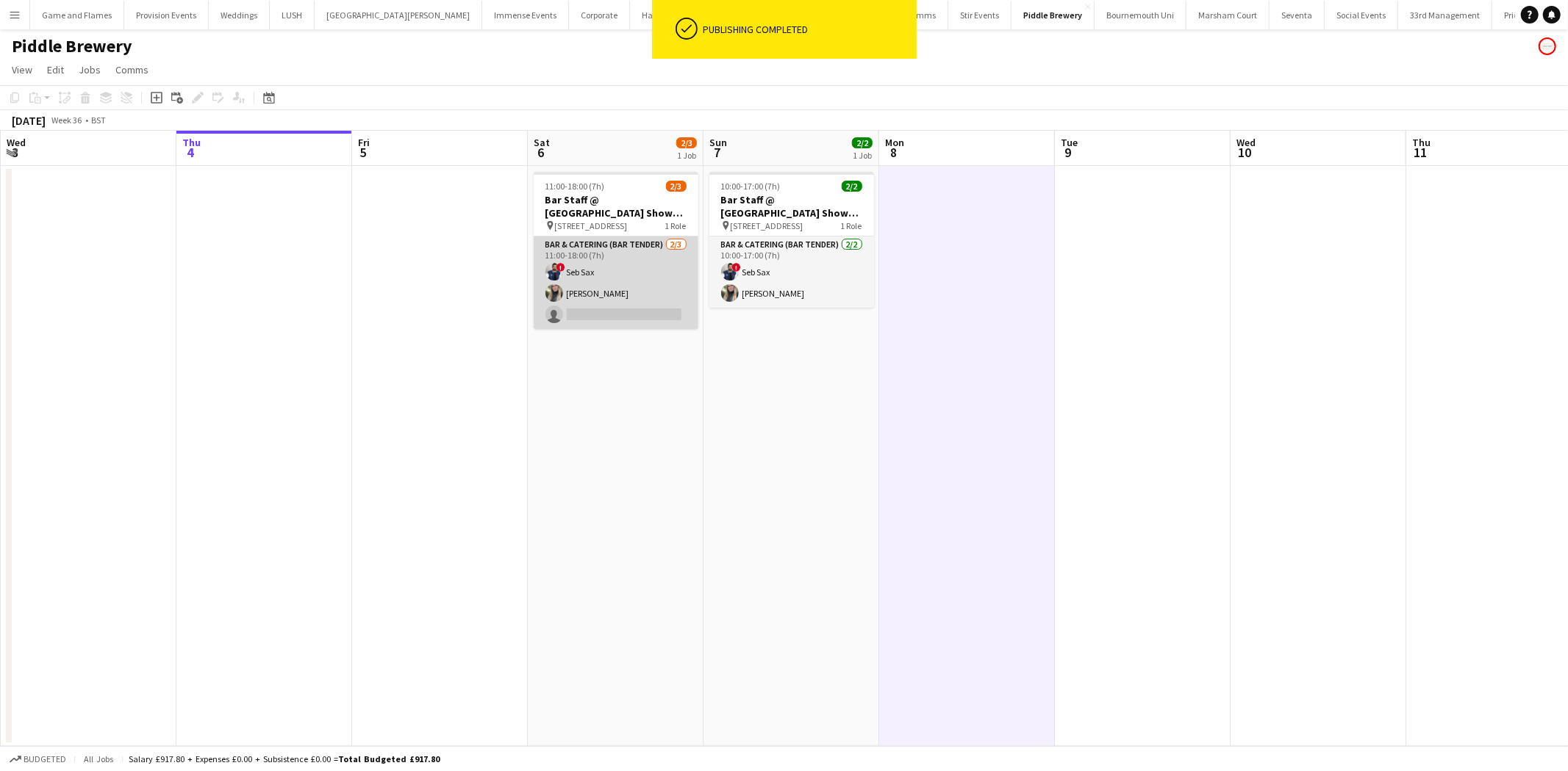
click at [605, 300] on app-card-role "Bar & Catering (Bar Tender) 2/3 11:00-18:00 (7h) ! Seb Sax Lily Stansbury singl…" at bounding box center [616, 283] width 165 height 92
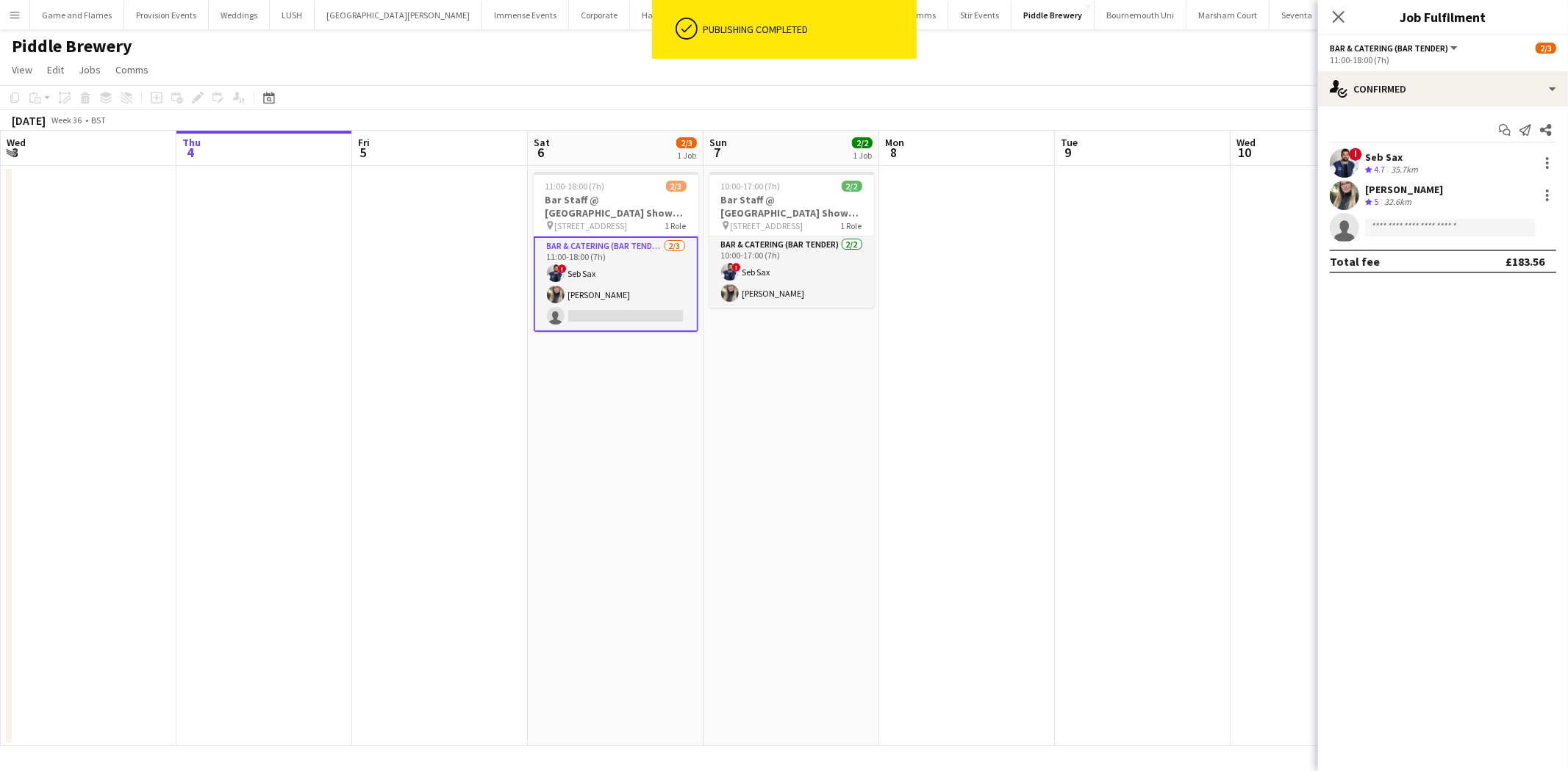
click at [1464, 107] on div "Start chat Send notification Share ! Seb Sax Crew rating 4.7 35.7km Lily Stansb…" at bounding box center [1442, 195] width 250 height 179
click at [1472, 97] on div "single-neutral-actions-check-2 Confirmed" at bounding box center [1442, 89] width 250 height 35
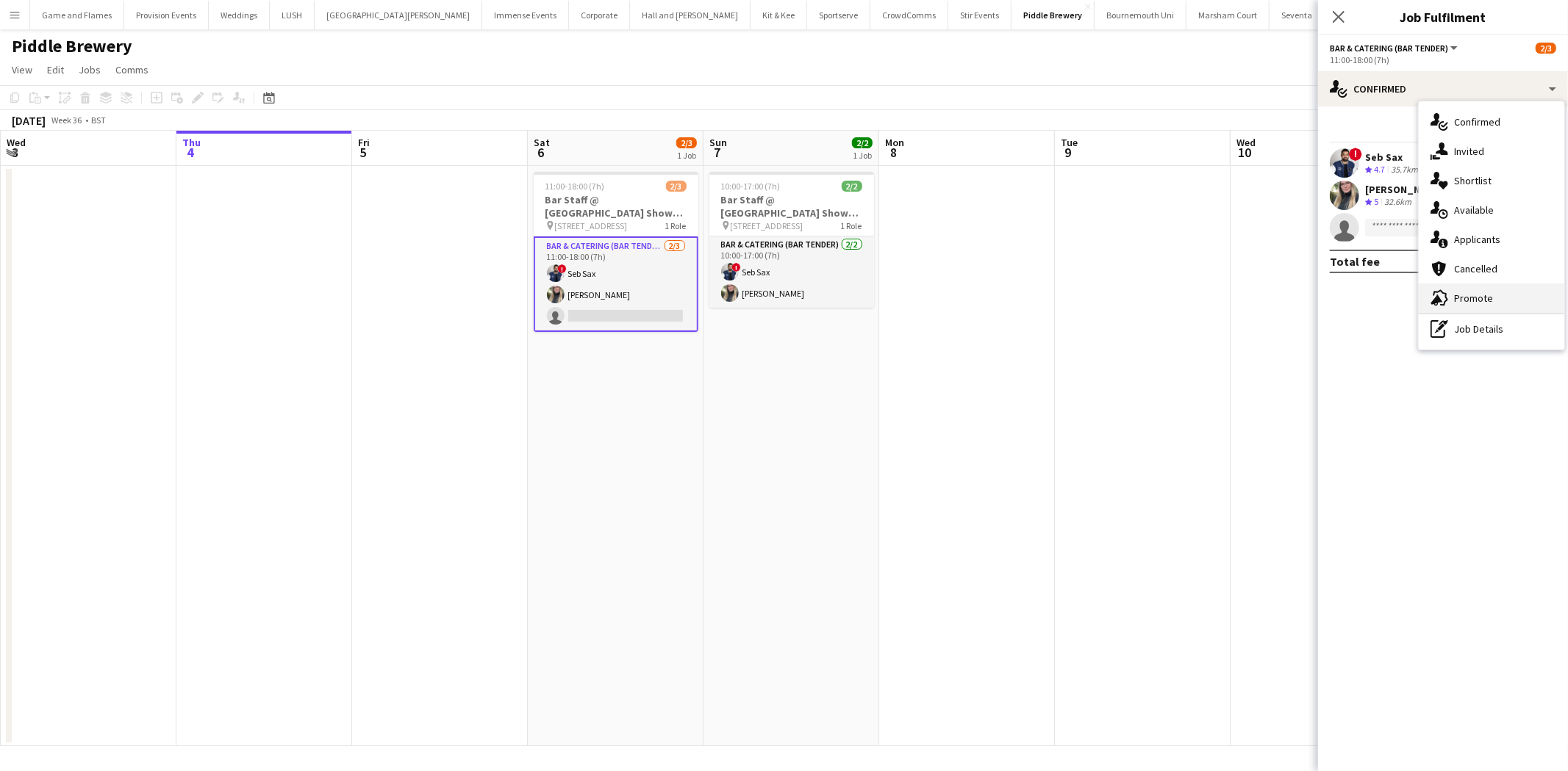
click at [1492, 299] on div "advertising-megaphone Promote" at bounding box center [1491, 299] width 145 height 29
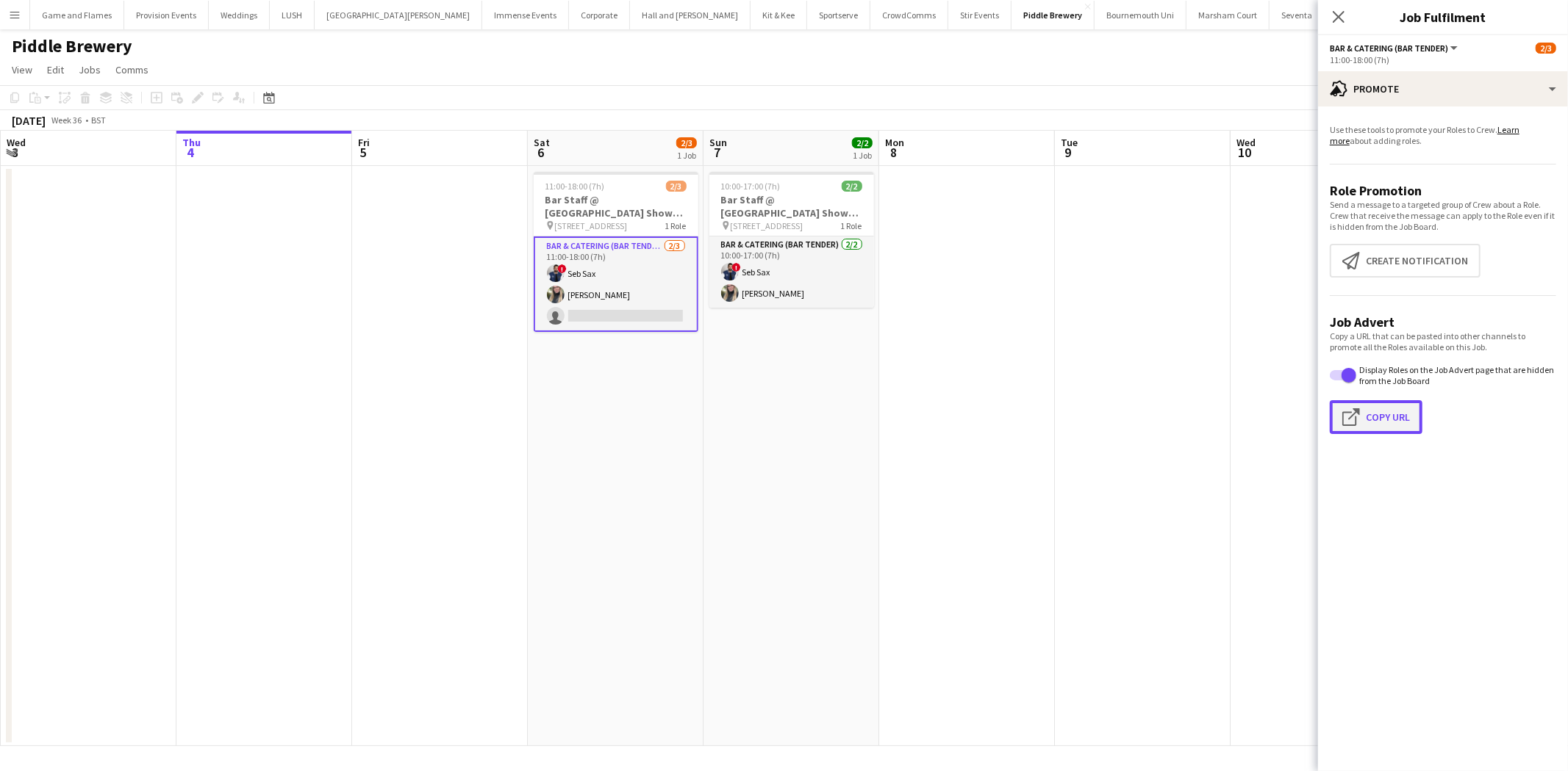
click at [1378, 415] on button "Click to copy URL Copy Url" at bounding box center [1375, 417] width 92 height 33
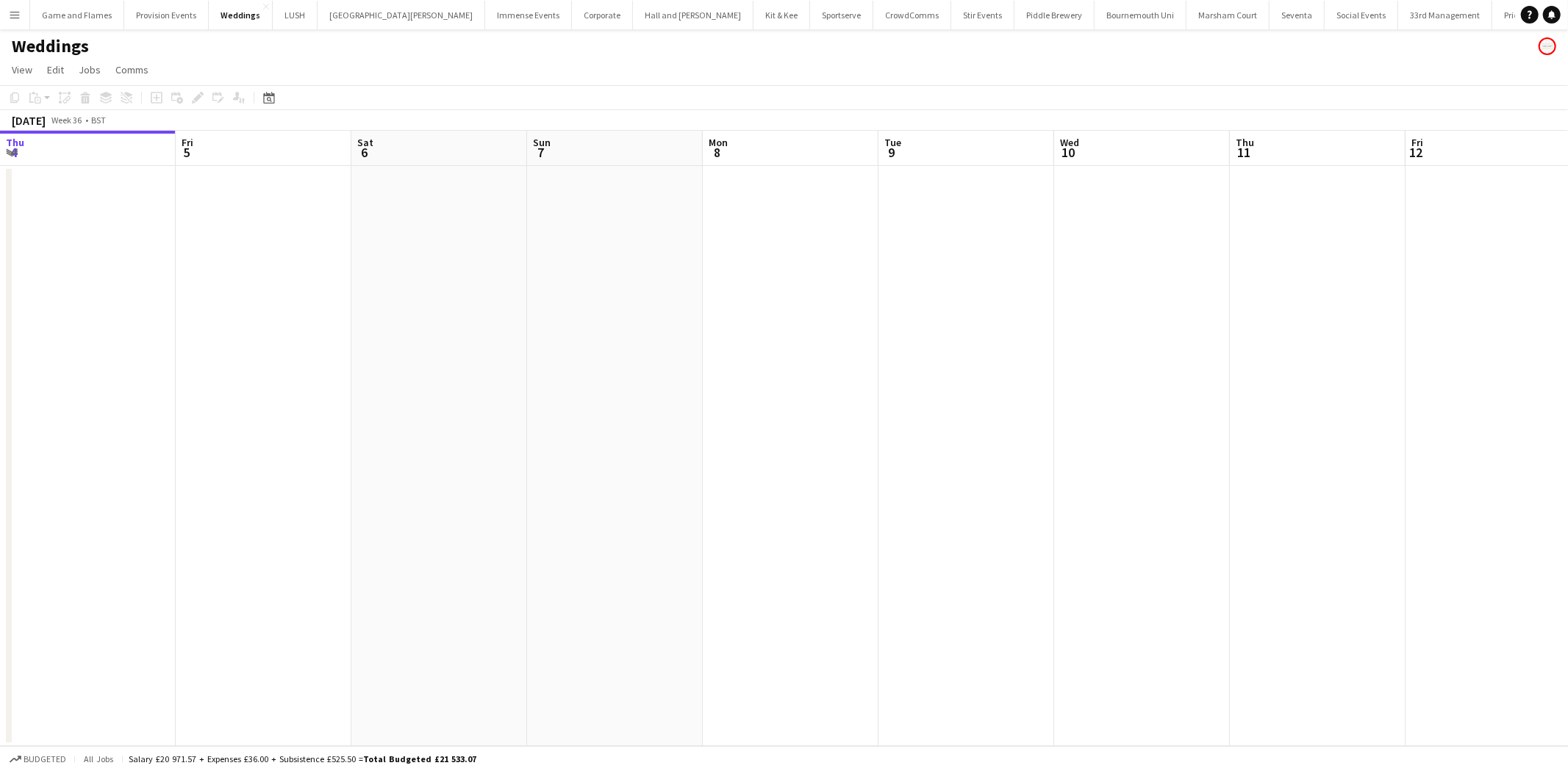
scroll to position [0, 518]
